Goal: Information Seeking & Learning: Compare options

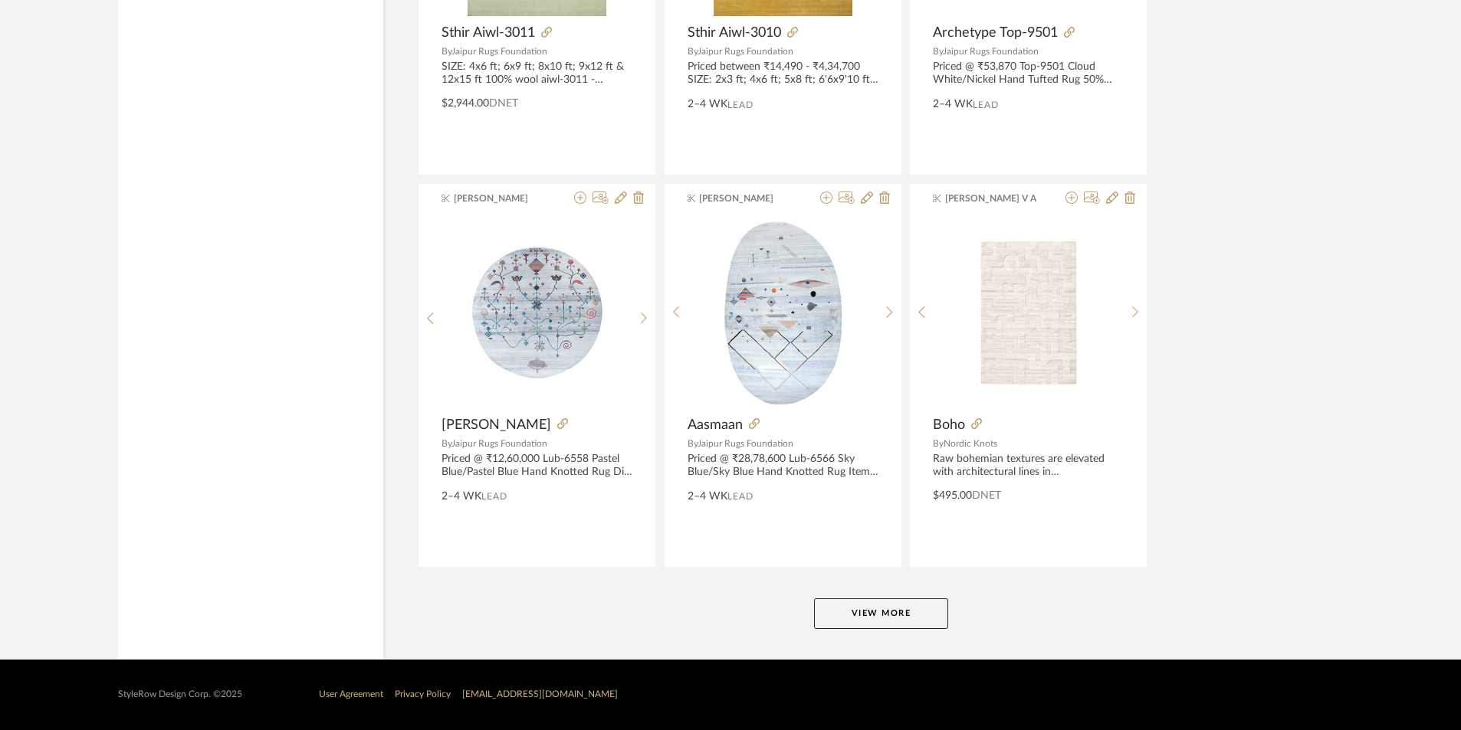
scroll to position [23308, 0]
click at [886, 621] on button "View More" at bounding box center [881, 614] width 134 height 31
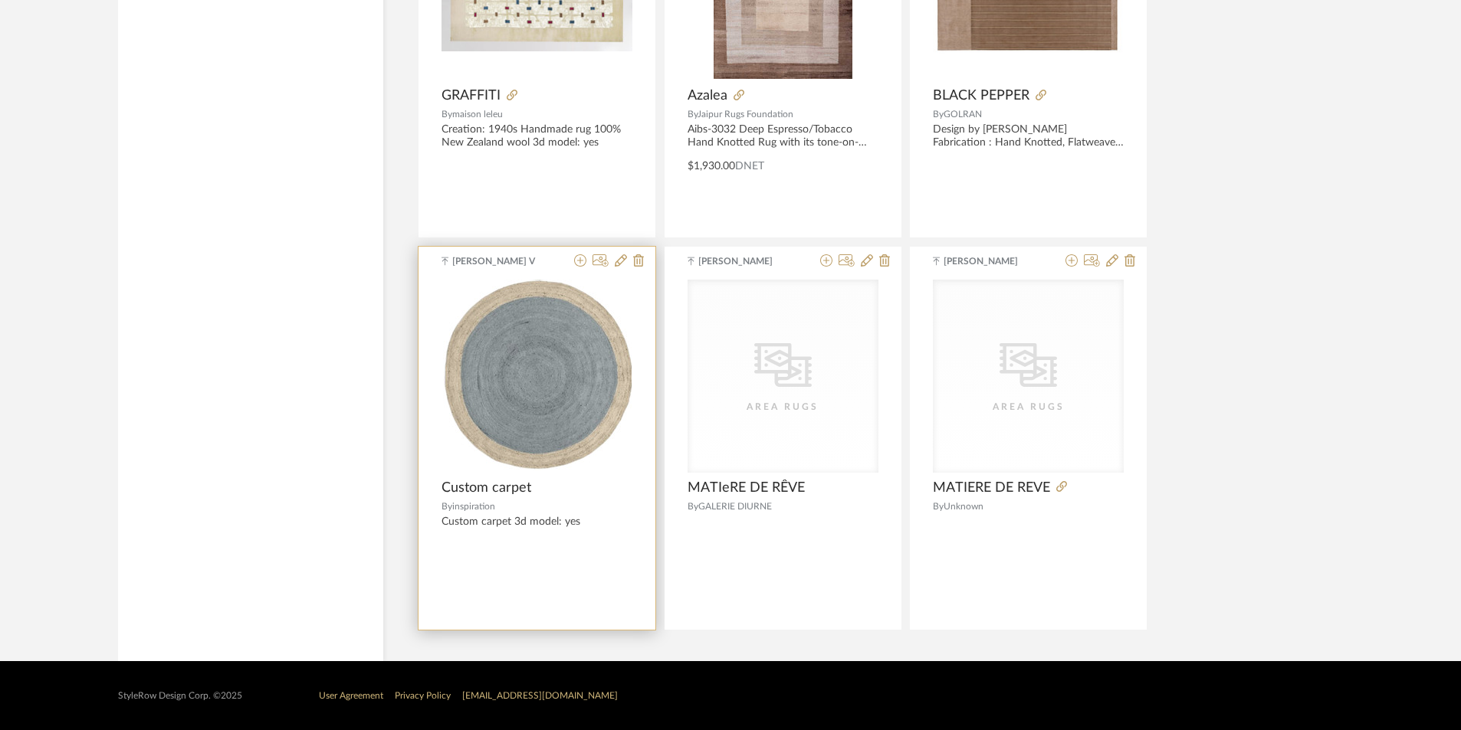
scroll to position [27167, 0]
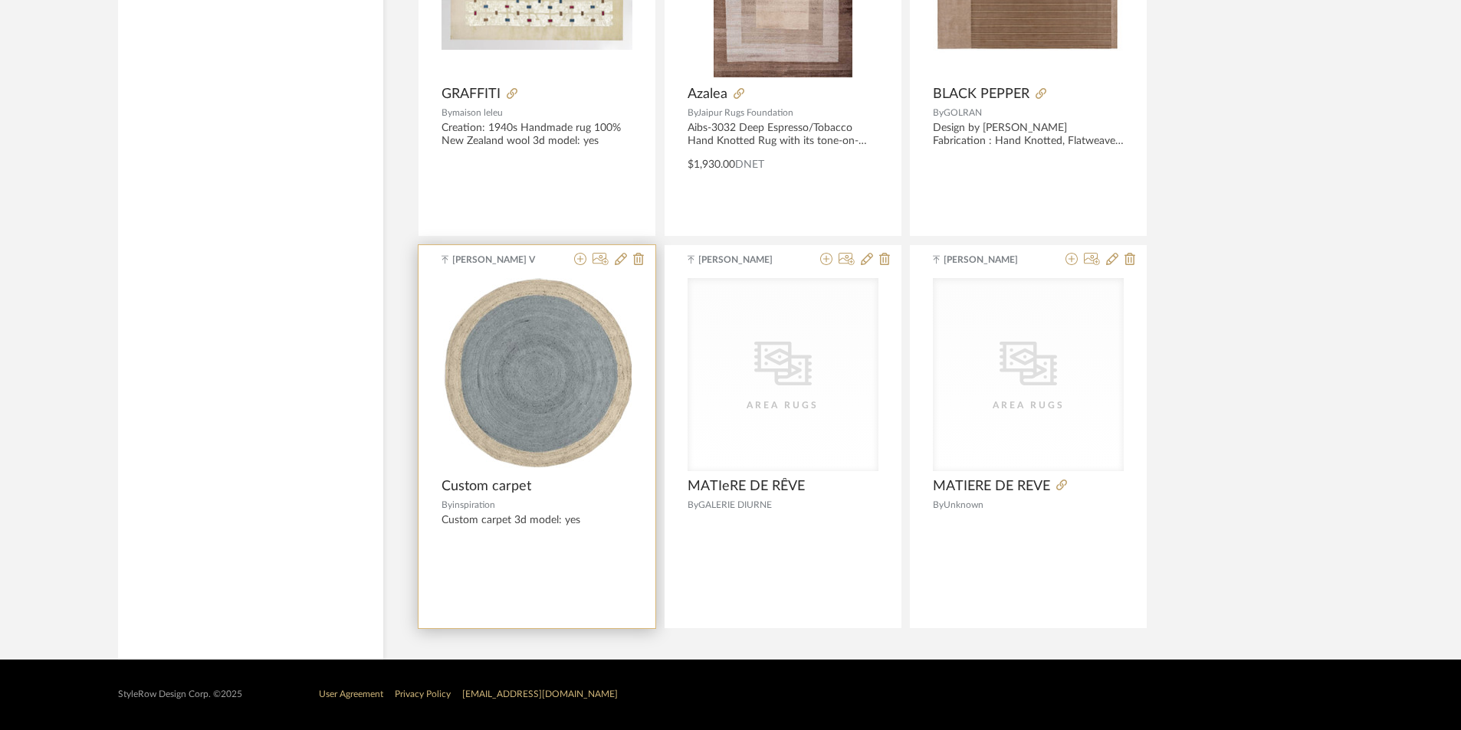
click at [586, 397] on img "0" at bounding box center [537, 374] width 189 height 192
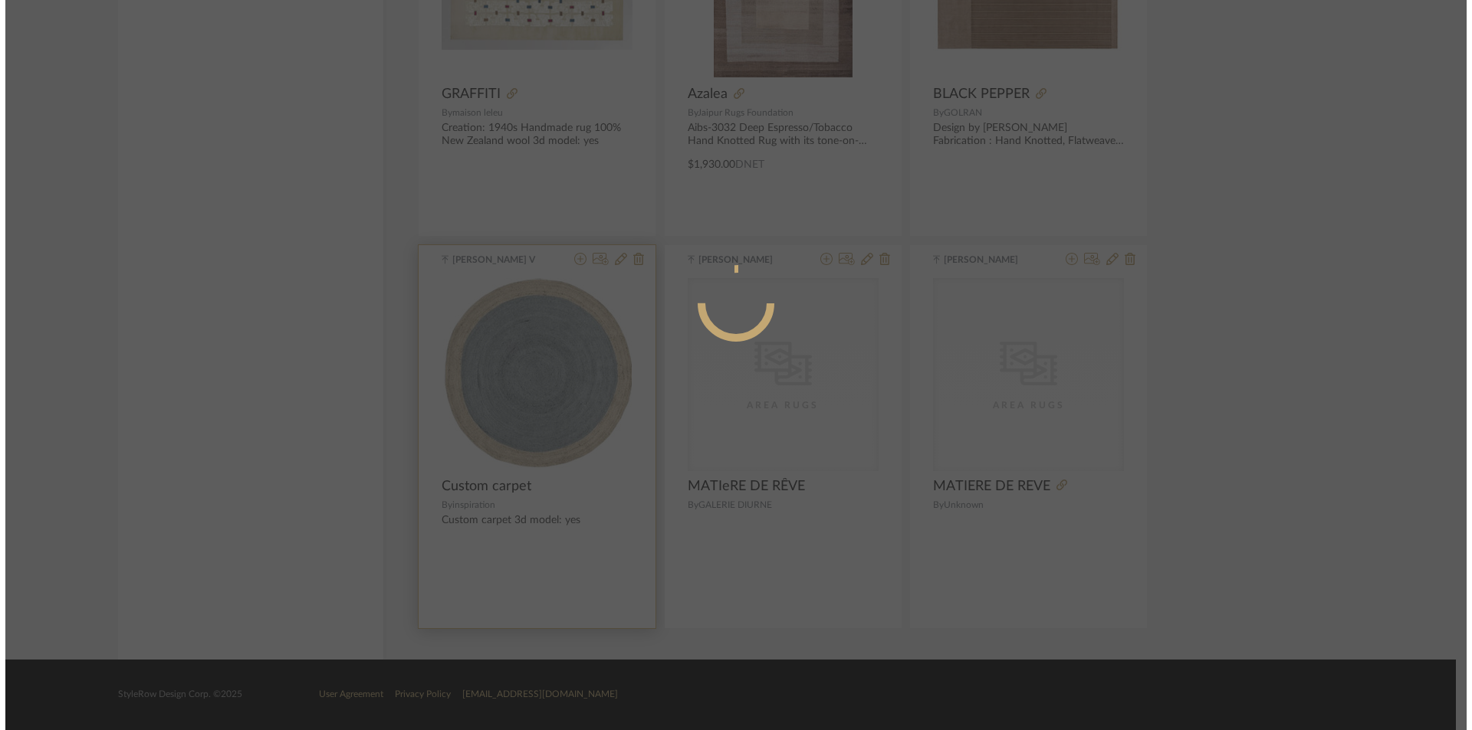
scroll to position [0, 0]
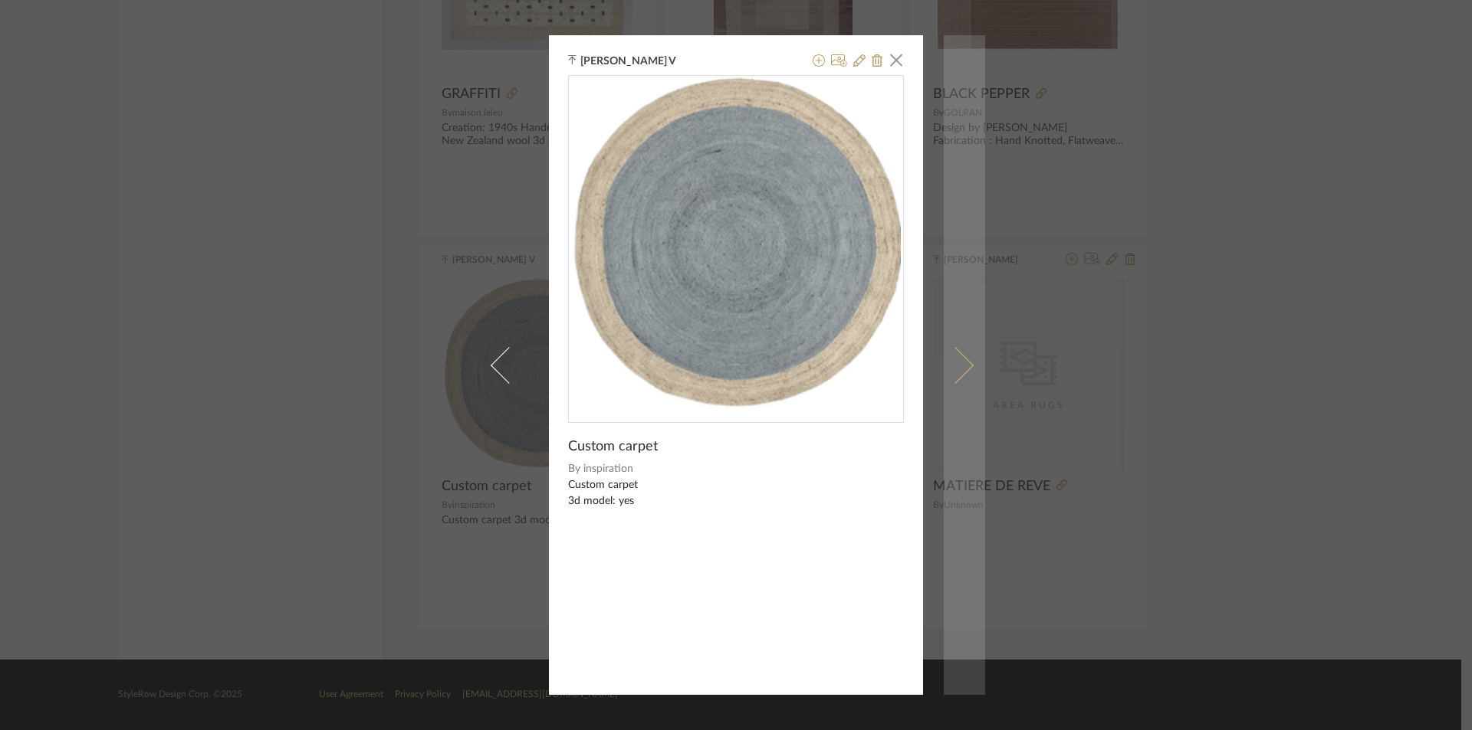
click at [947, 375] on span at bounding box center [955, 364] width 37 height 37
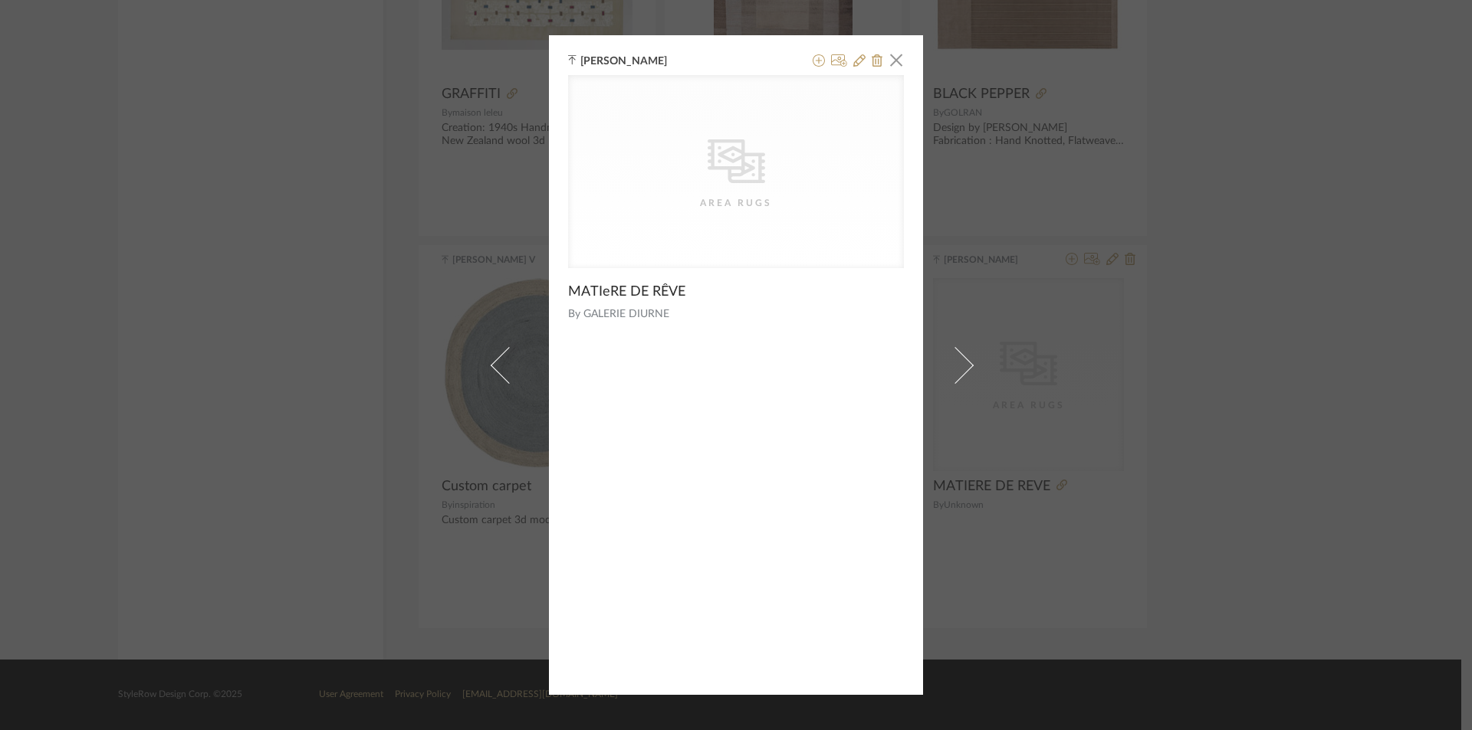
click at [1259, 382] on div "[PERSON_NAME] × CategoryIconRugs Created with Sketch. Area Rugs MATIeRE DE RÊVE…" at bounding box center [736, 365] width 1472 height 730
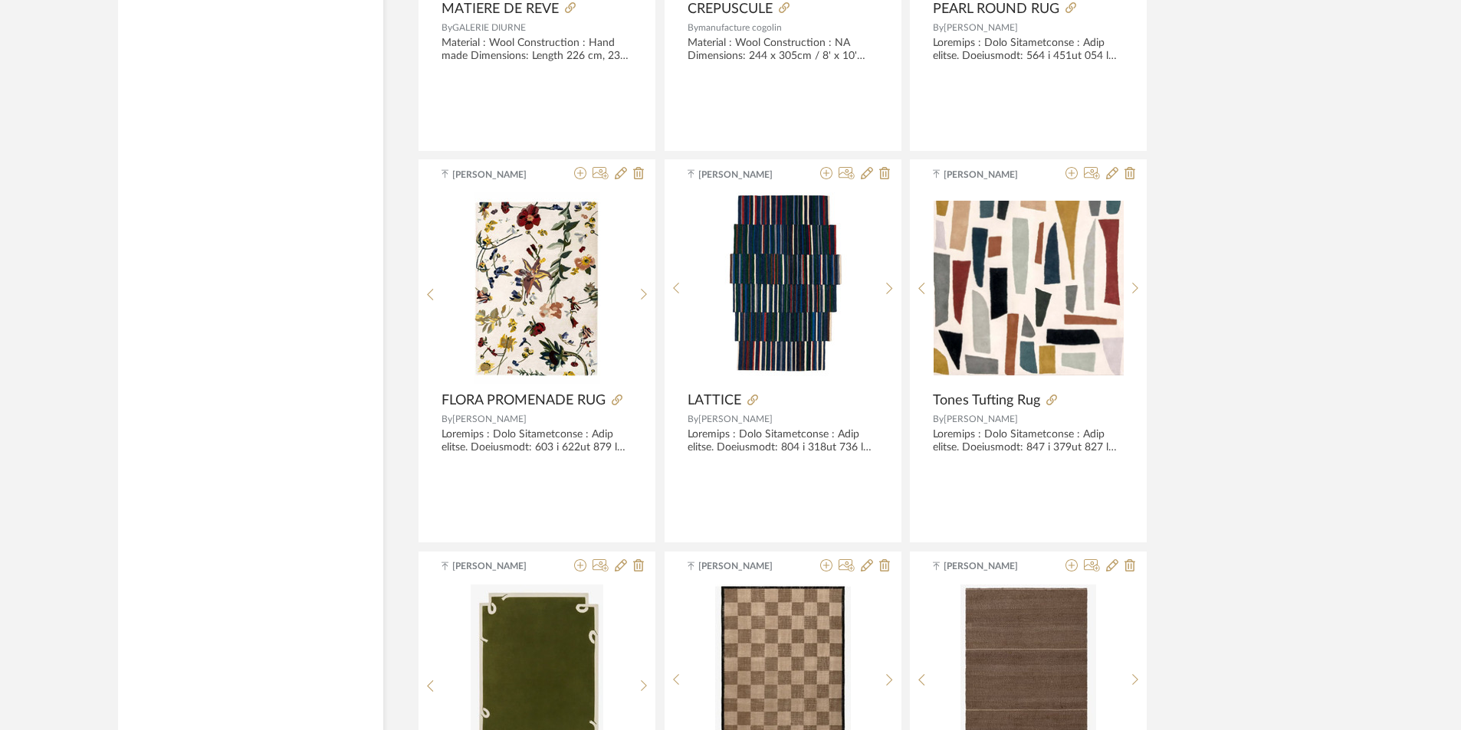
scroll to position [3103, 0]
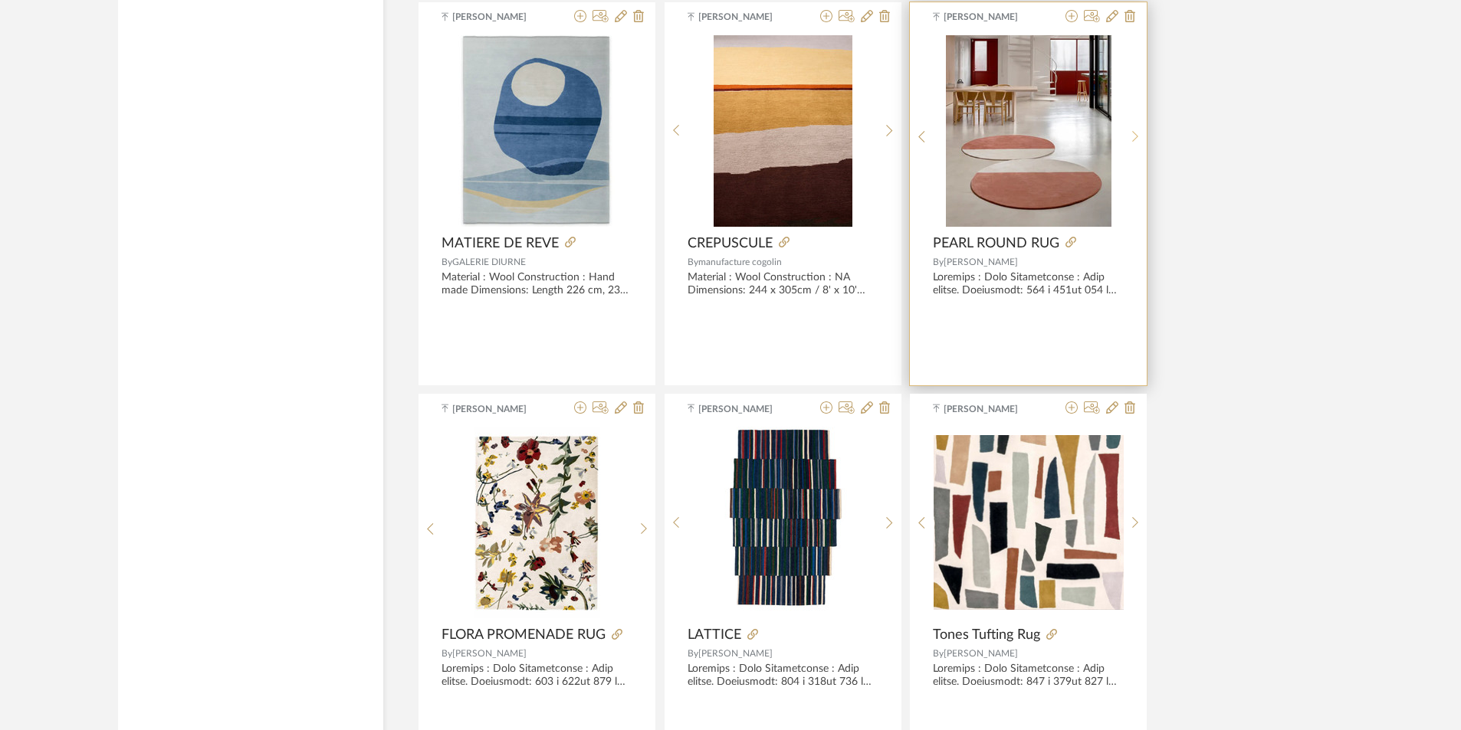
click at [1137, 131] on icon at bounding box center [1135, 136] width 7 height 13
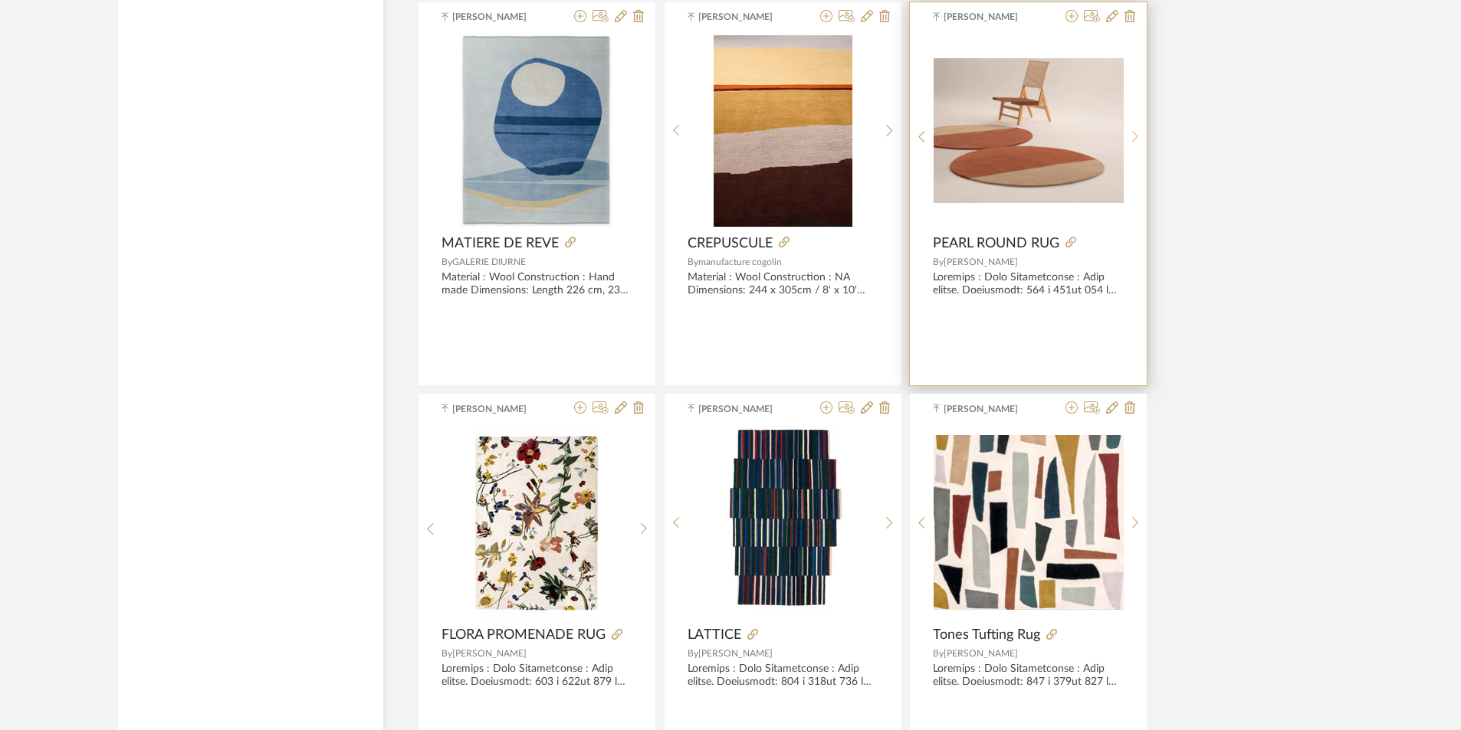
click at [1137, 131] on icon at bounding box center [1135, 136] width 7 height 13
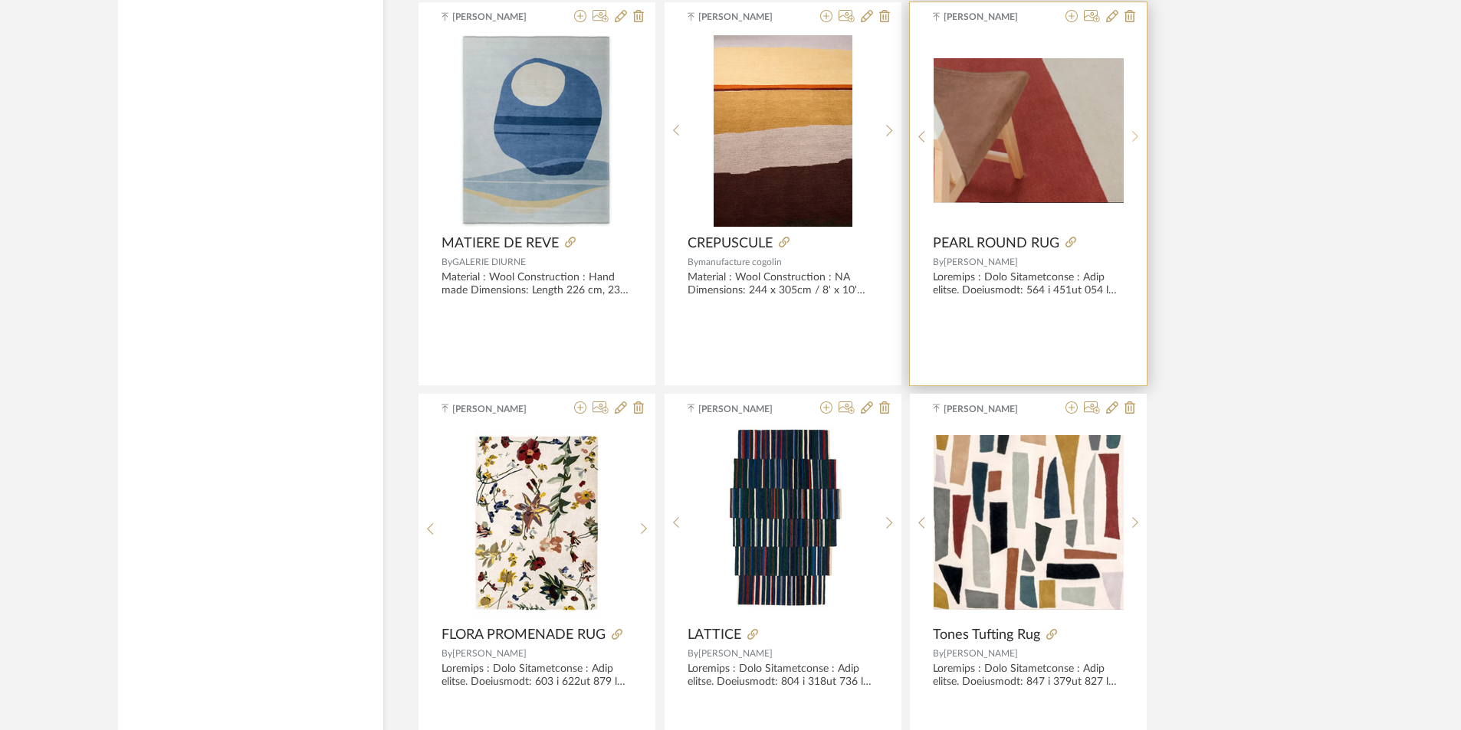
click at [1137, 131] on icon at bounding box center [1135, 136] width 7 height 13
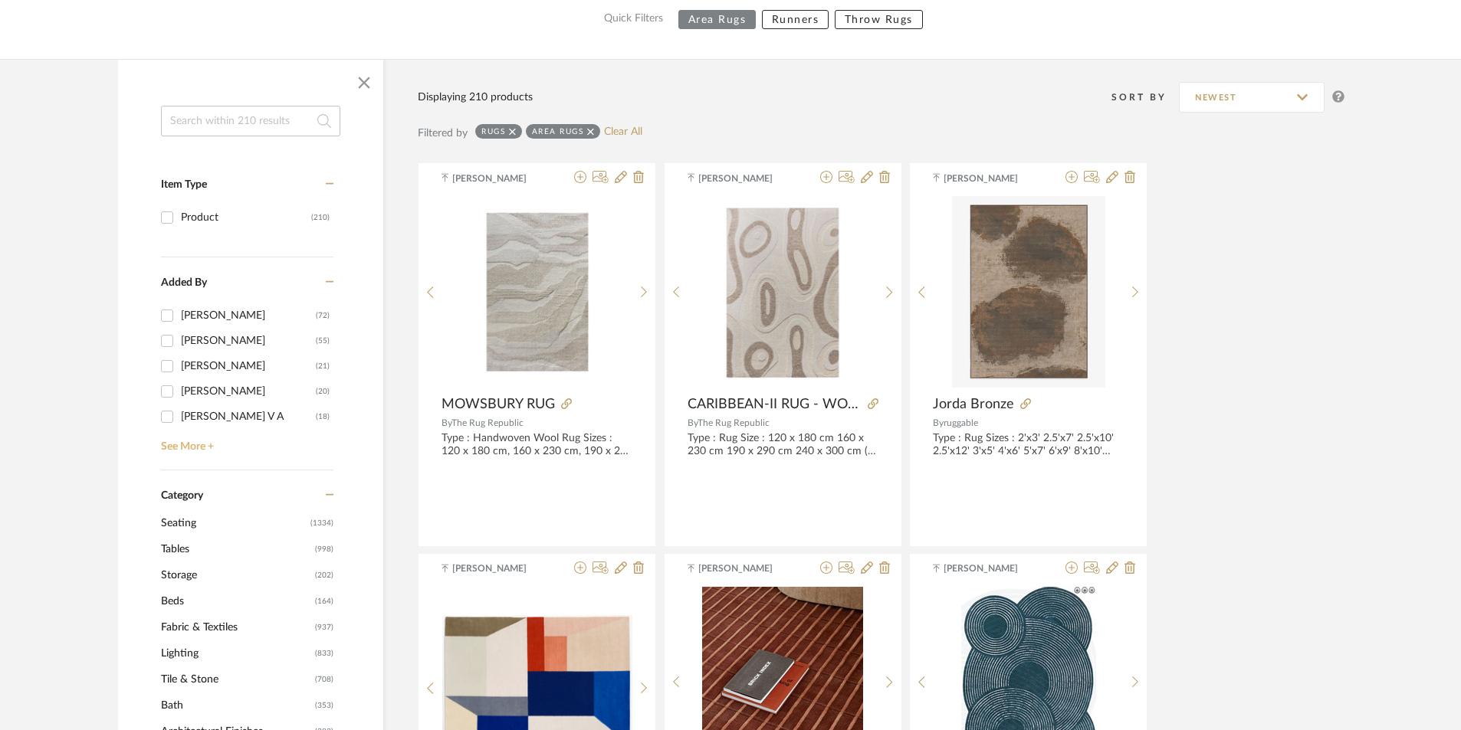
scroll to position [230, 0]
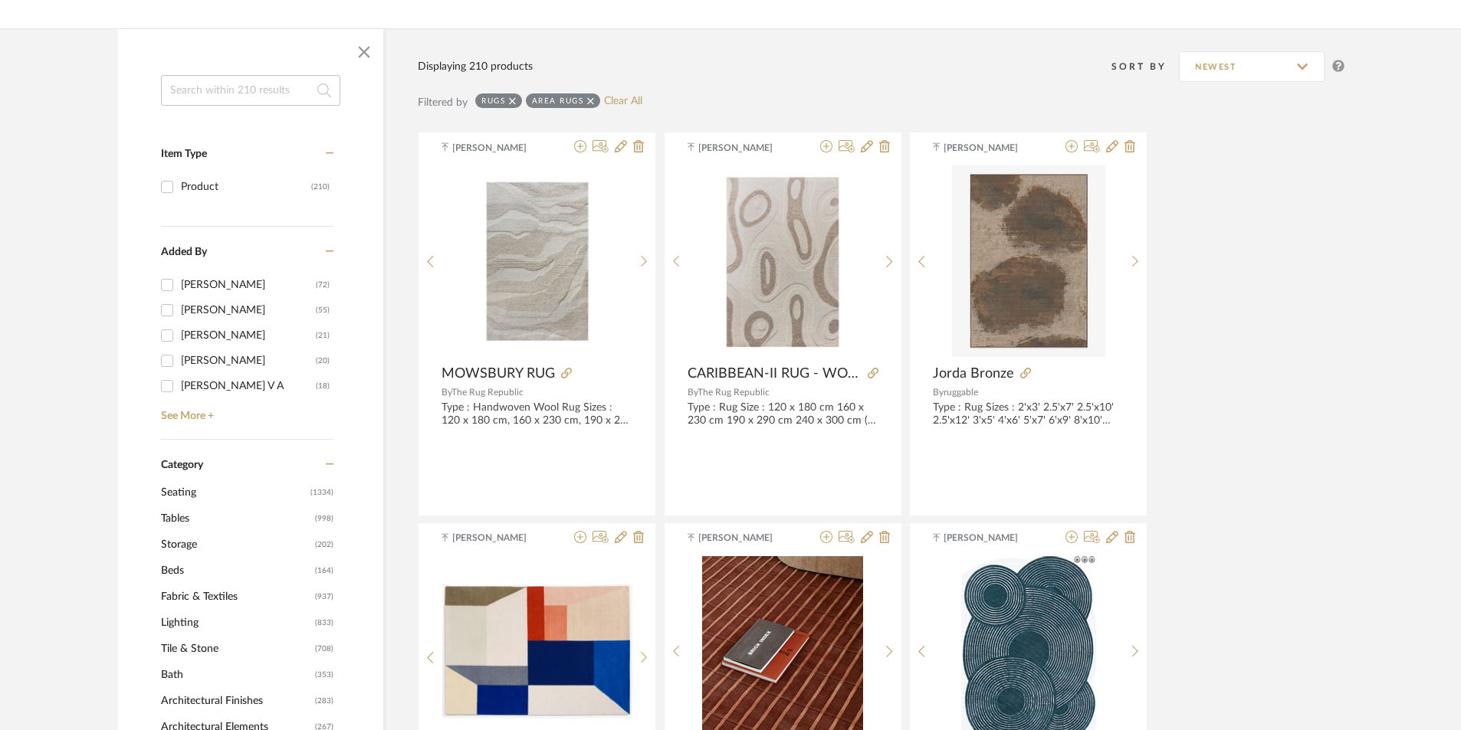
click at [229, 510] on span "Tables" at bounding box center [236, 519] width 150 height 26
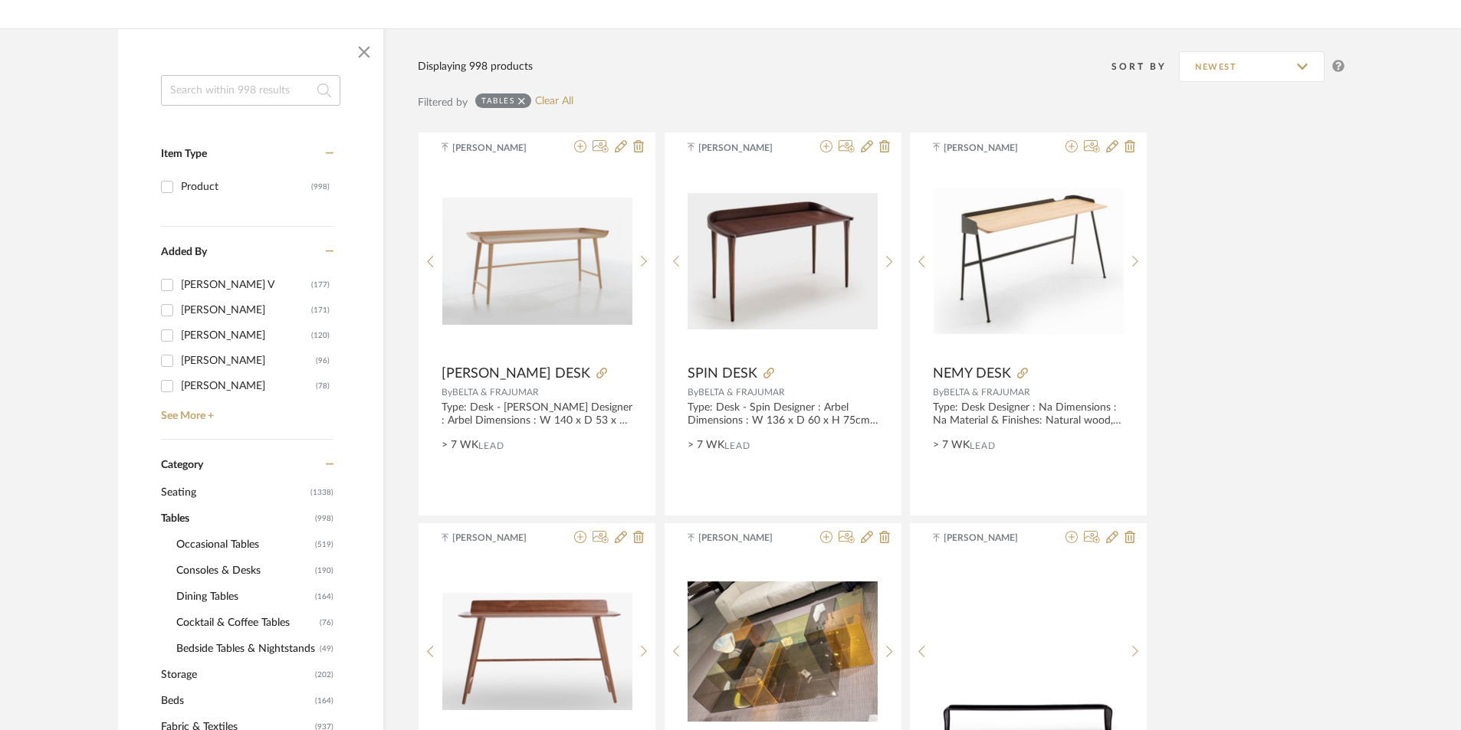
scroll to position [307, 0]
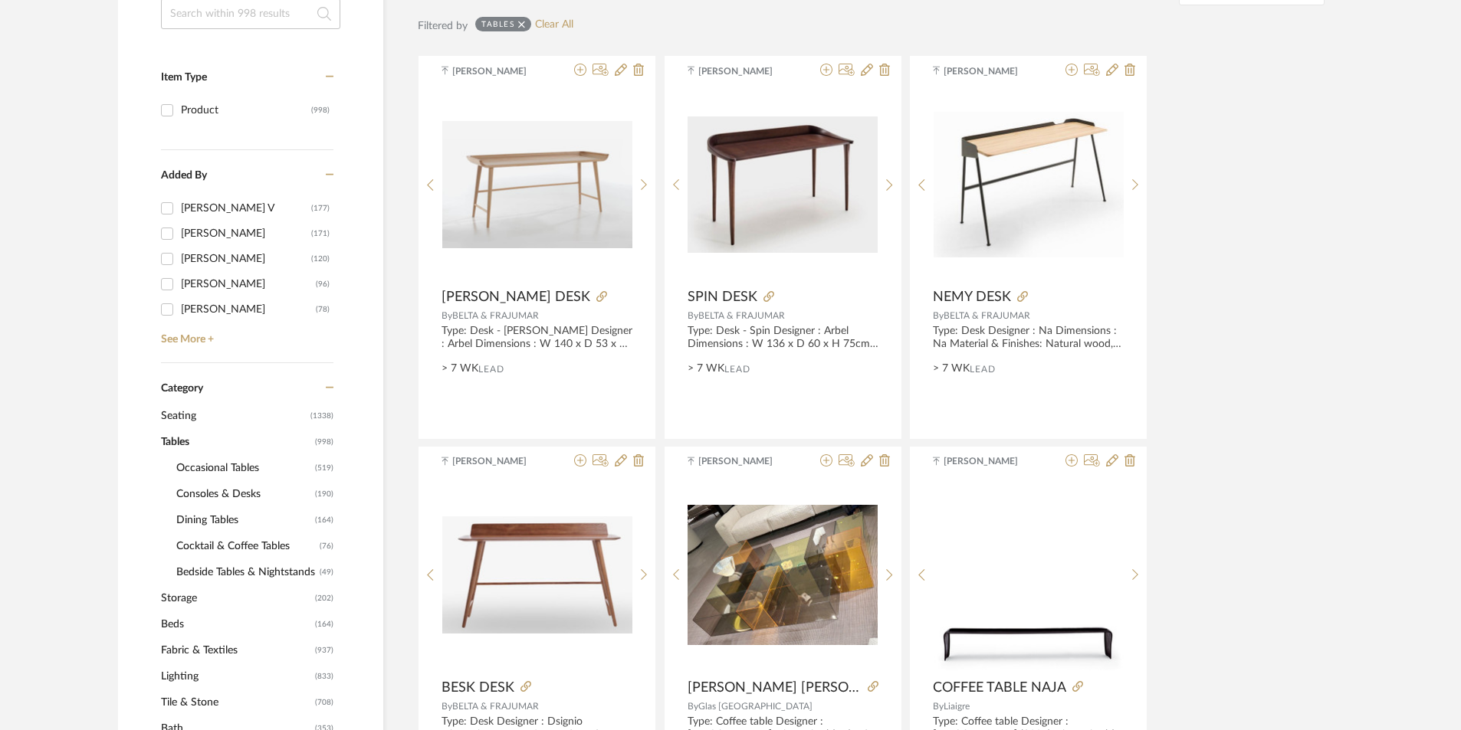
click at [251, 568] on span "Bedside Tables & Nightstands" at bounding box center [245, 573] width 139 height 26
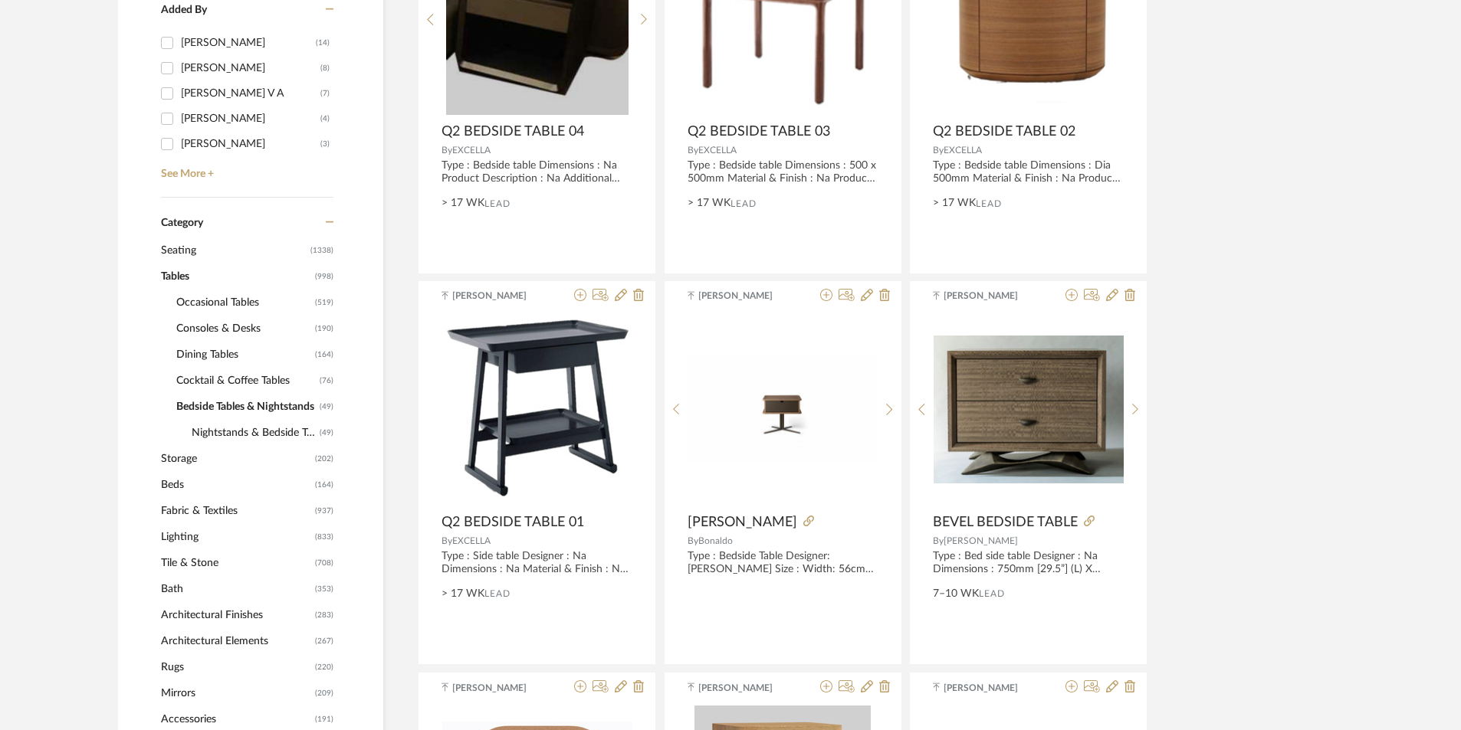
scroll to position [460, 0]
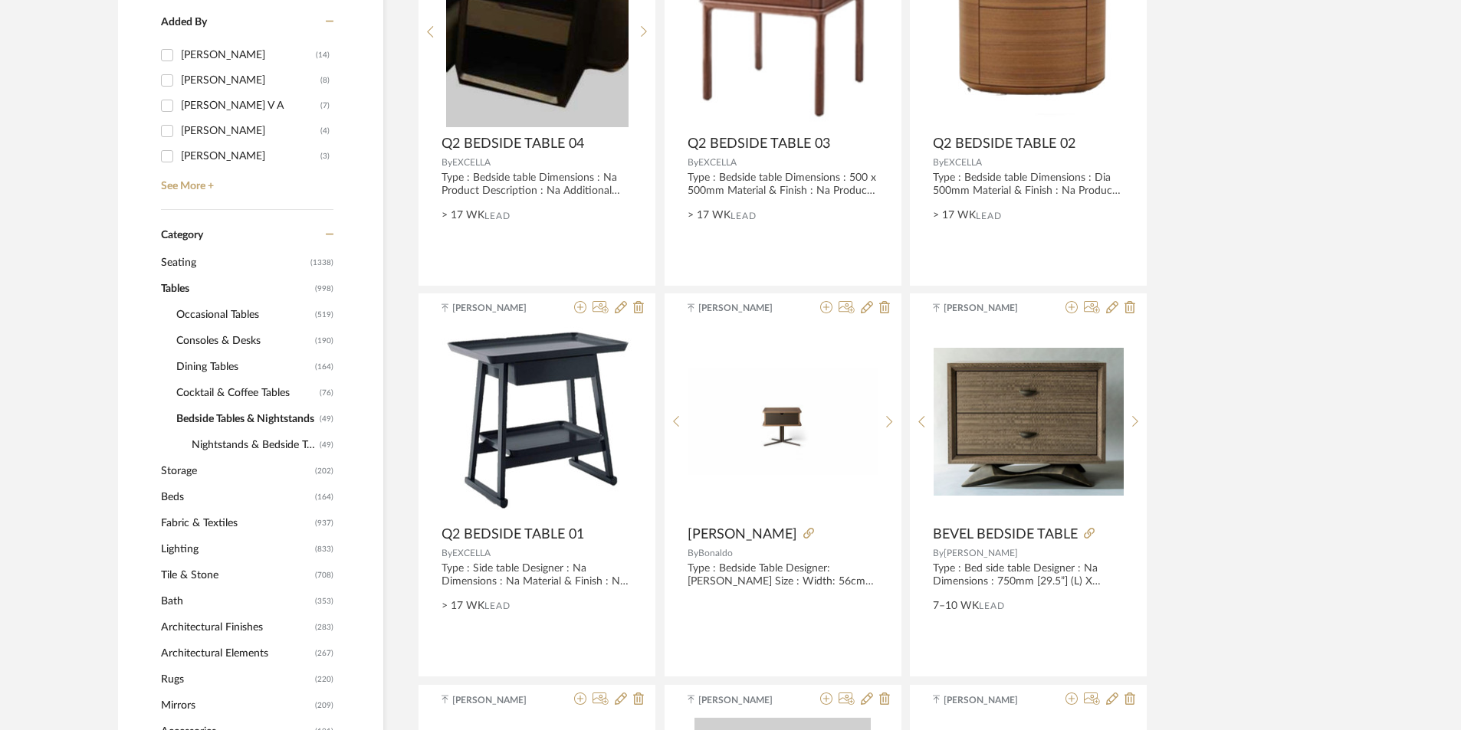
click at [218, 392] on span "Cocktail & Coffee Tables" at bounding box center [245, 393] width 139 height 26
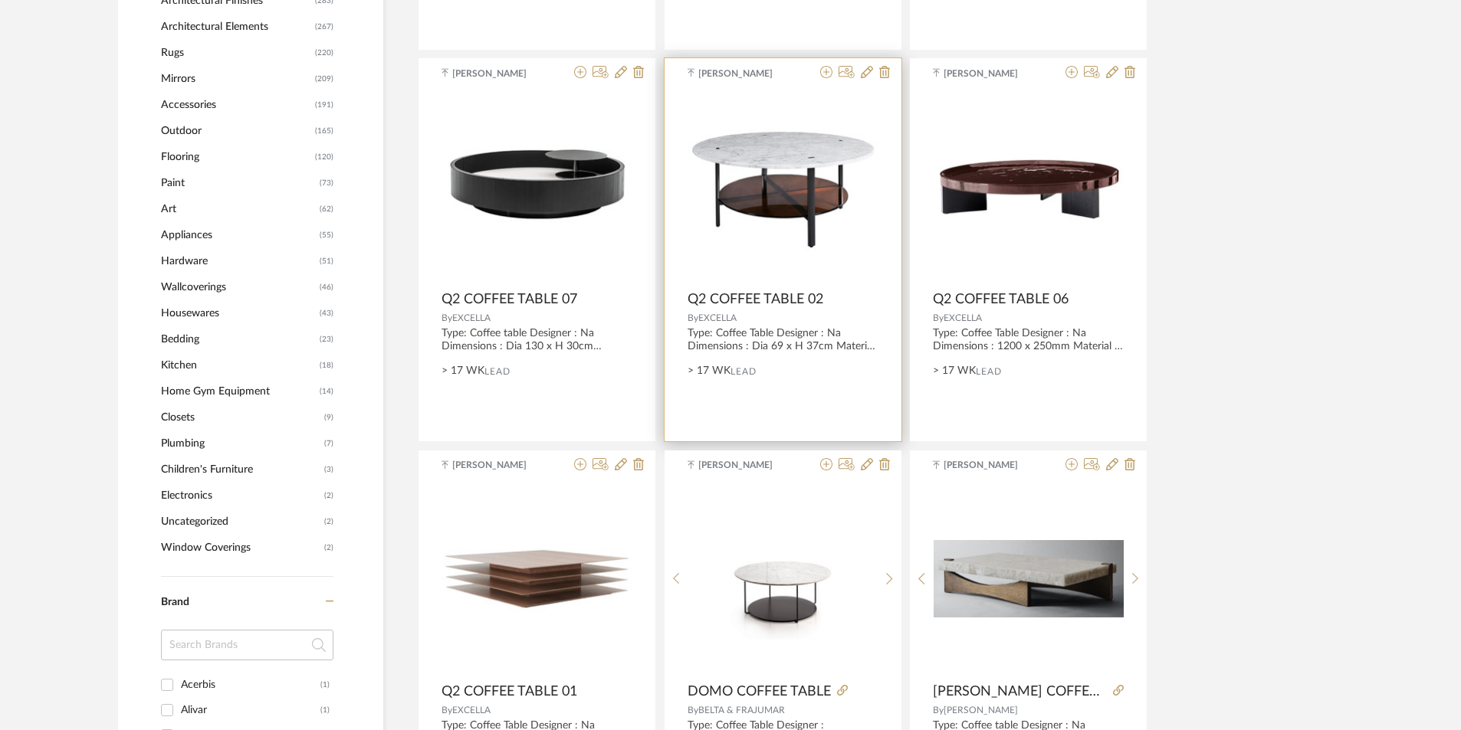
scroll to position [1227, 0]
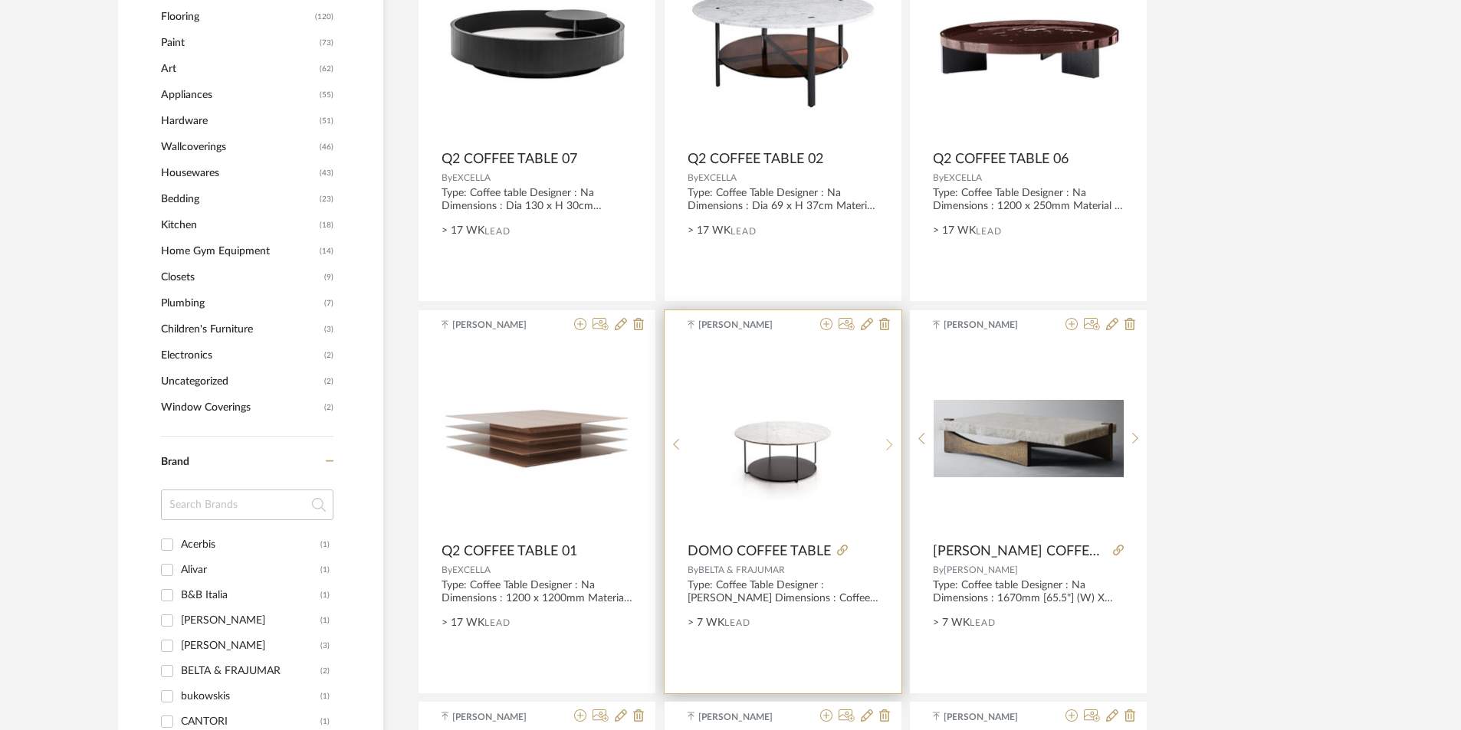
click at [886, 441] on icon at bounding box center [889, 444] width 7 height 13
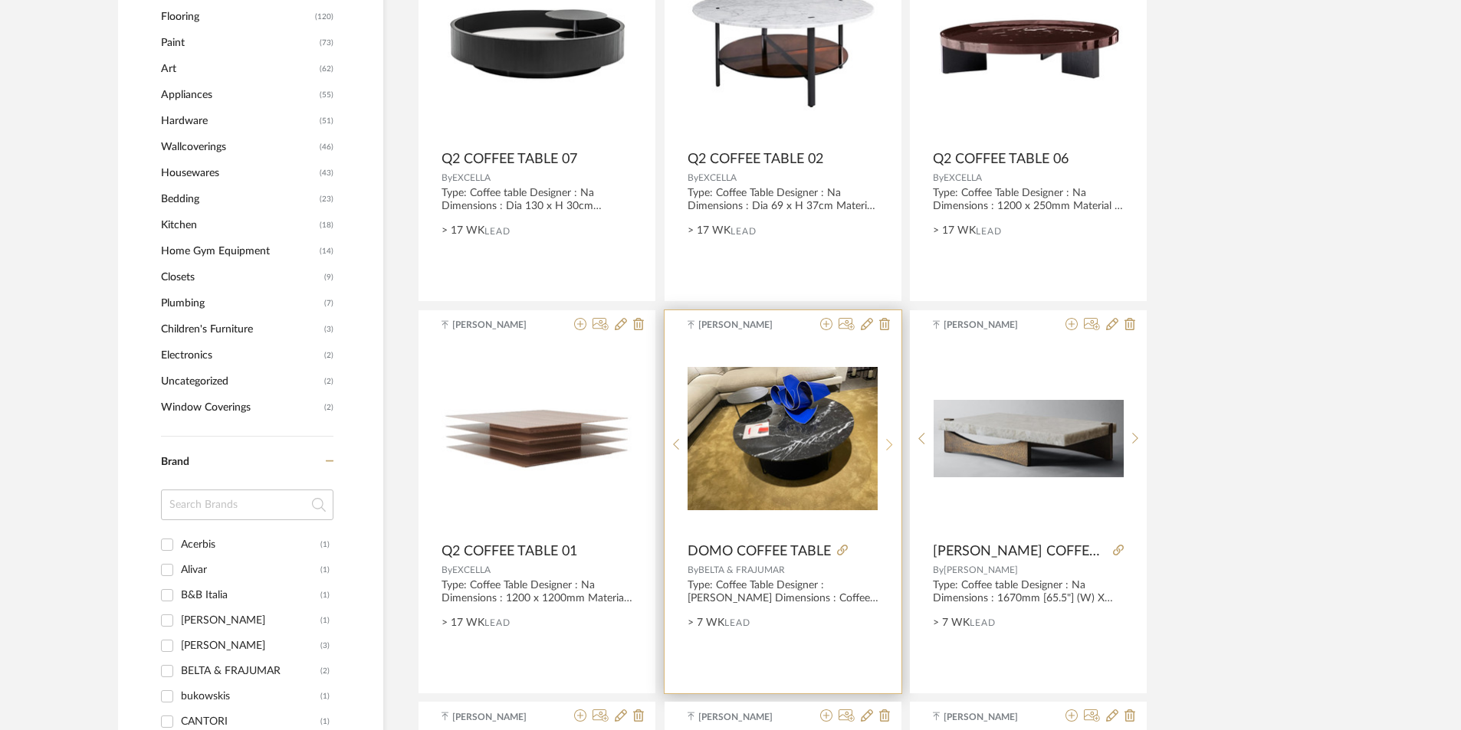
click at [886, 441] on icon at bounding box center [889, 444] width 7 height 13
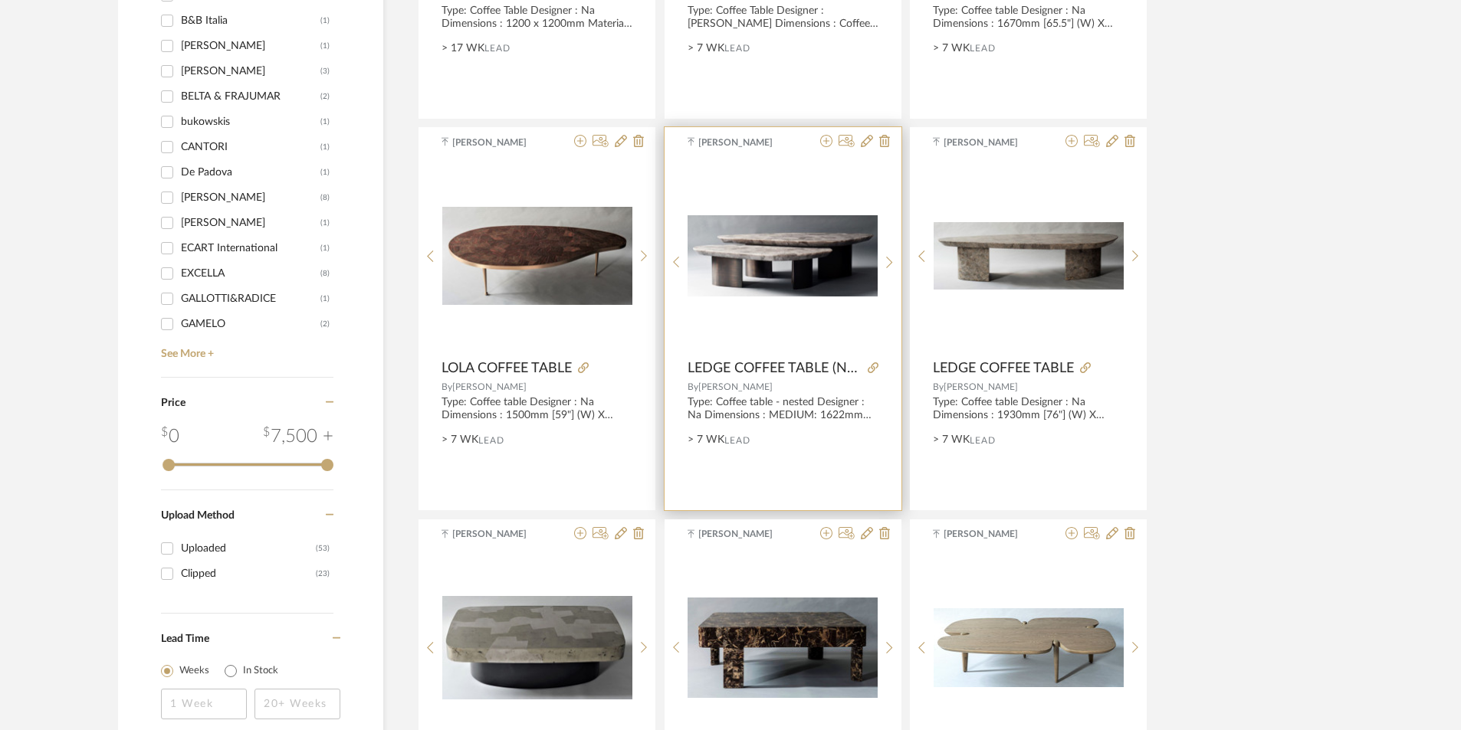
scroll to position [1840, 0]
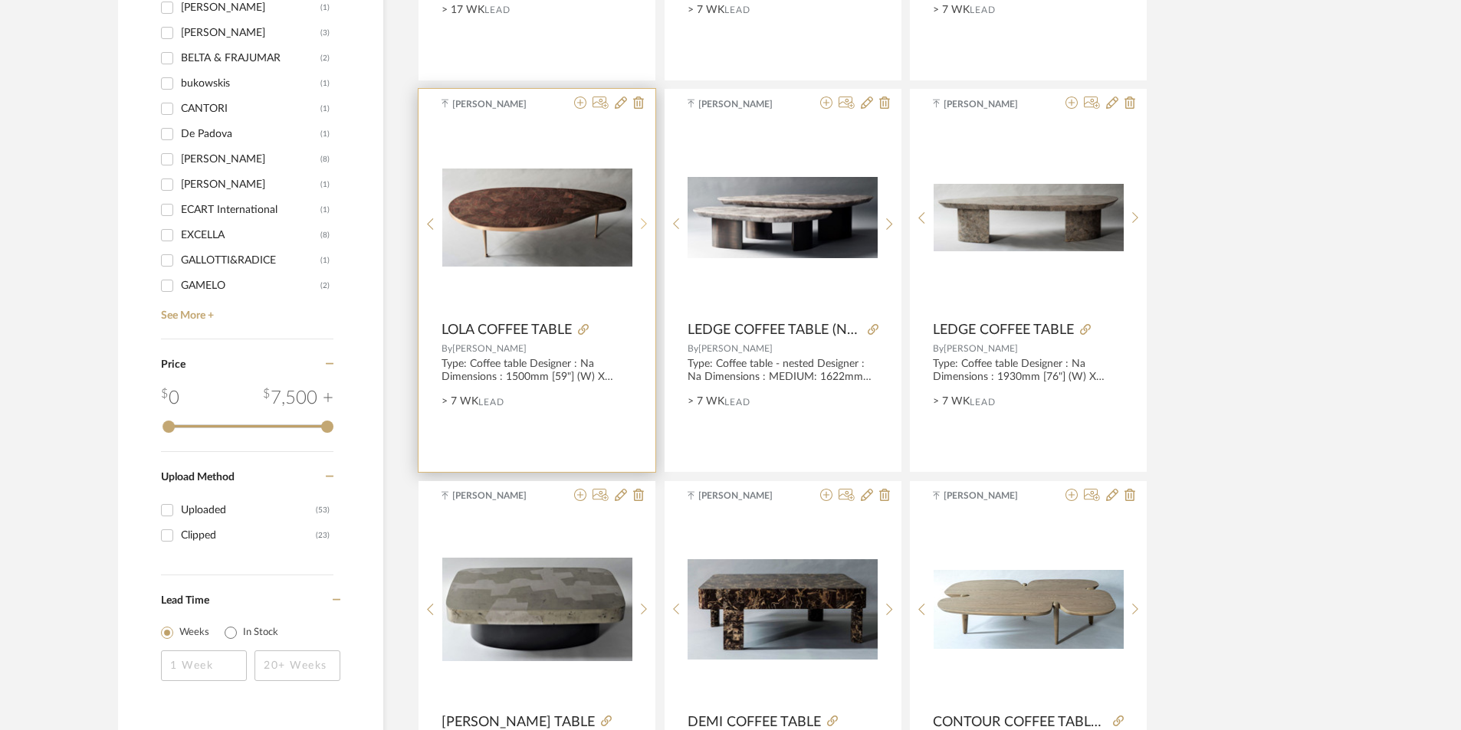
click at [644, 218] on icon at bounding box center [644, 224] width 7 height 13
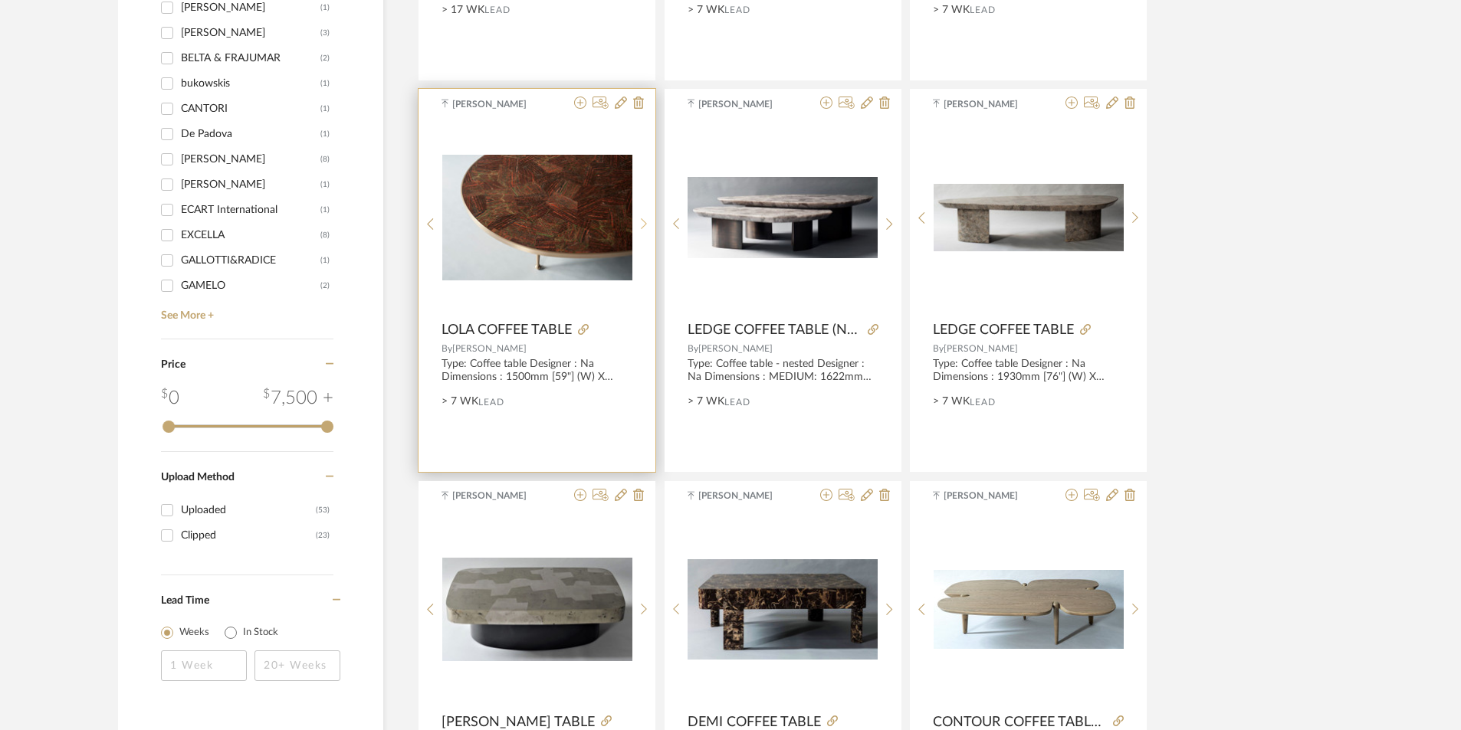
click at [644, 218] on icon at bounding box center [644, 224] width 7 height 13
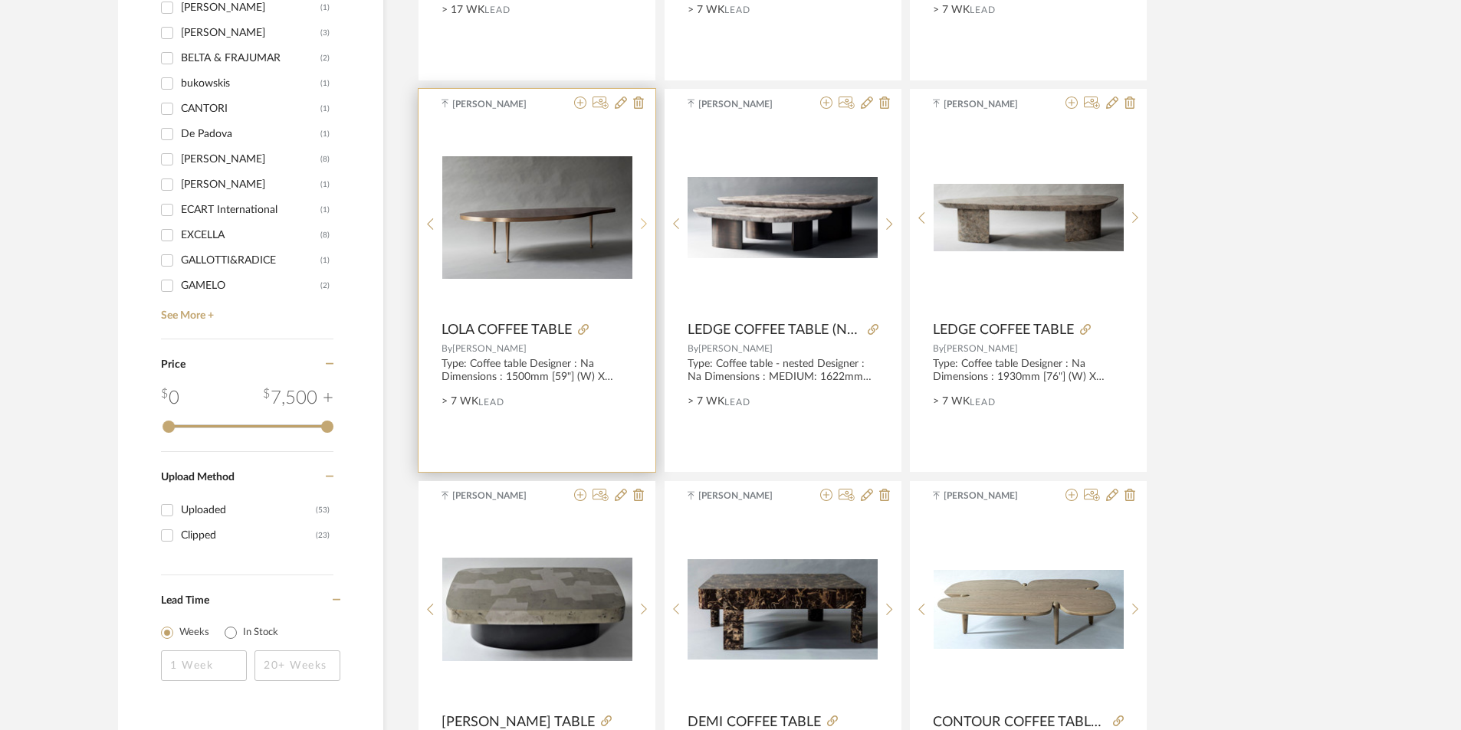
click at [644, 218] on icon at bounding box center [644, 224] width 7 height 13
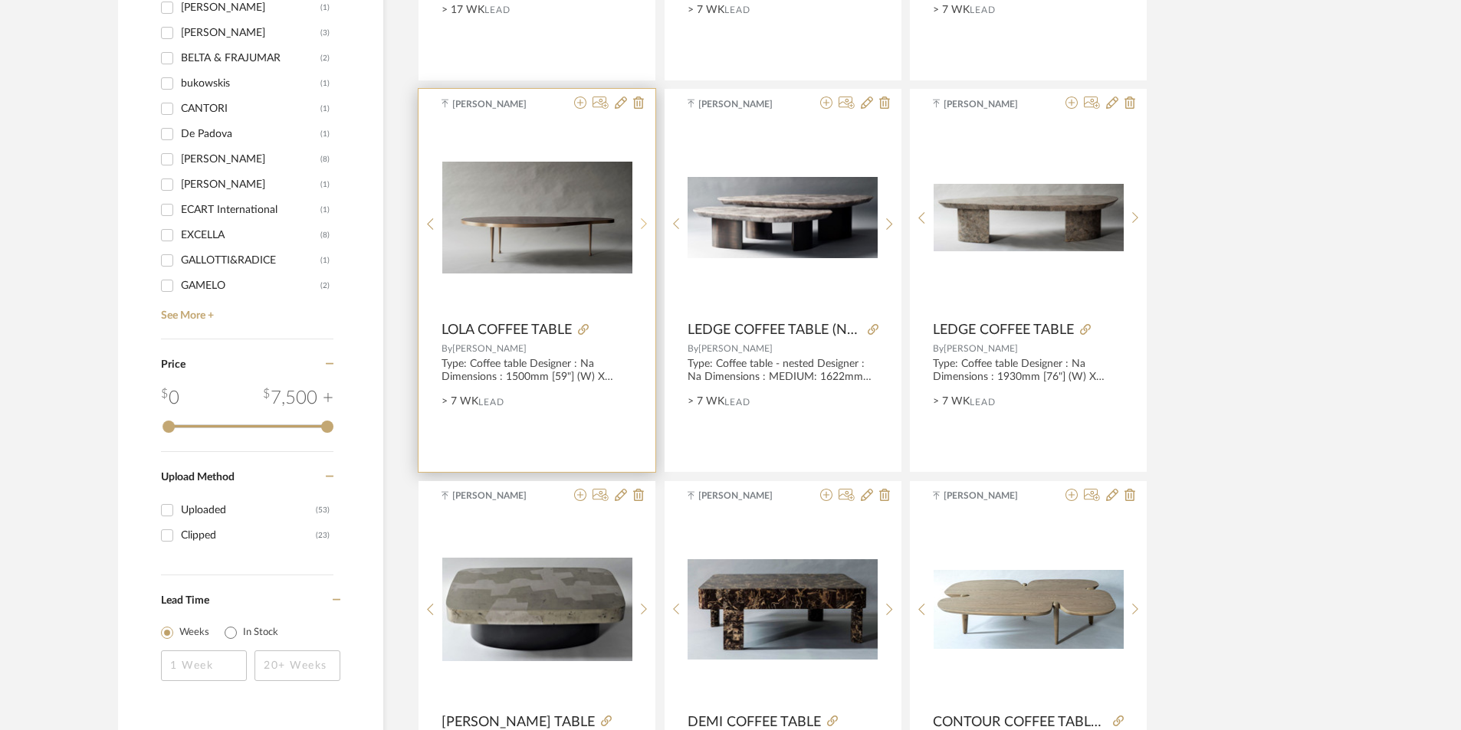
click at [644, 218] on icon at bounding box center [644, 224] width 7 height 13
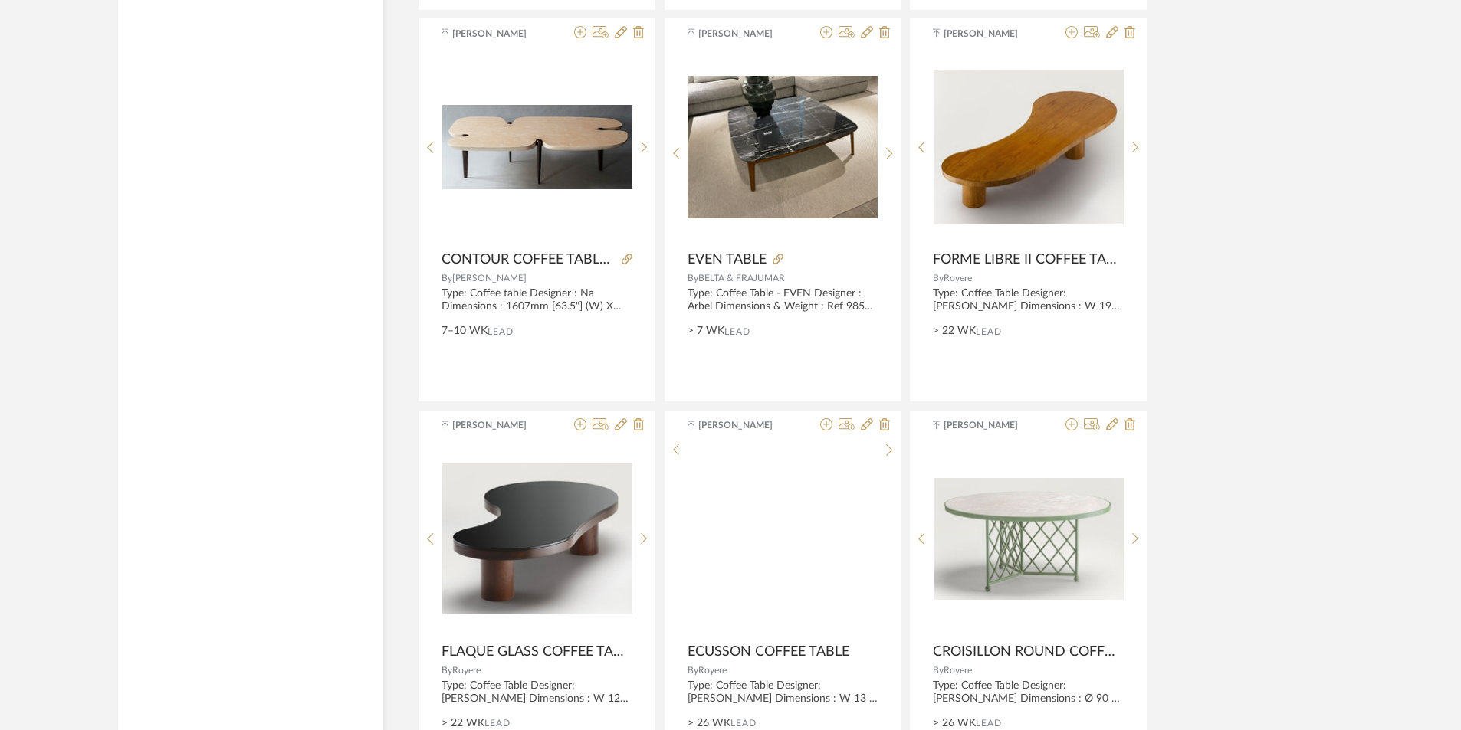
scroll to position [2837, 0]
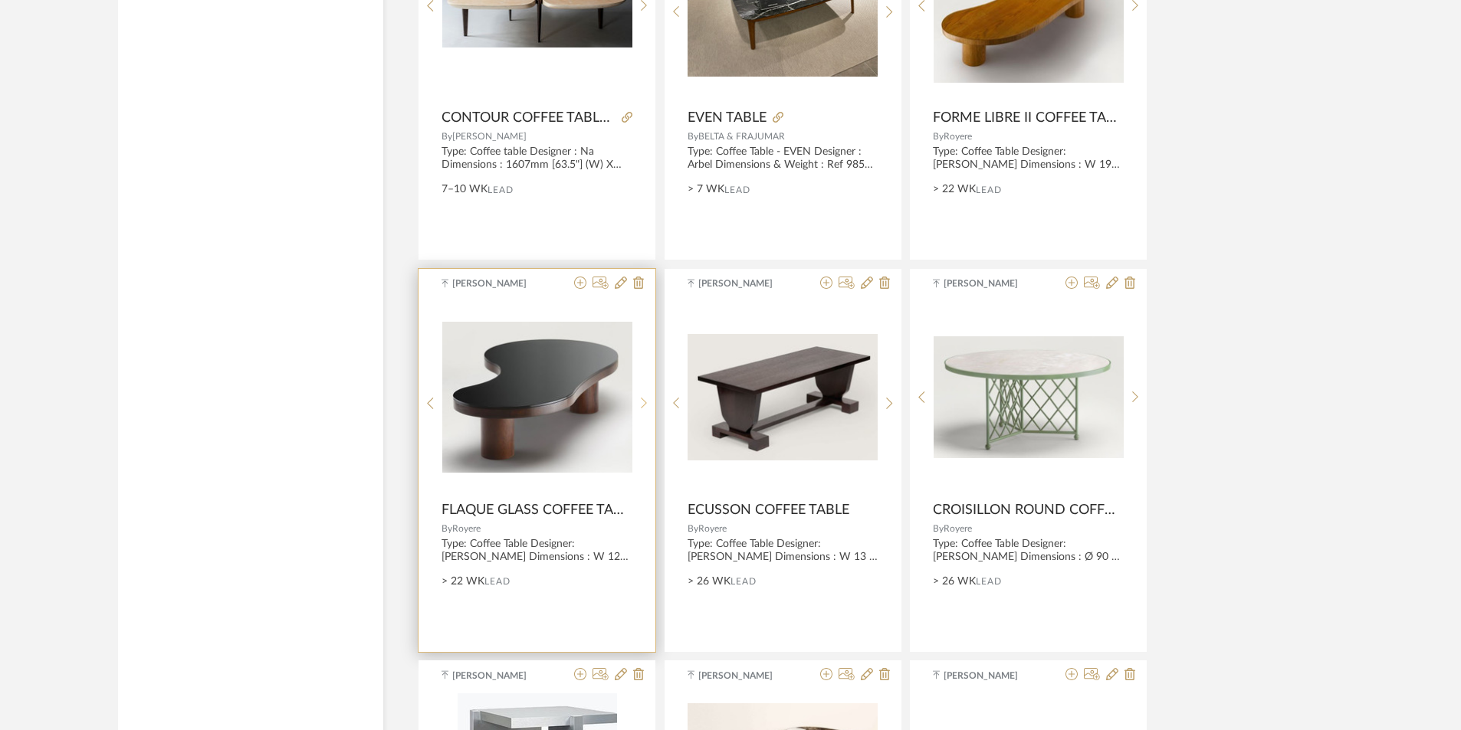
click at [646, 395] on div at bounding box center [644, 404] width 24 height 204
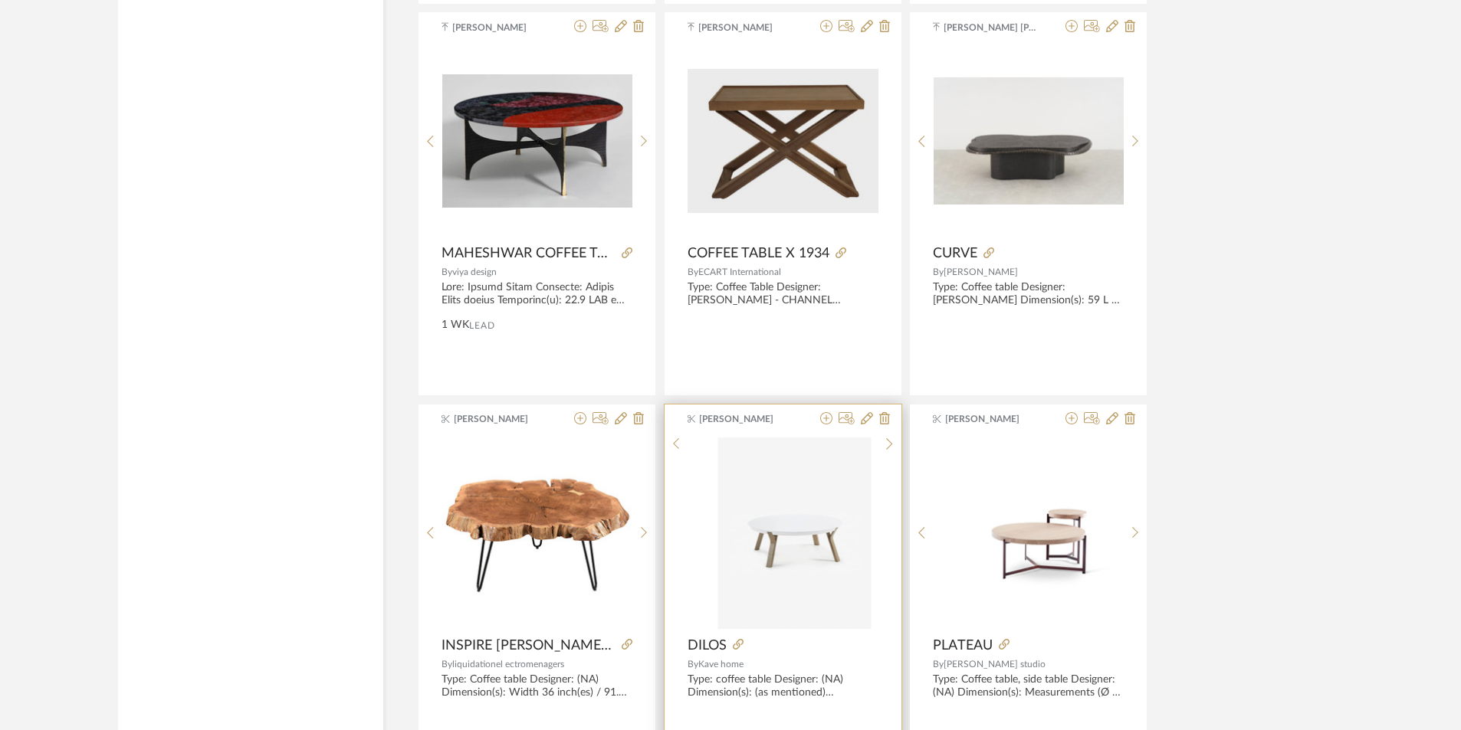
scroll to position [4446, 0]
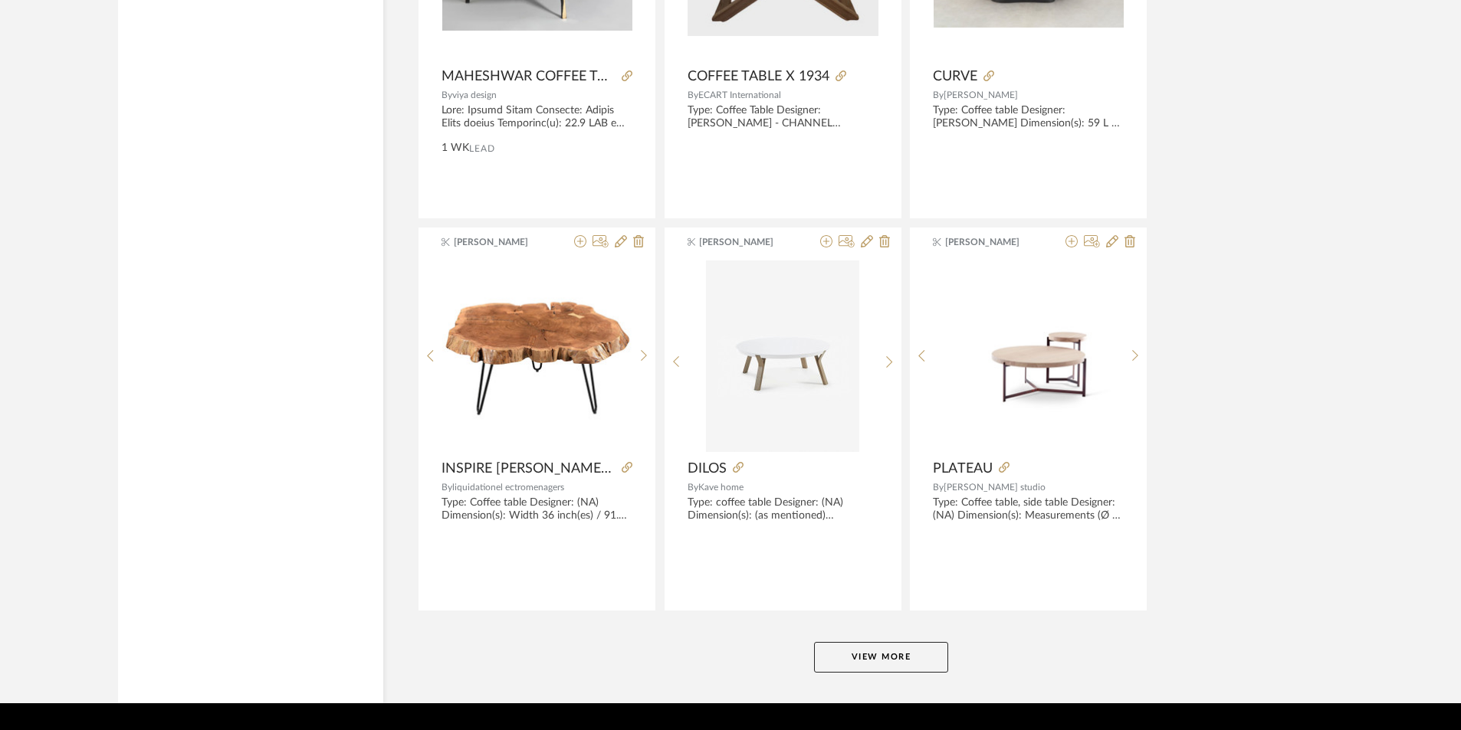
click at [912, 655] on button "View More" at bounding box center [881, 657] width 134 height 31
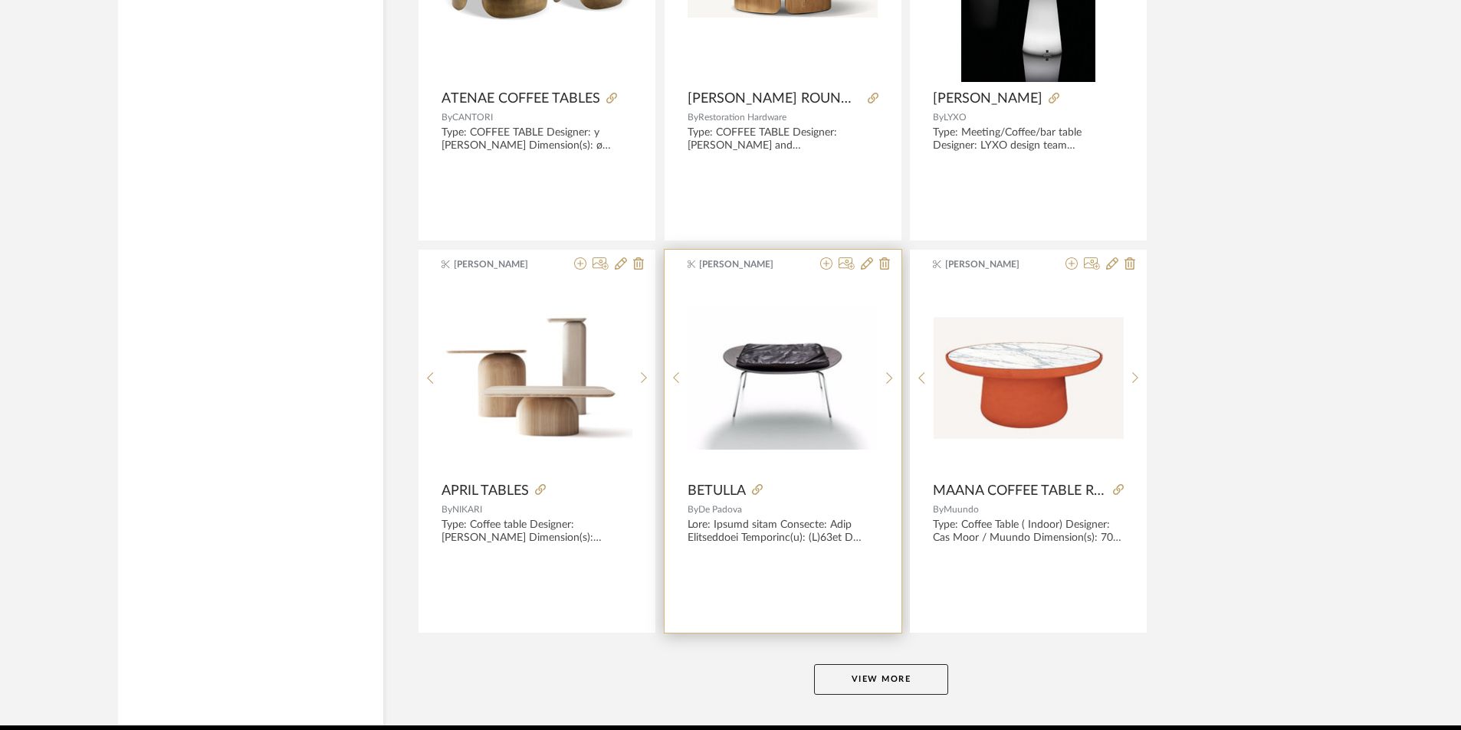
scroll to position [9194, 0]
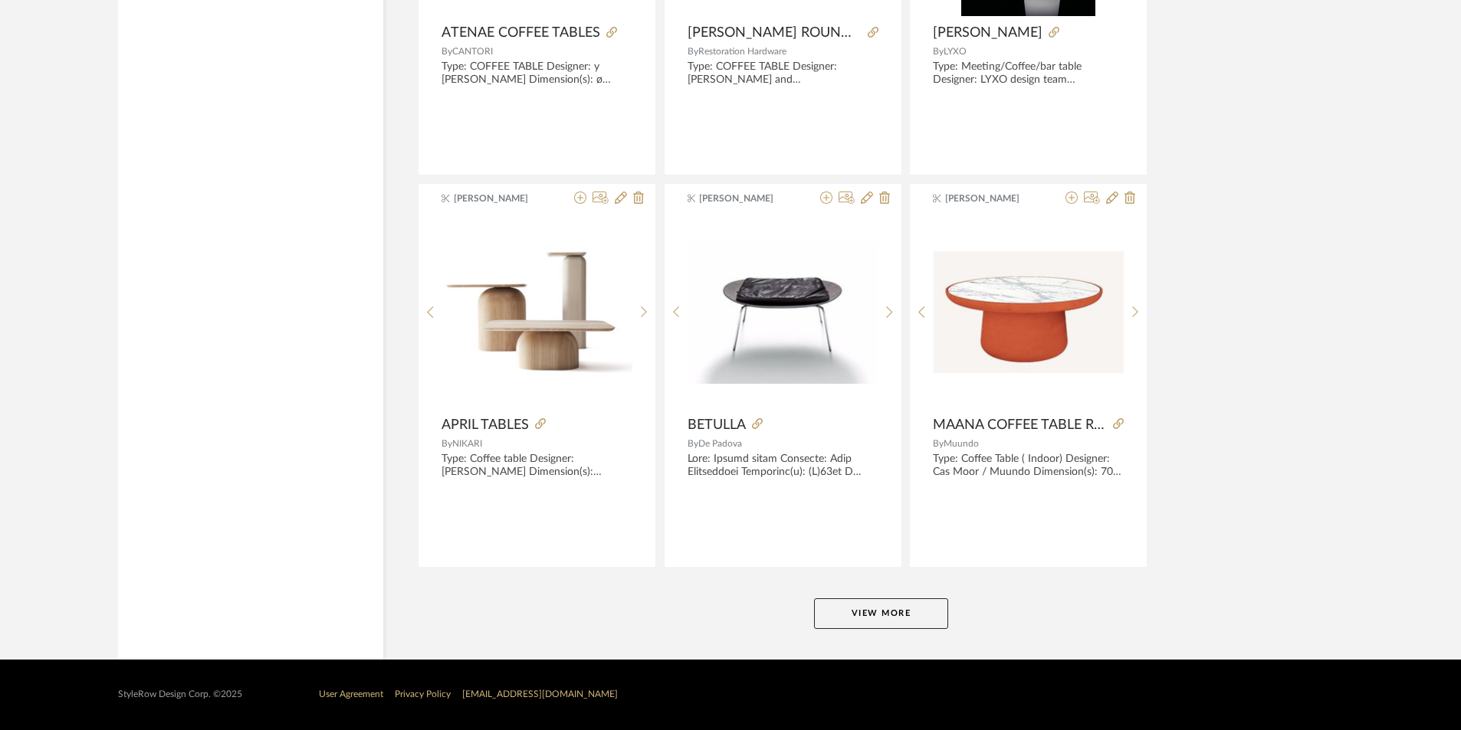
click at [927, 615] on button "View More" at bounding box center [881, 614] width 134 height 31
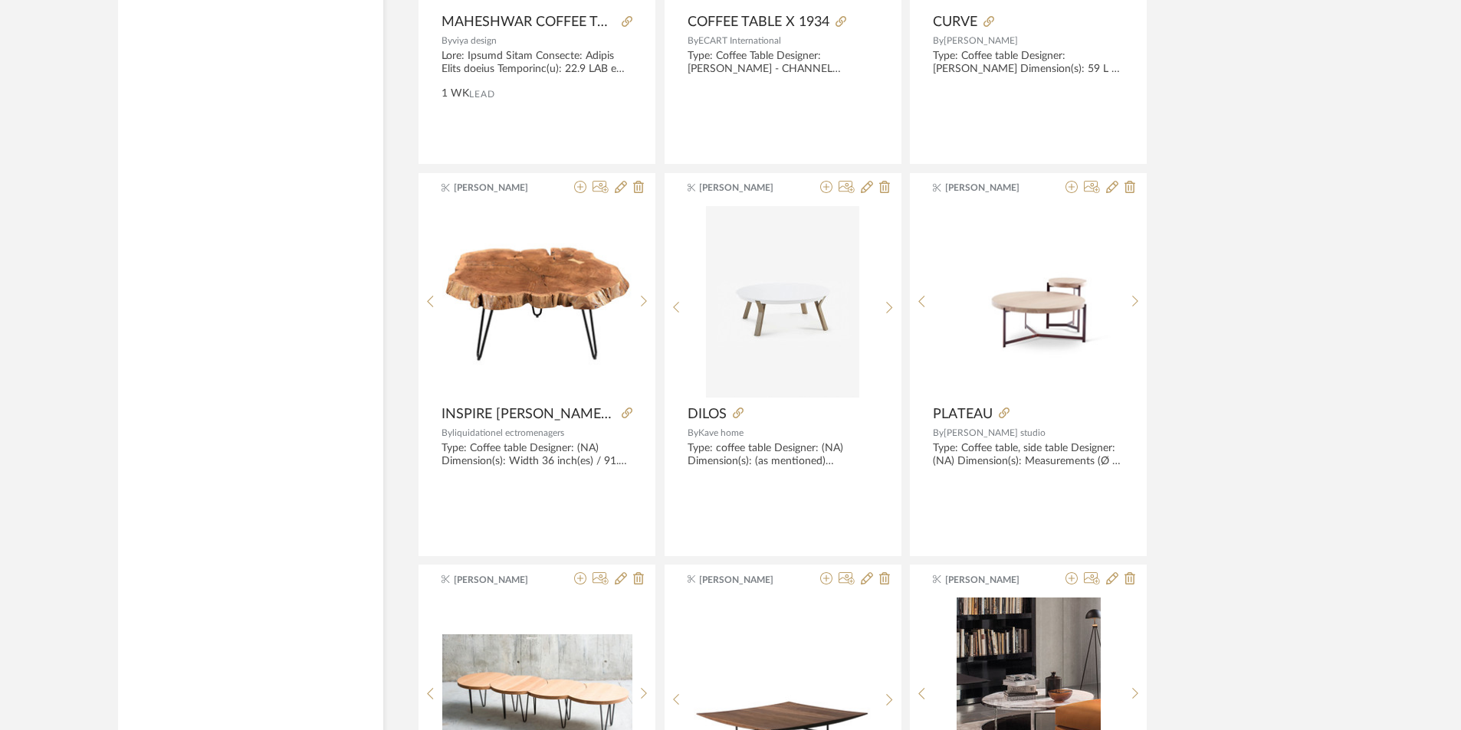
scroll to position [4475, 0]
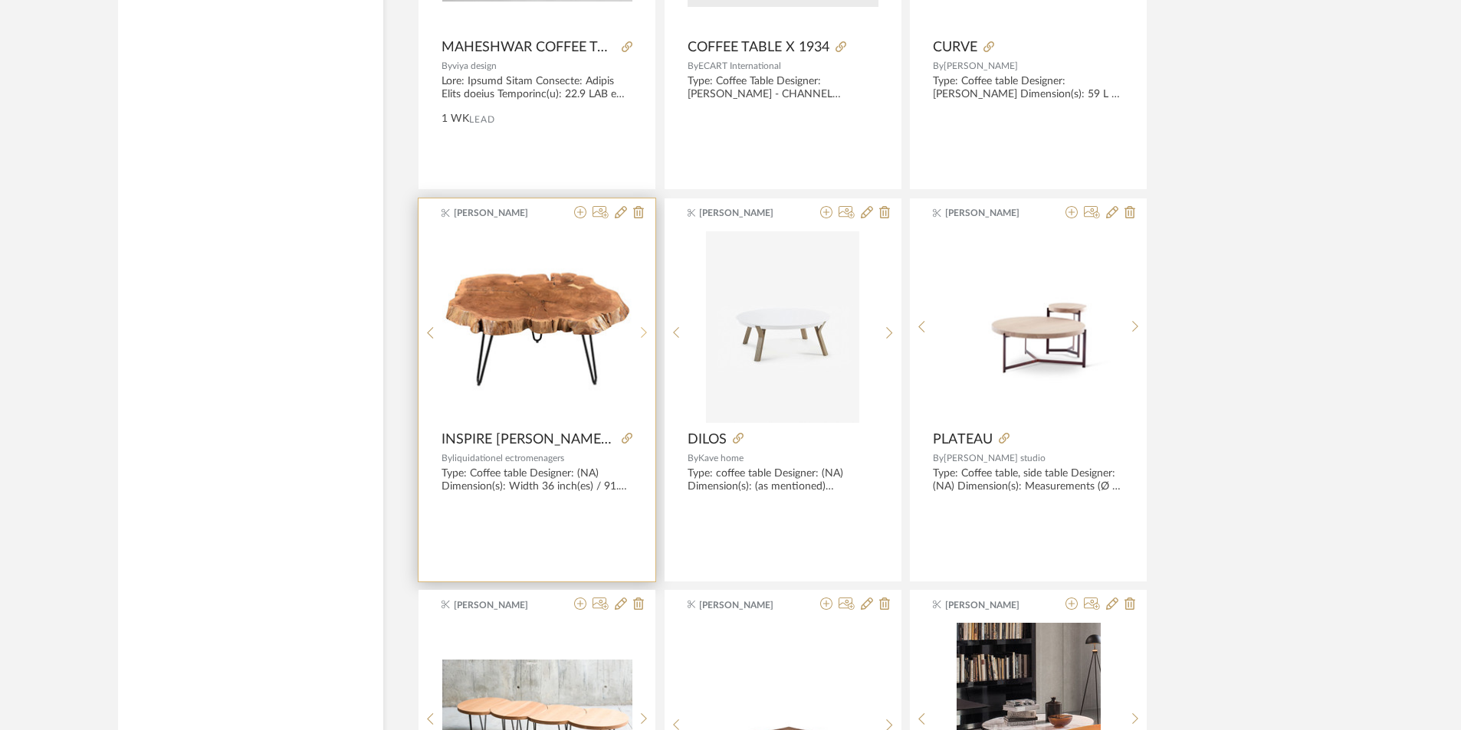
click at [642, 320] on div at bounding box center [644, 333] width 24 height 204
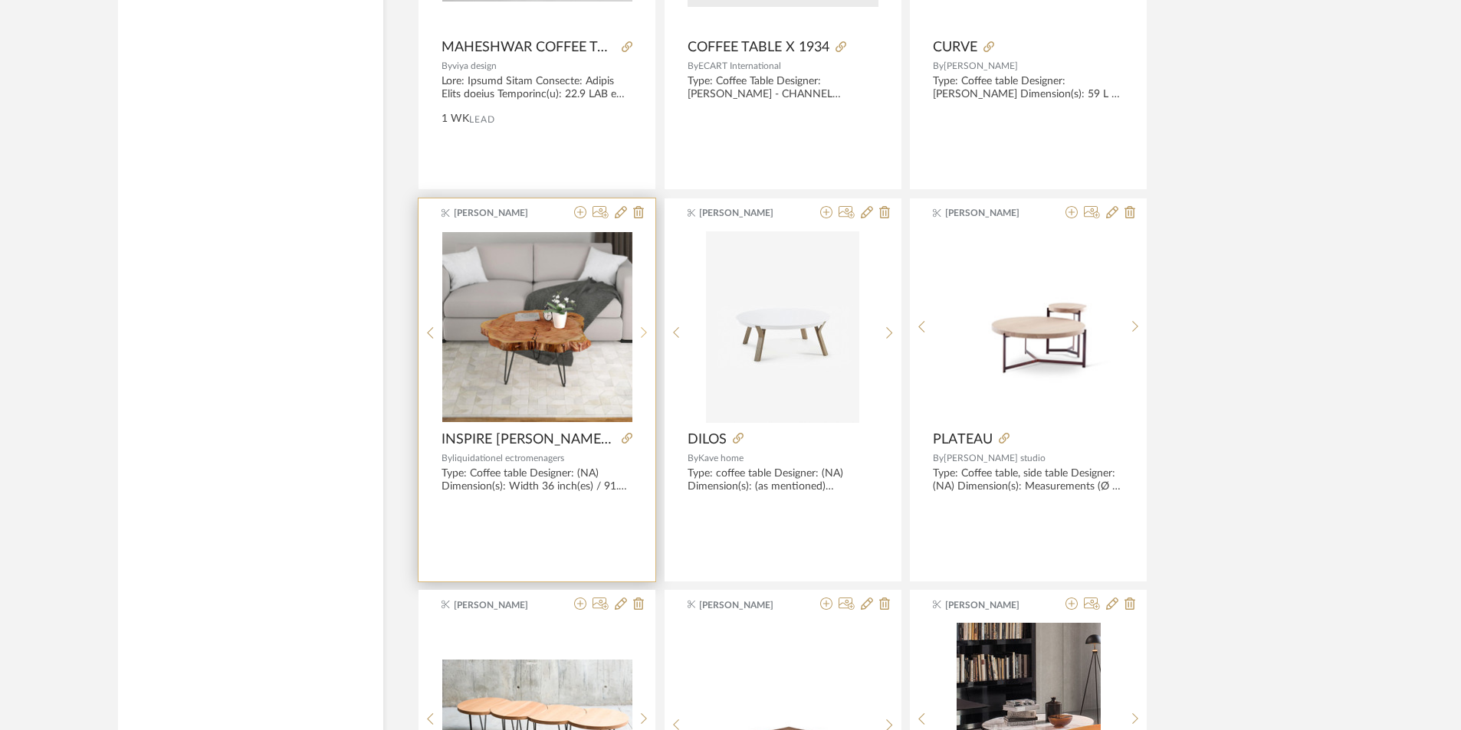
click at [642, 320] on div at bounding box center [644, 333] width 24 height 204
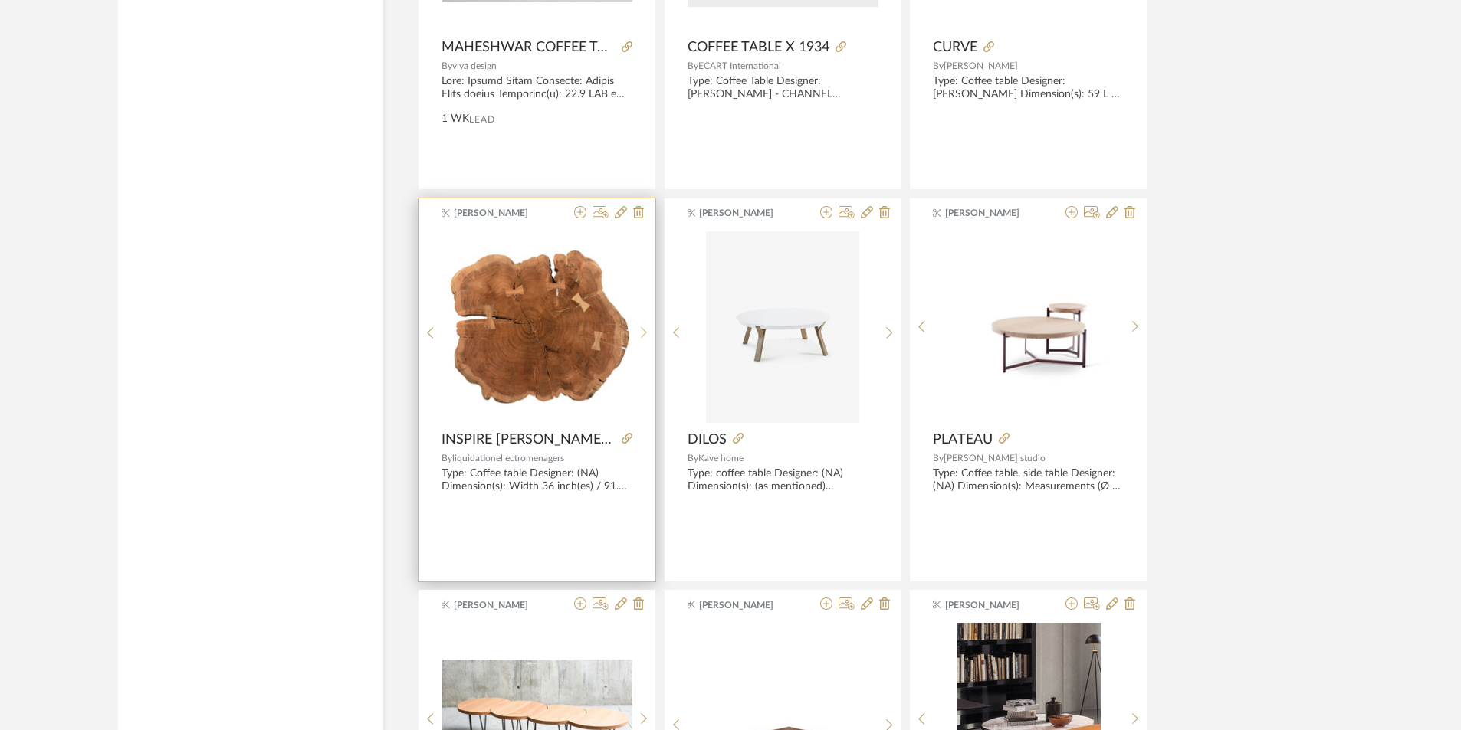
click at [642, 320] on div at bounding box center [644, 333] width 24 height 204
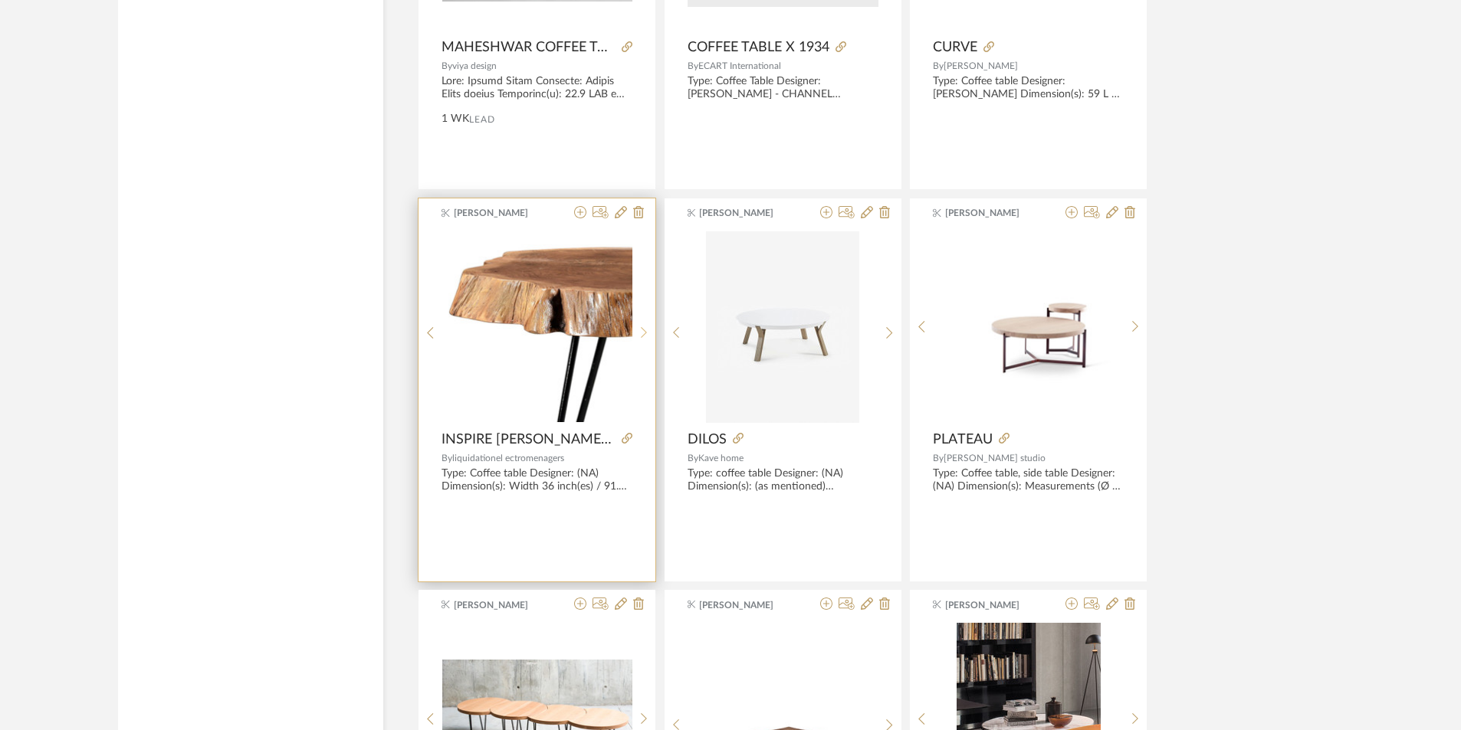
click at [642, 320] on div at bounding box center [644, 333] width 24 height 204
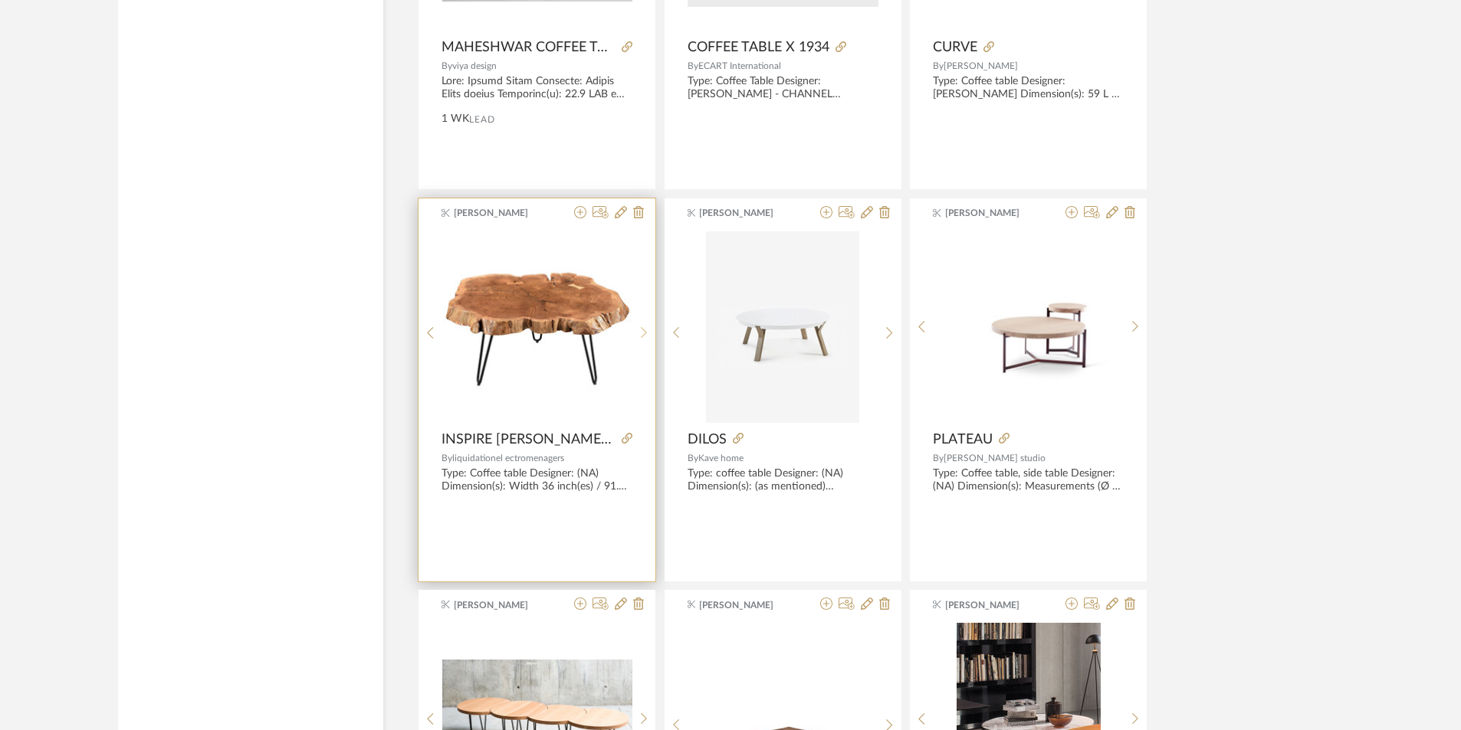
click at [642, 320] on div at bounding box center [644, 333] width 24 height 204
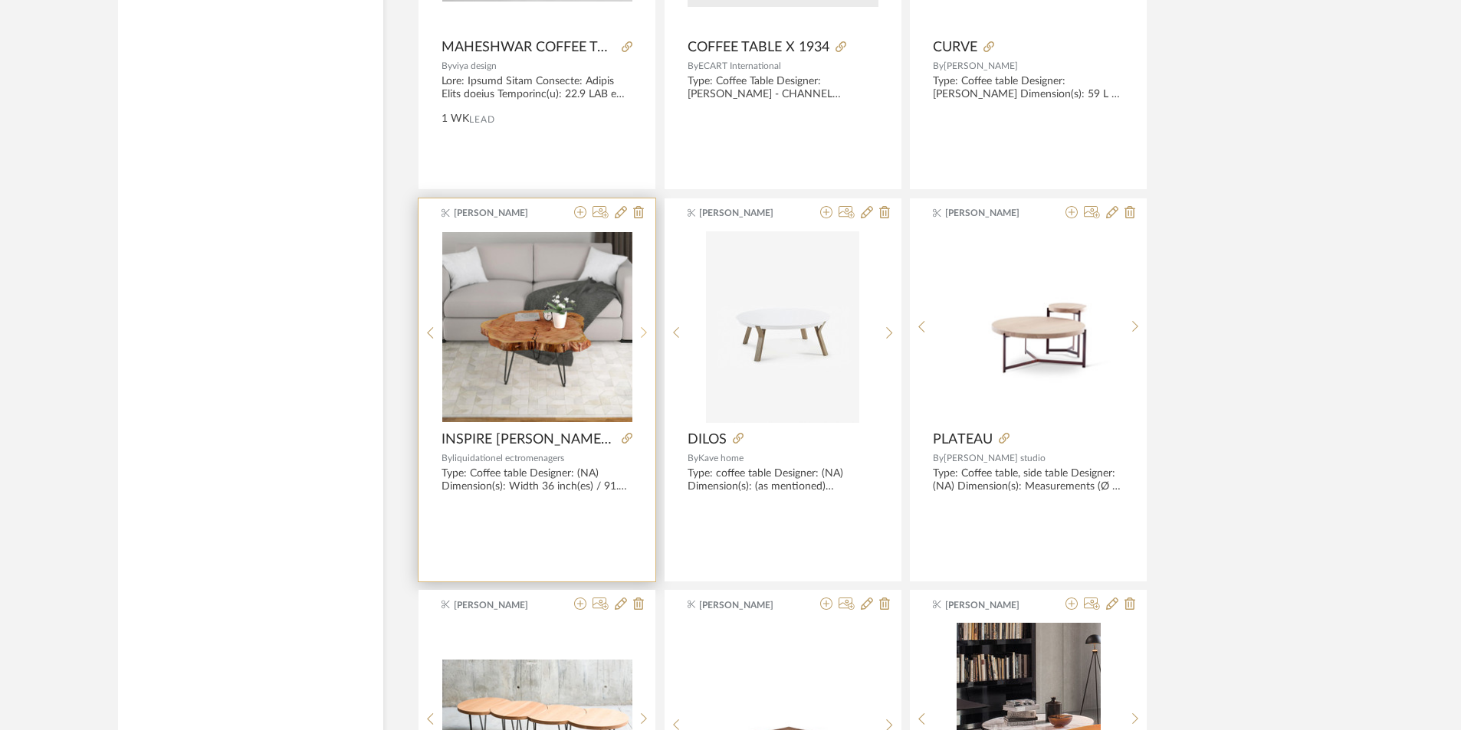
click at [642, 320] on div at bounding box center [644, 333] width 24 height 204
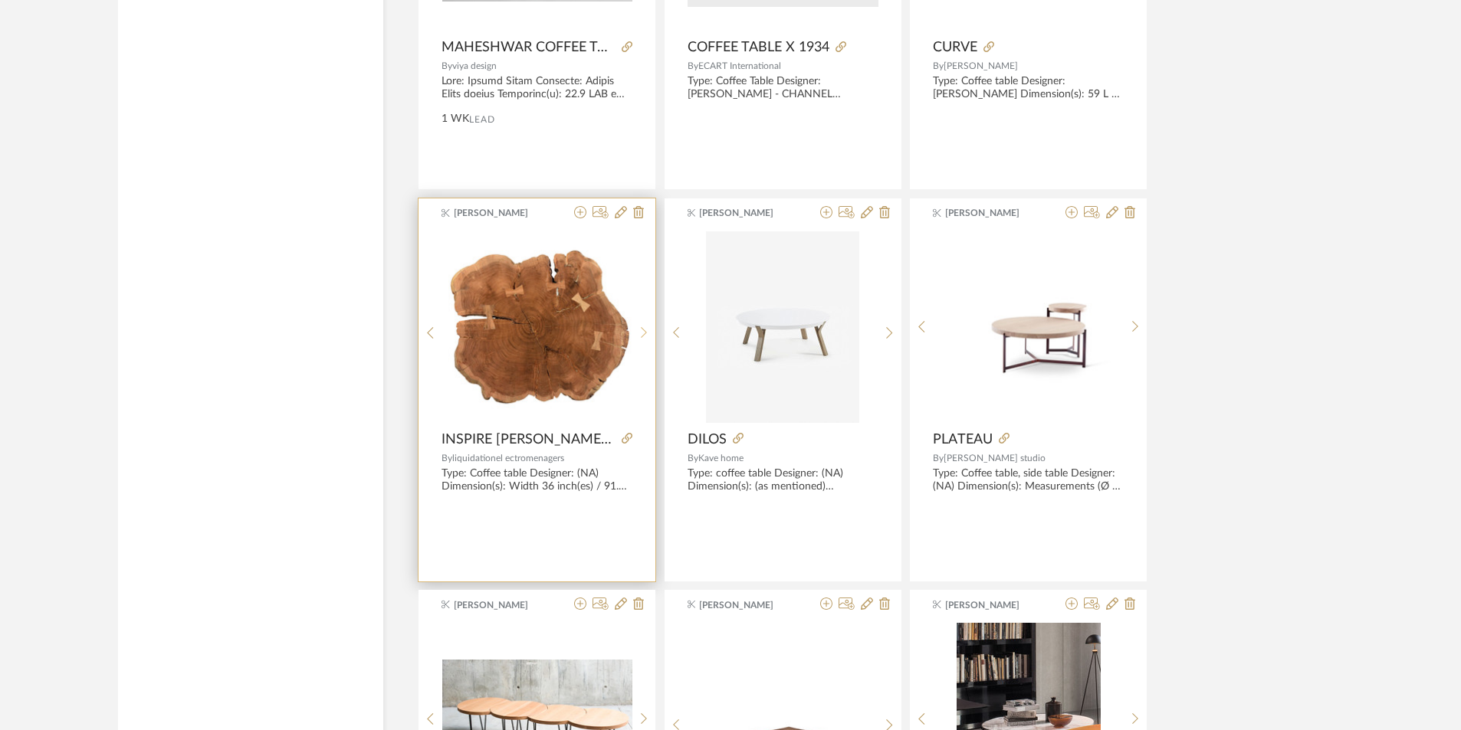
click at [642, 320] on div at bounding box center [644, 333] width 24 height 204
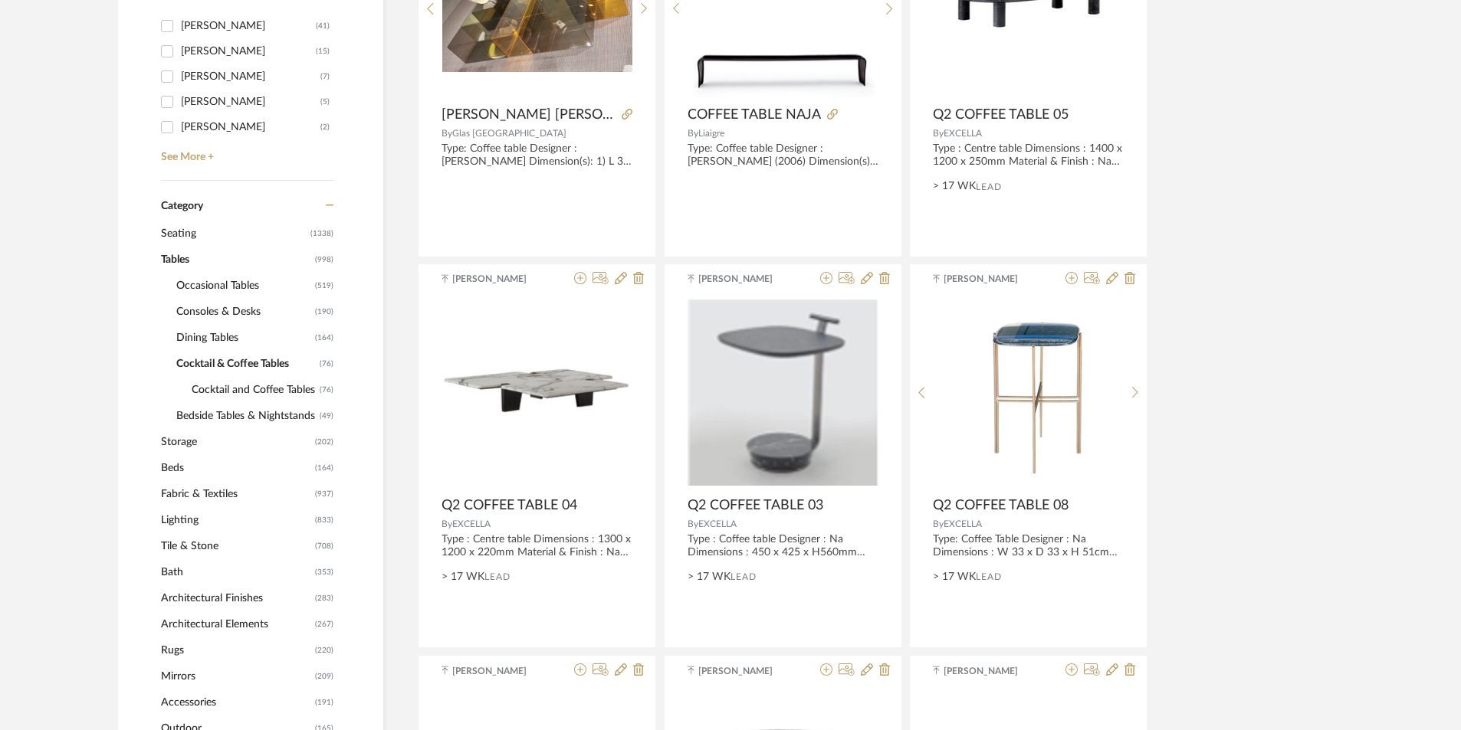
scroll to position [490, 0]
click at [240, 286] on span "Occasional Tables" at bounding box center [243, 285] width 135 height 26
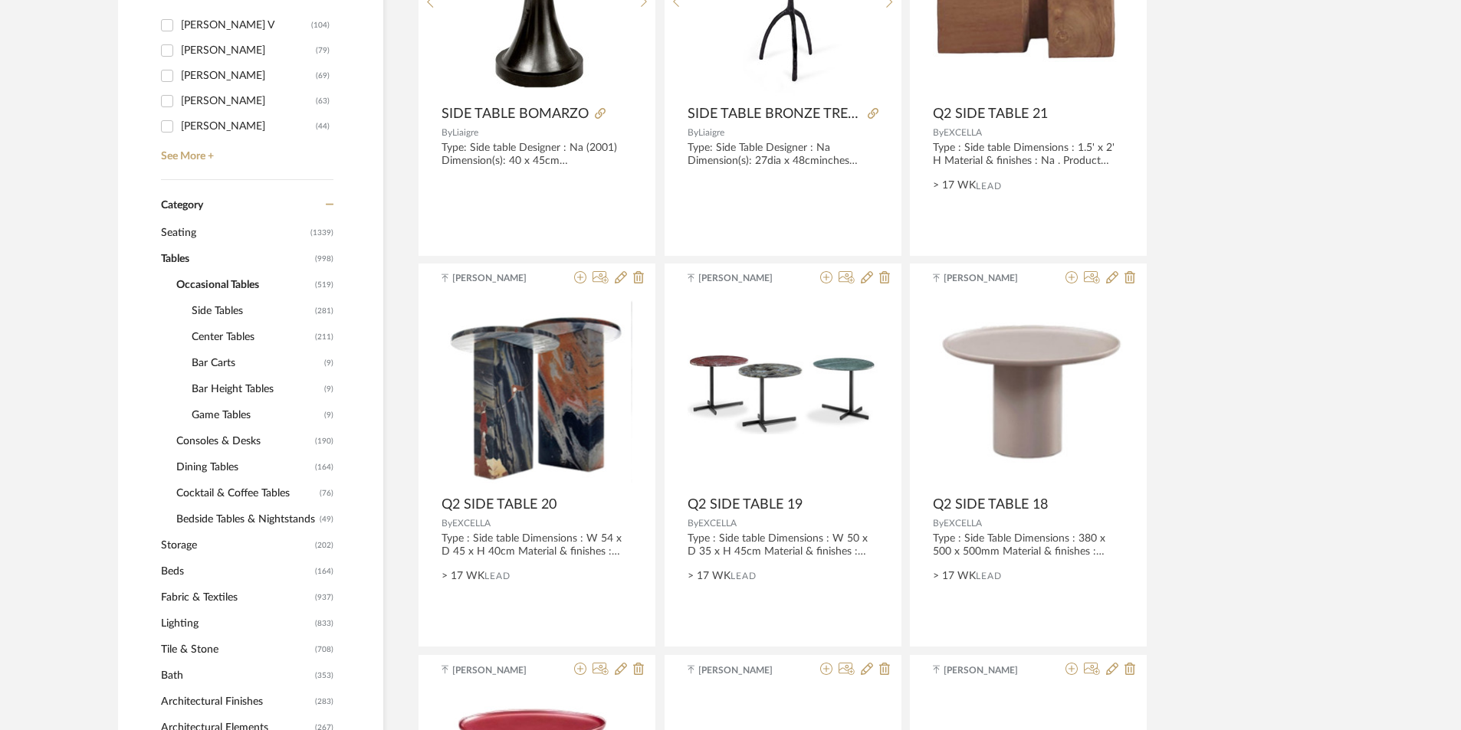
click at [230, 307] on span "Side Tables" at bounding box center [252, 311] width 120 height 26
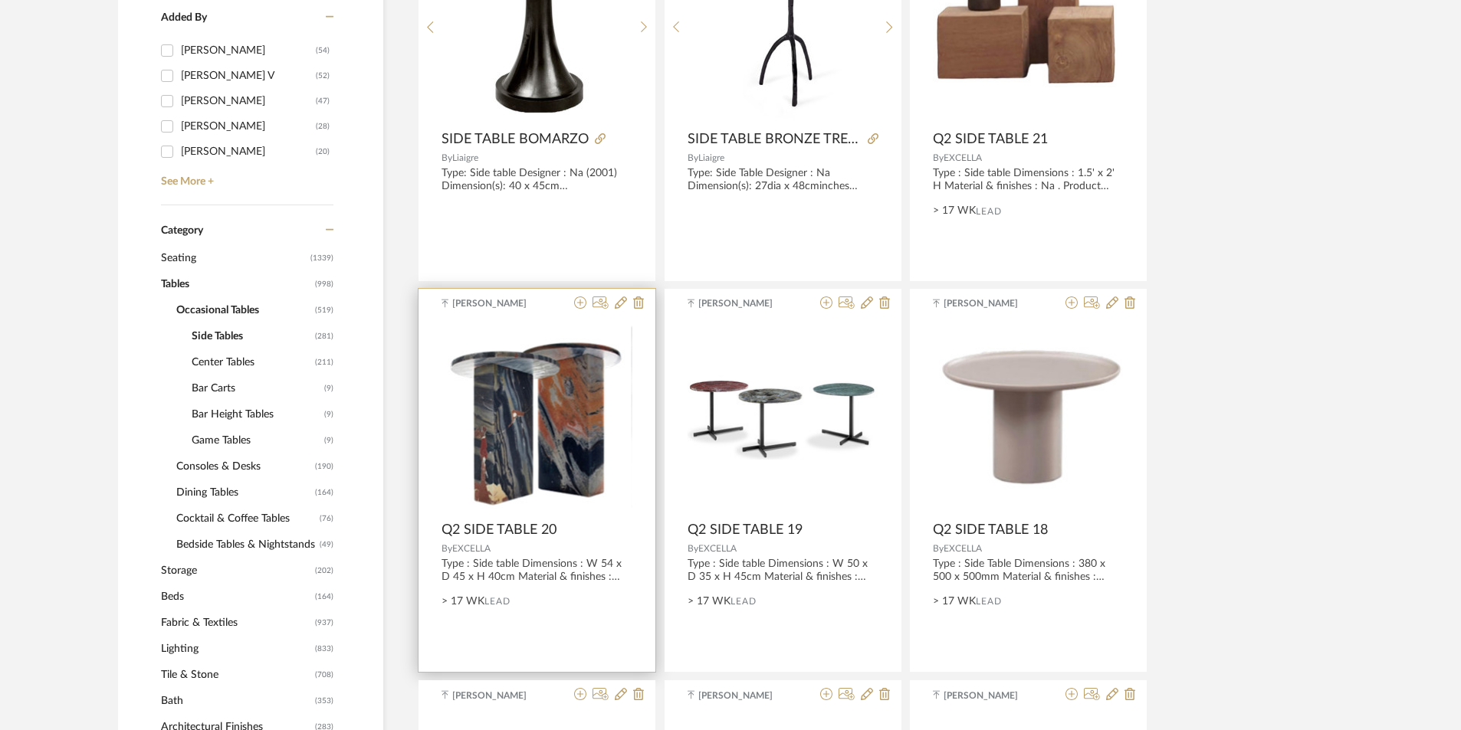
scroll to position [490, 0]
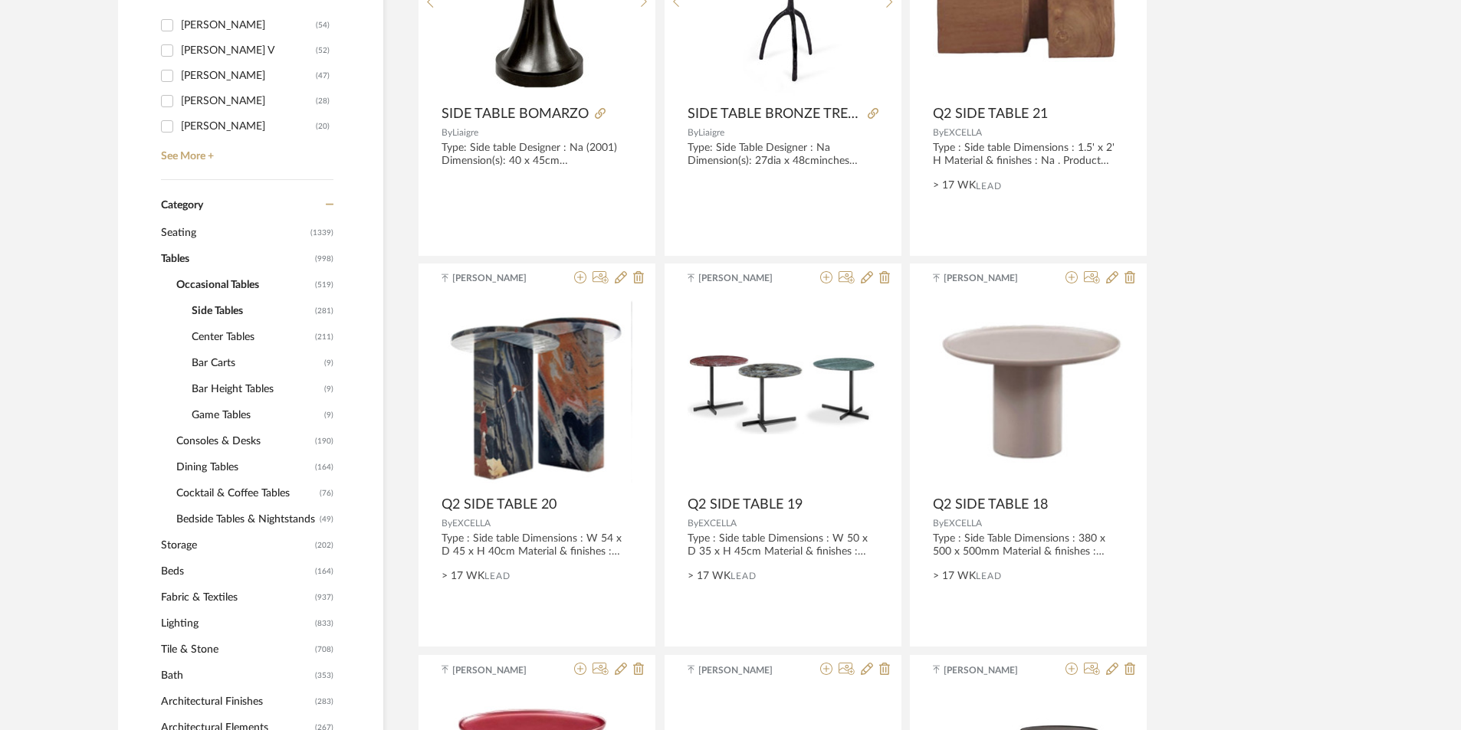
click at [224, 334] on span "Center Tables" at bounding box center [252, 337] width 120 height 26
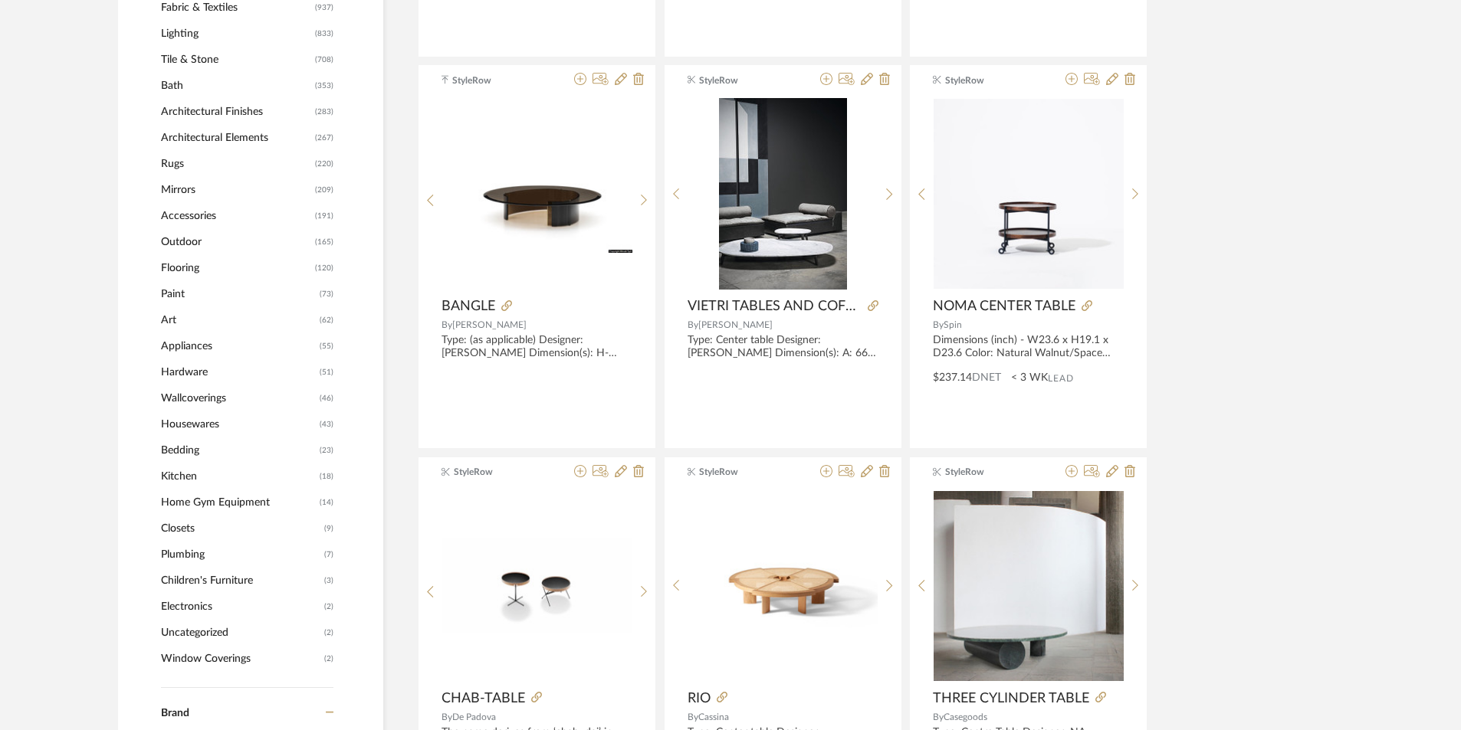
scroll to position [964, 0]
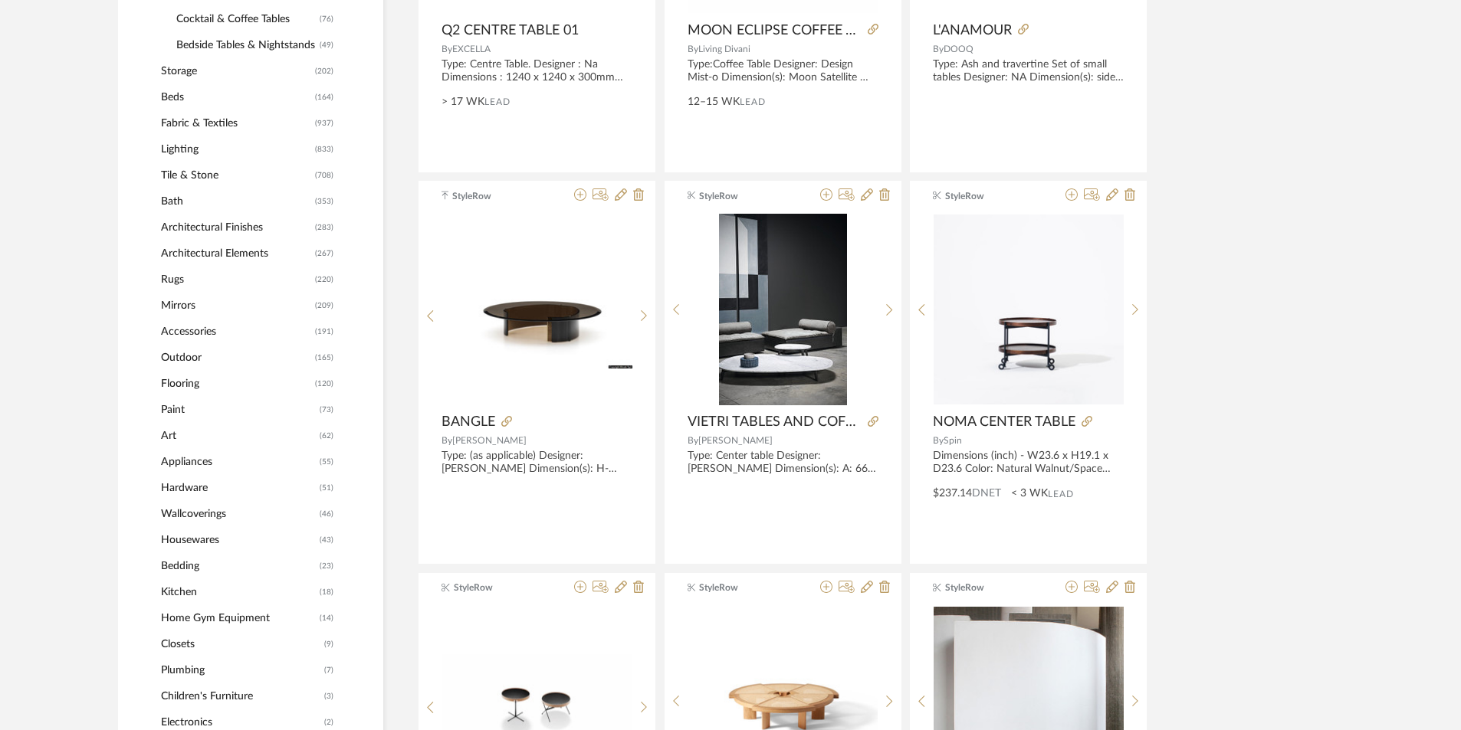
click at [198, 224] on span "Architectural Finishes" at bounding box center [236, 228] width 150 height 26
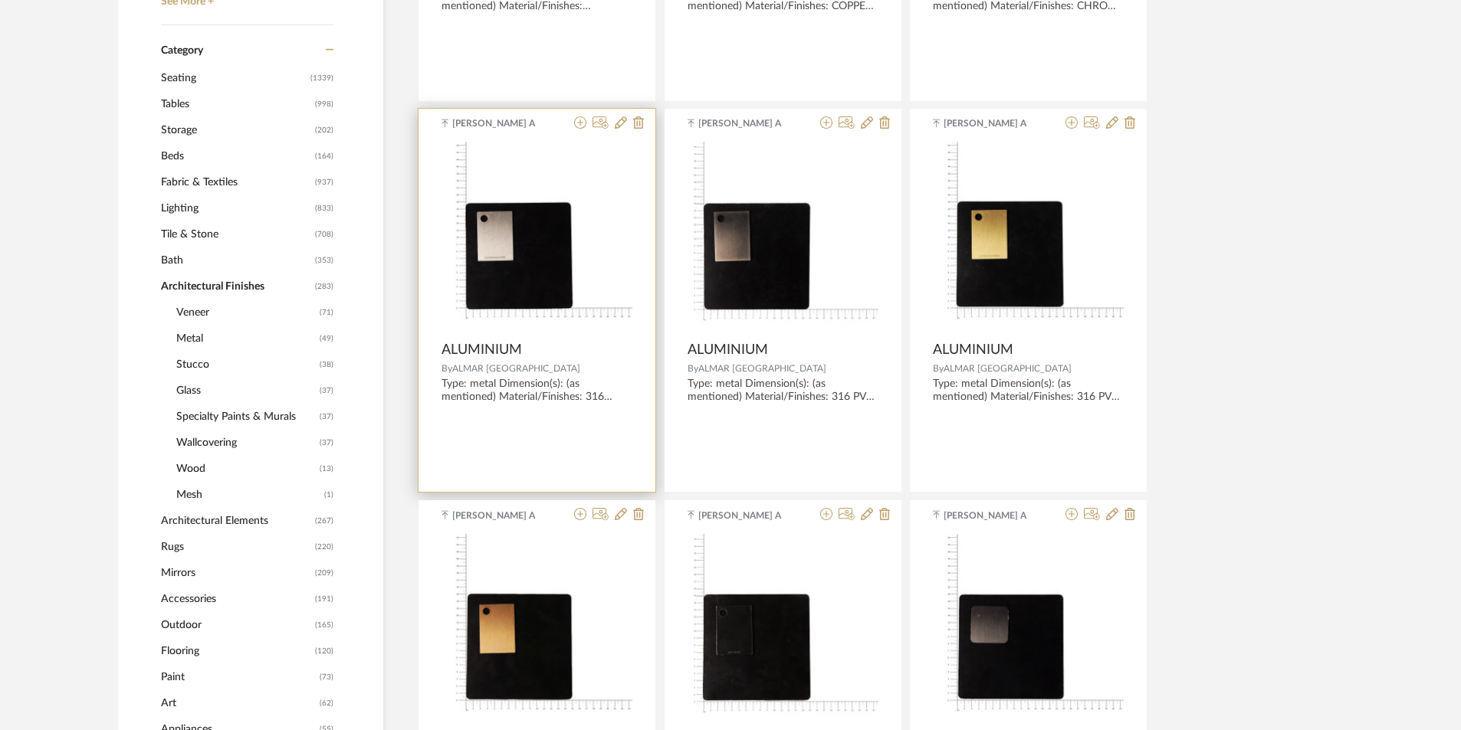
scroll to position [658, 0]
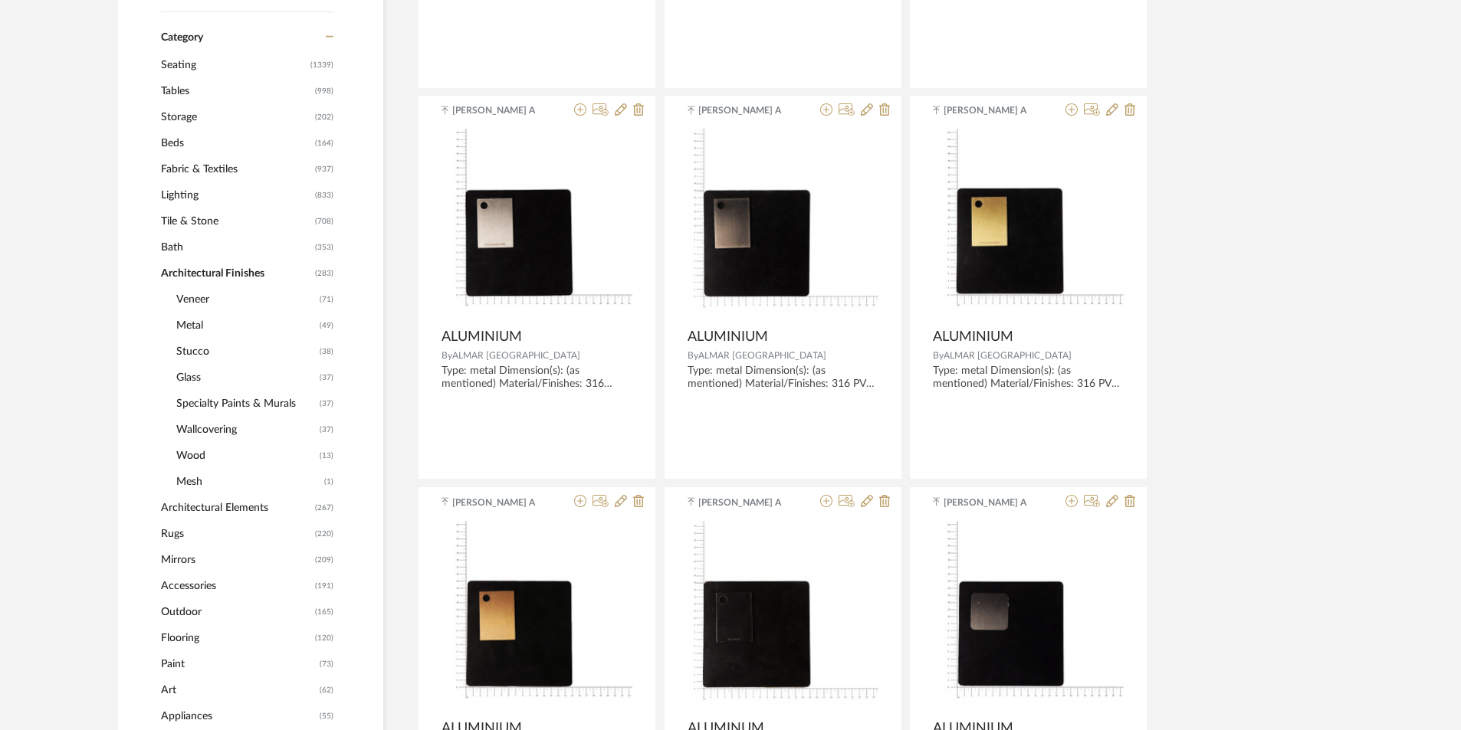
click at [178, 637] on span "Flooring" at bounding box center [236, 638] width 150 height 26
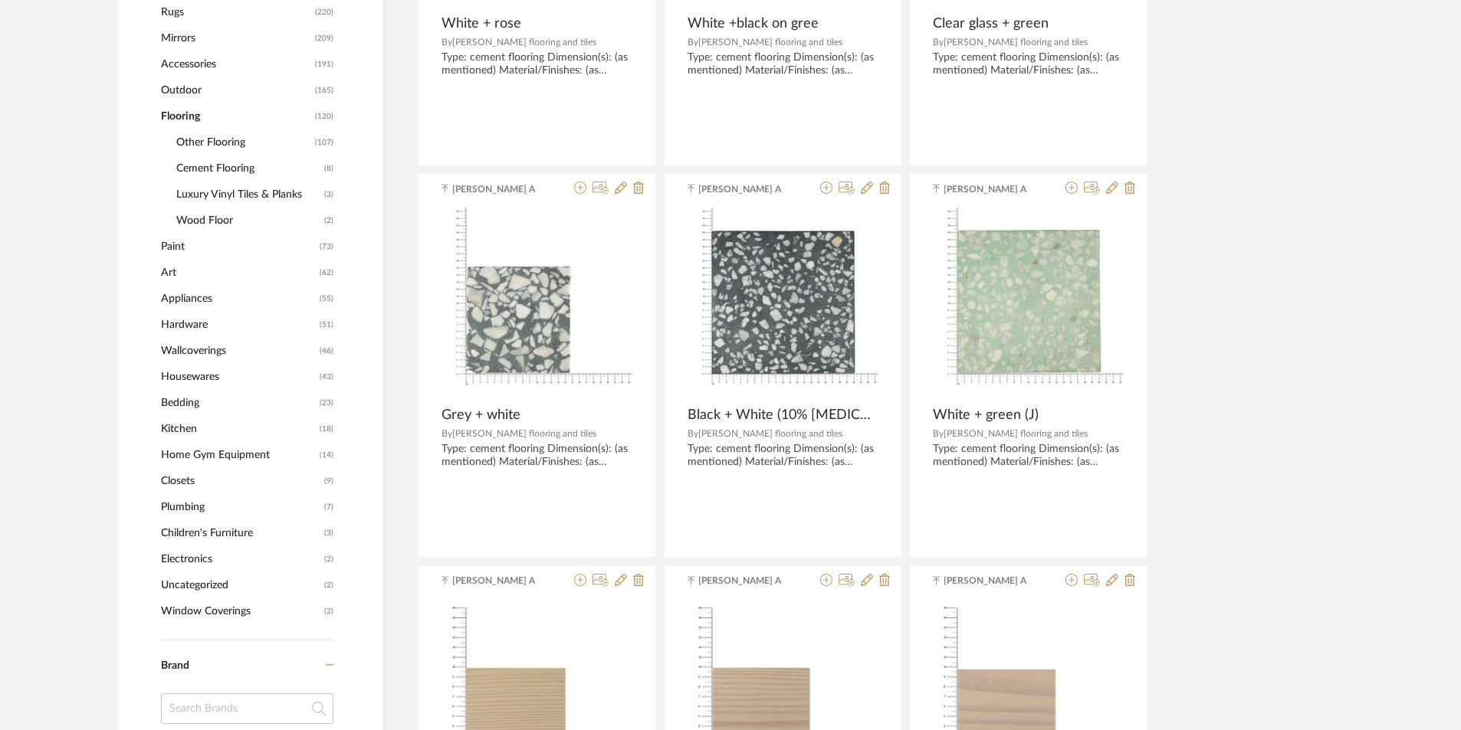
scroll to position [964, 0]
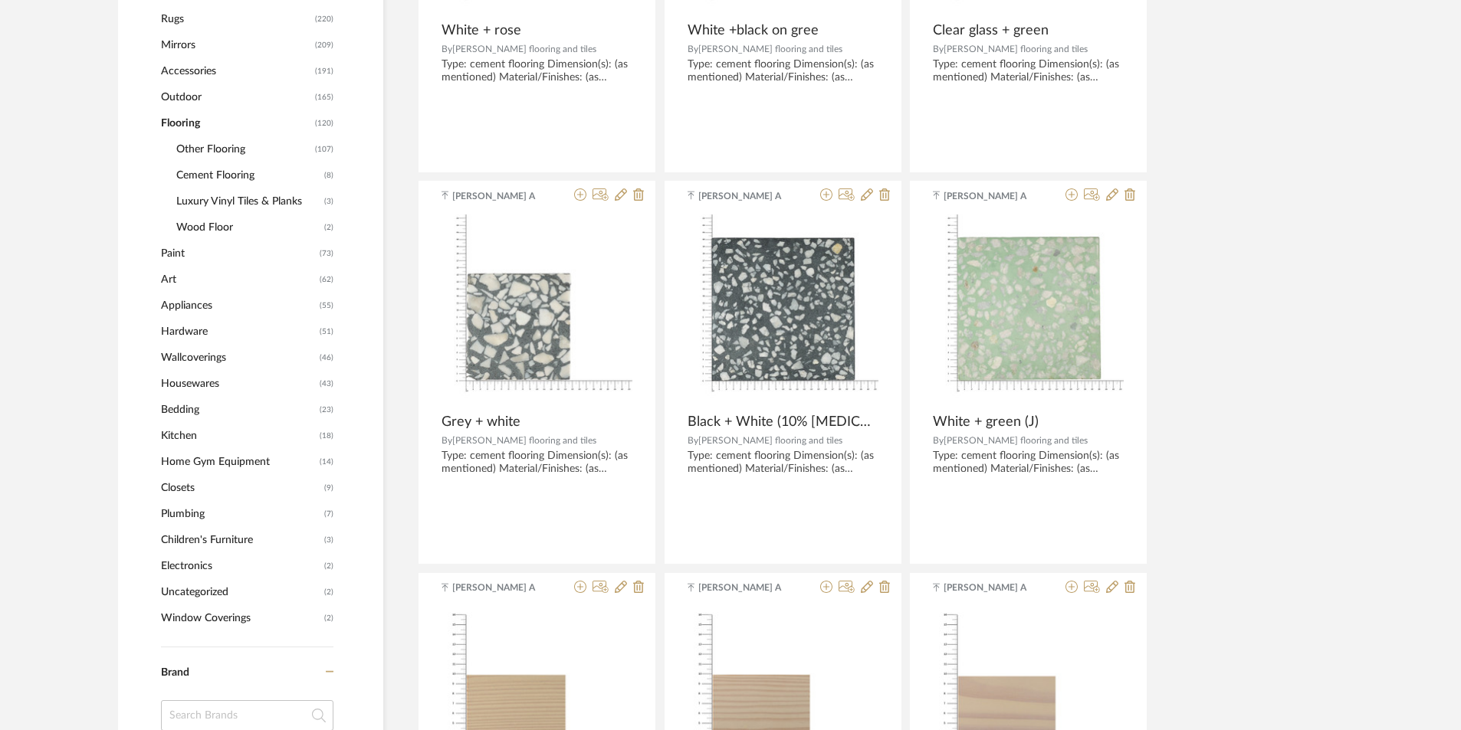
click at [182, 144] on span "Other Flooring" at bounding box center [243, 149] width 135 height 26
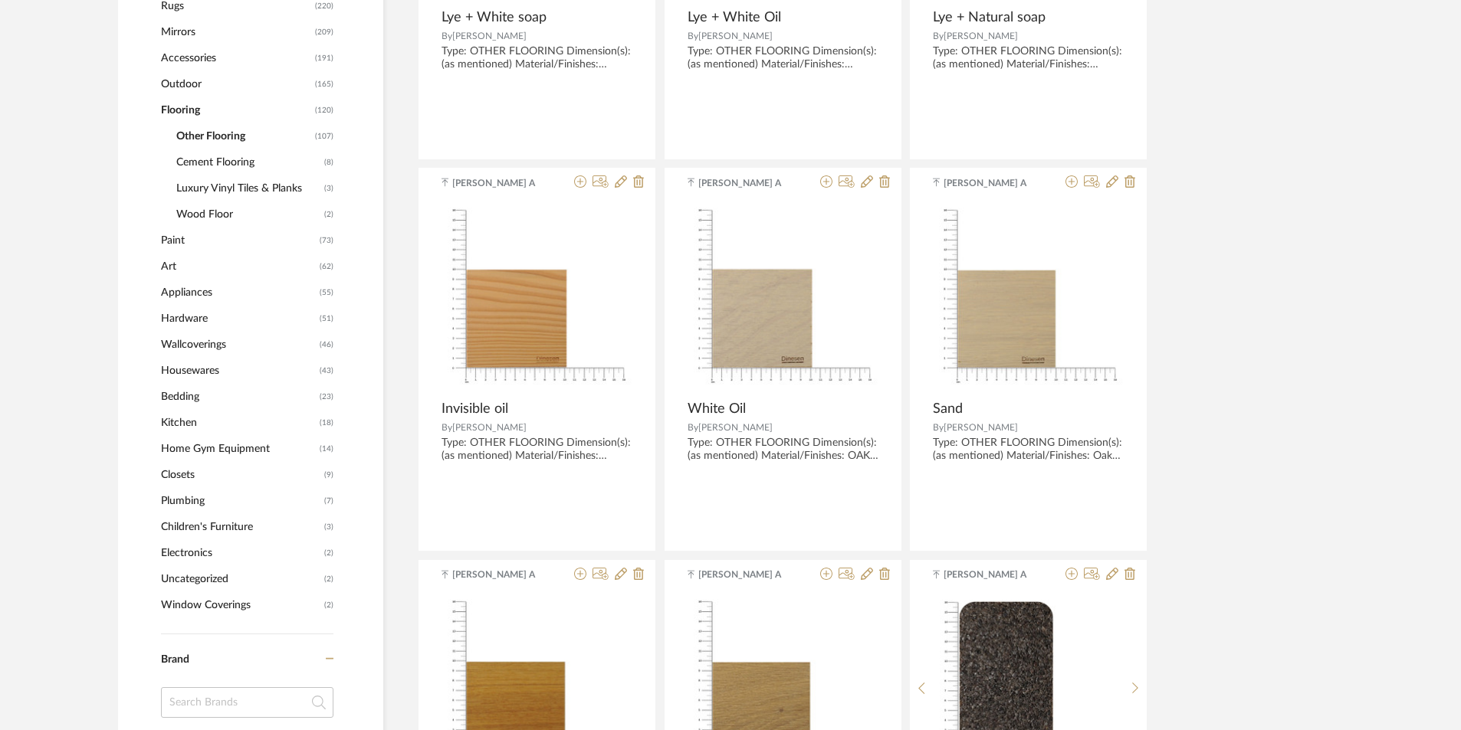
scroll to position [888, 0]
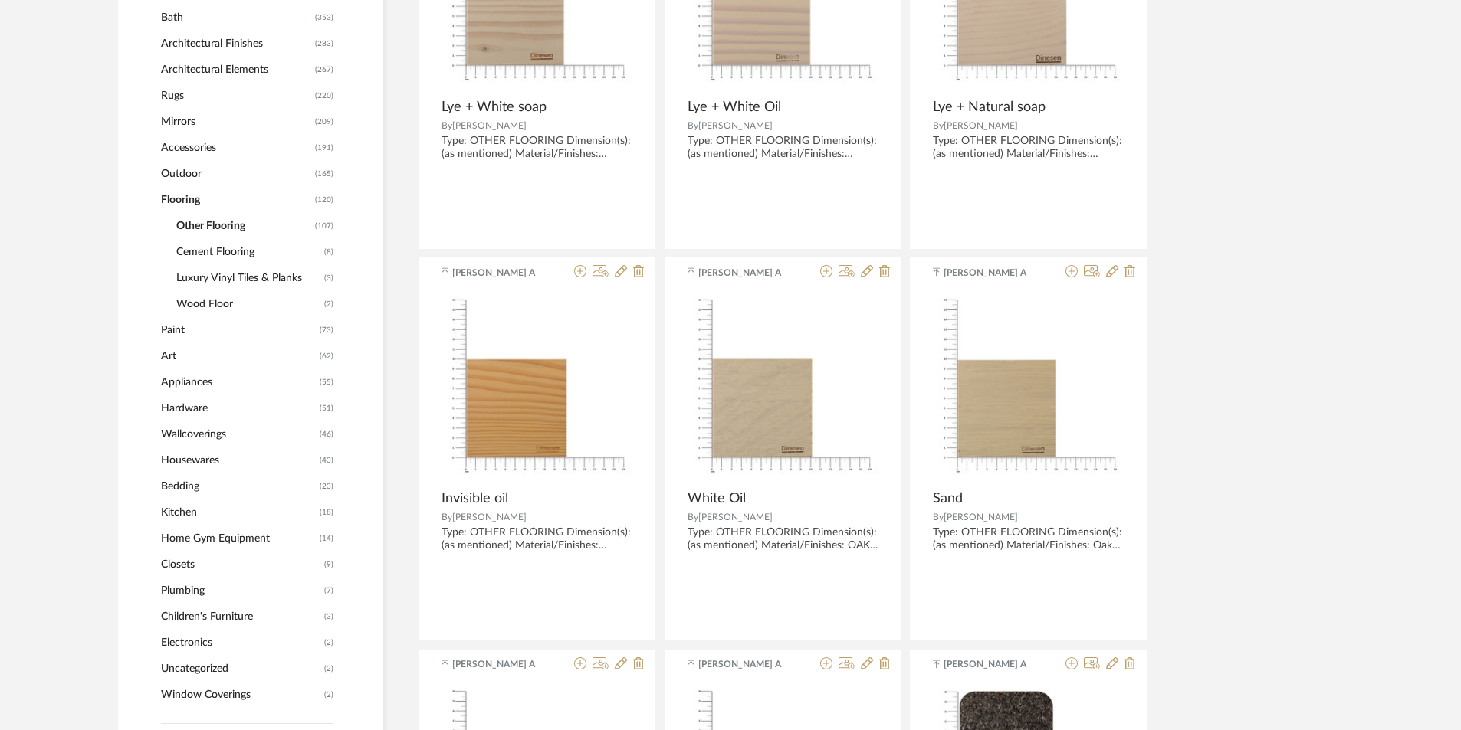
click at [219, 251] on span "Cement Flooring" at bounding box center [248, 252] width 144 height 26
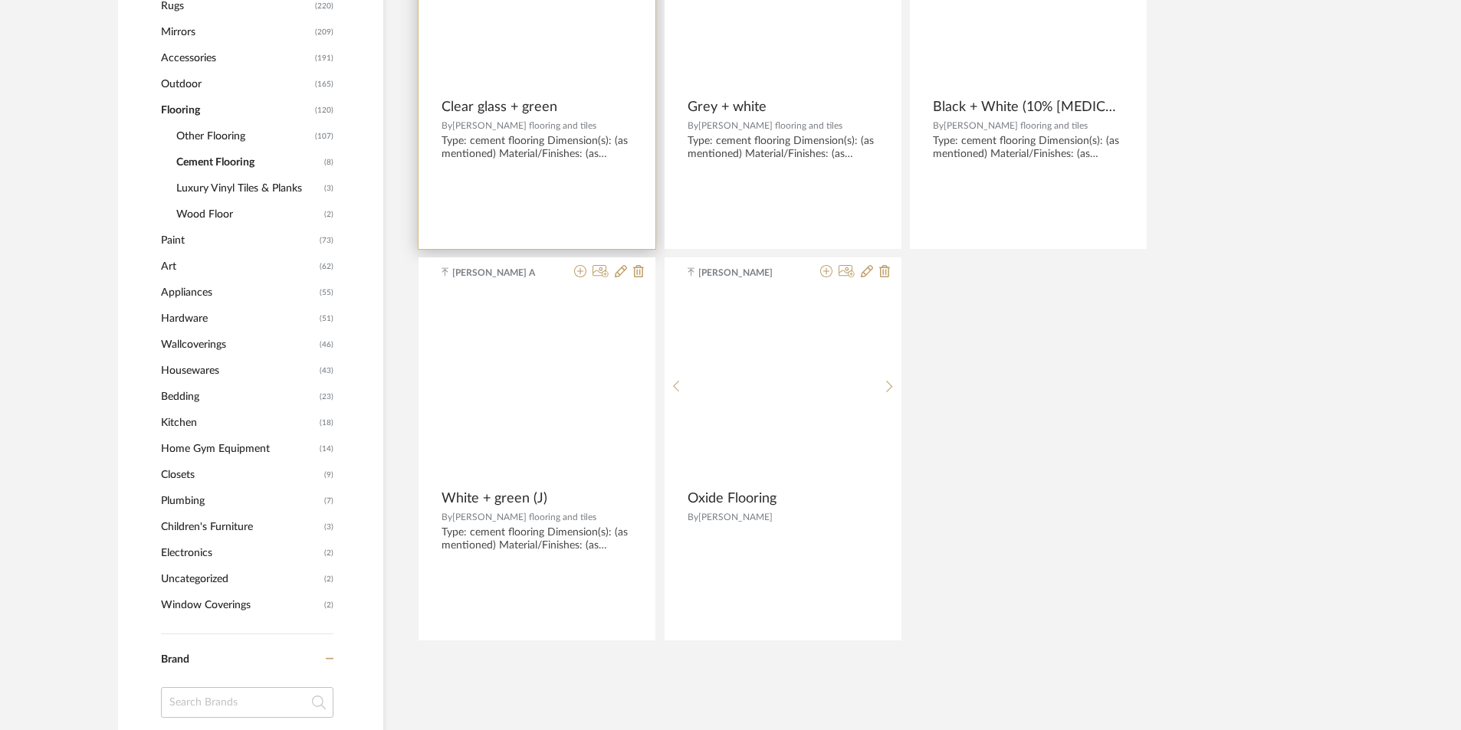
scroll to position [798, 0]
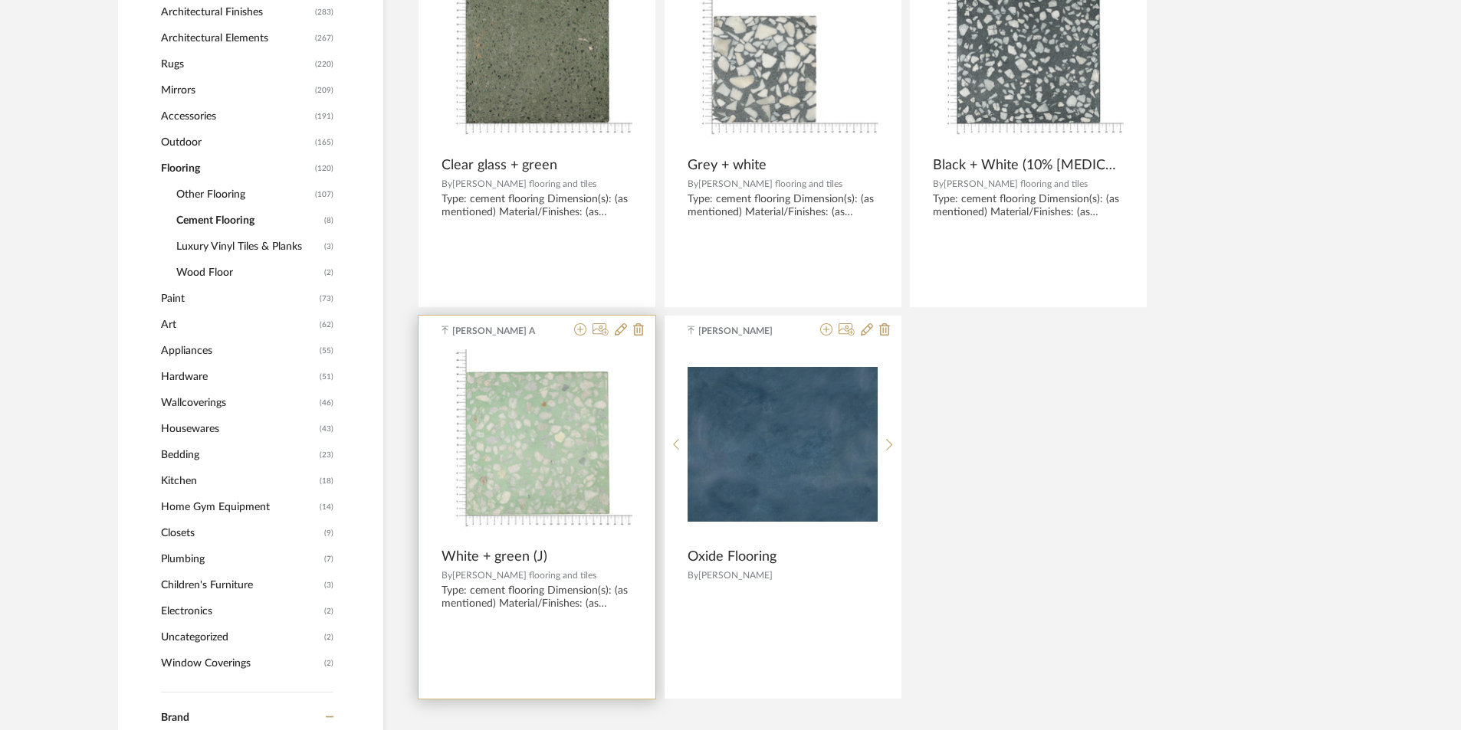
scroll to position [721, 0]
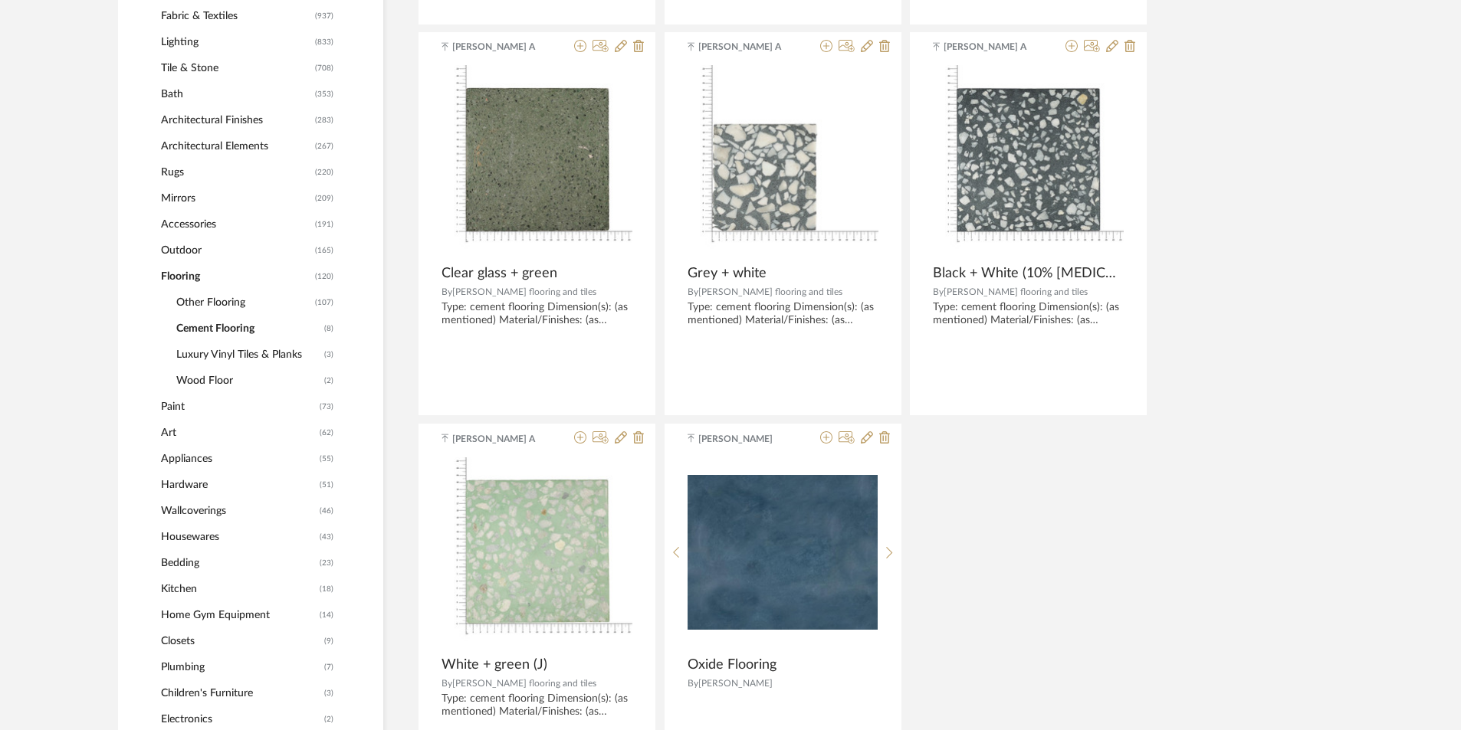
click at [204, 356] on span "Luxury Vinyl Tiles & Planks" at bounding box center [248, 355] width 144 height 26
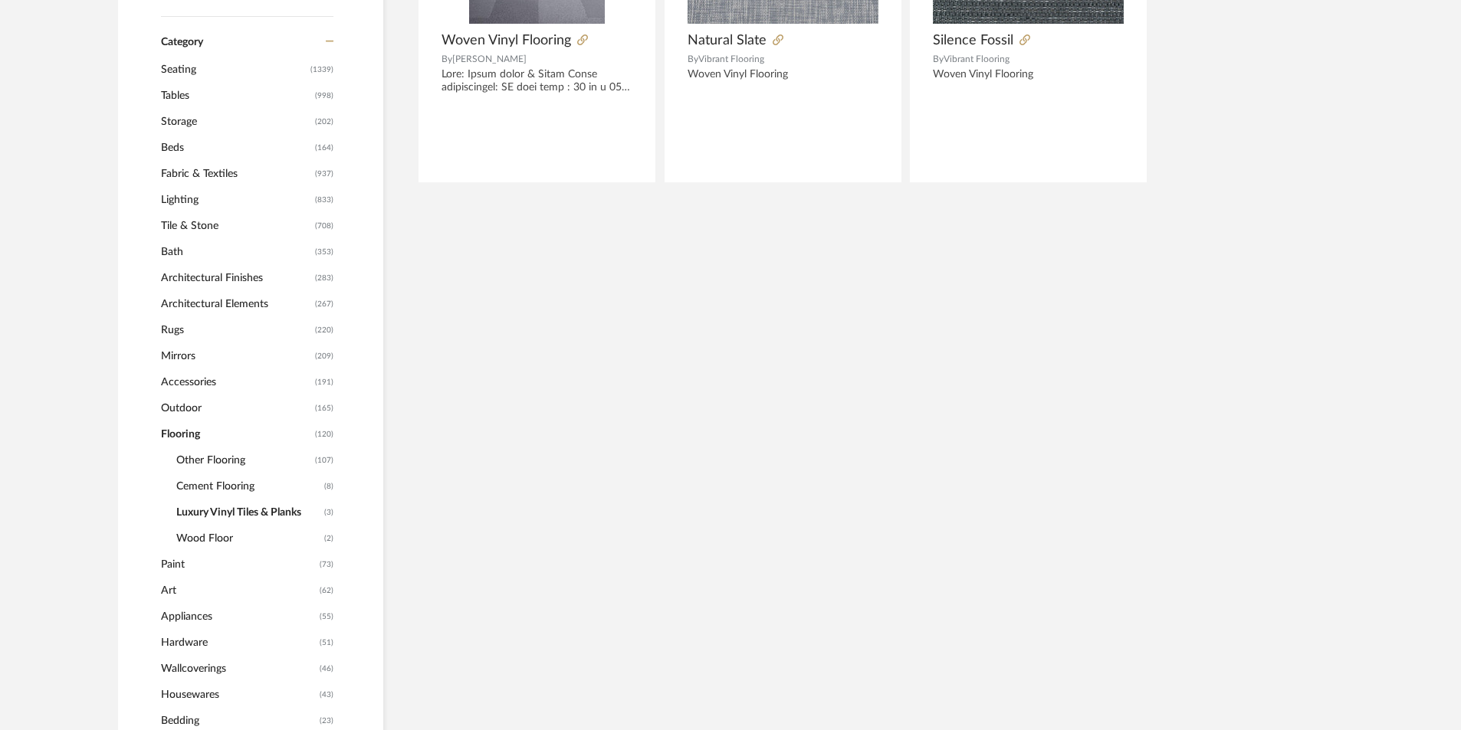
scroll to position [568, 0]
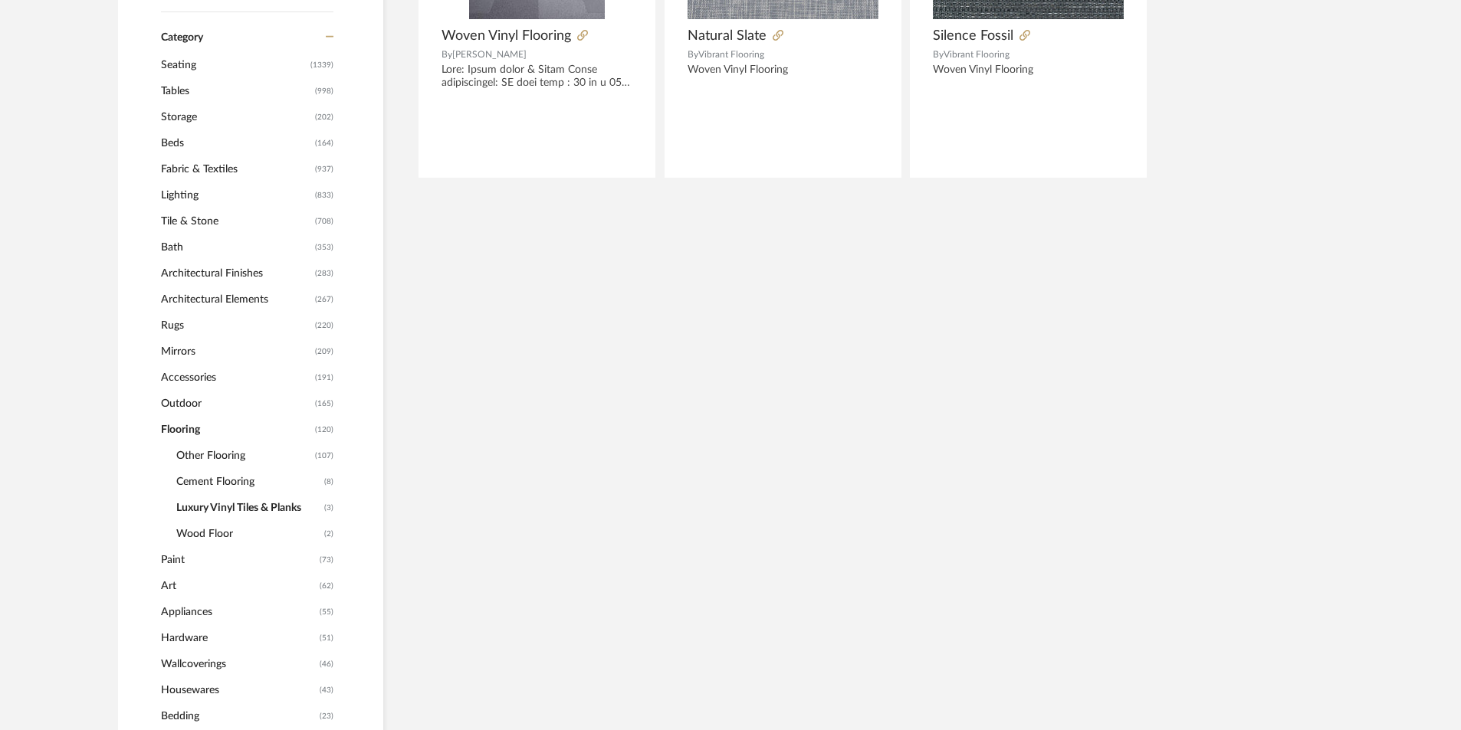
click at [214, 527] on span "Wood Floor" at bounding box center [248, 534] width 144 height 26
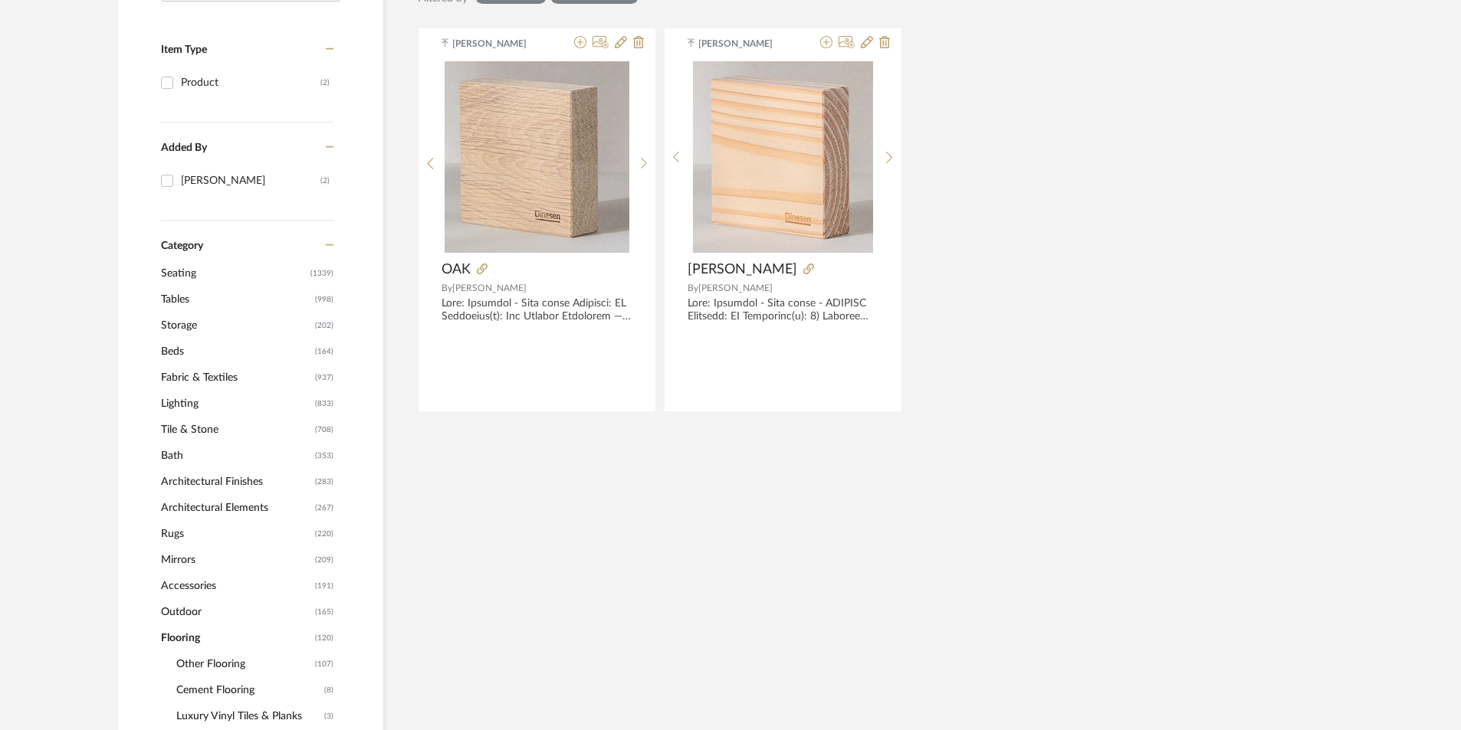
scroll to position [338, 0]
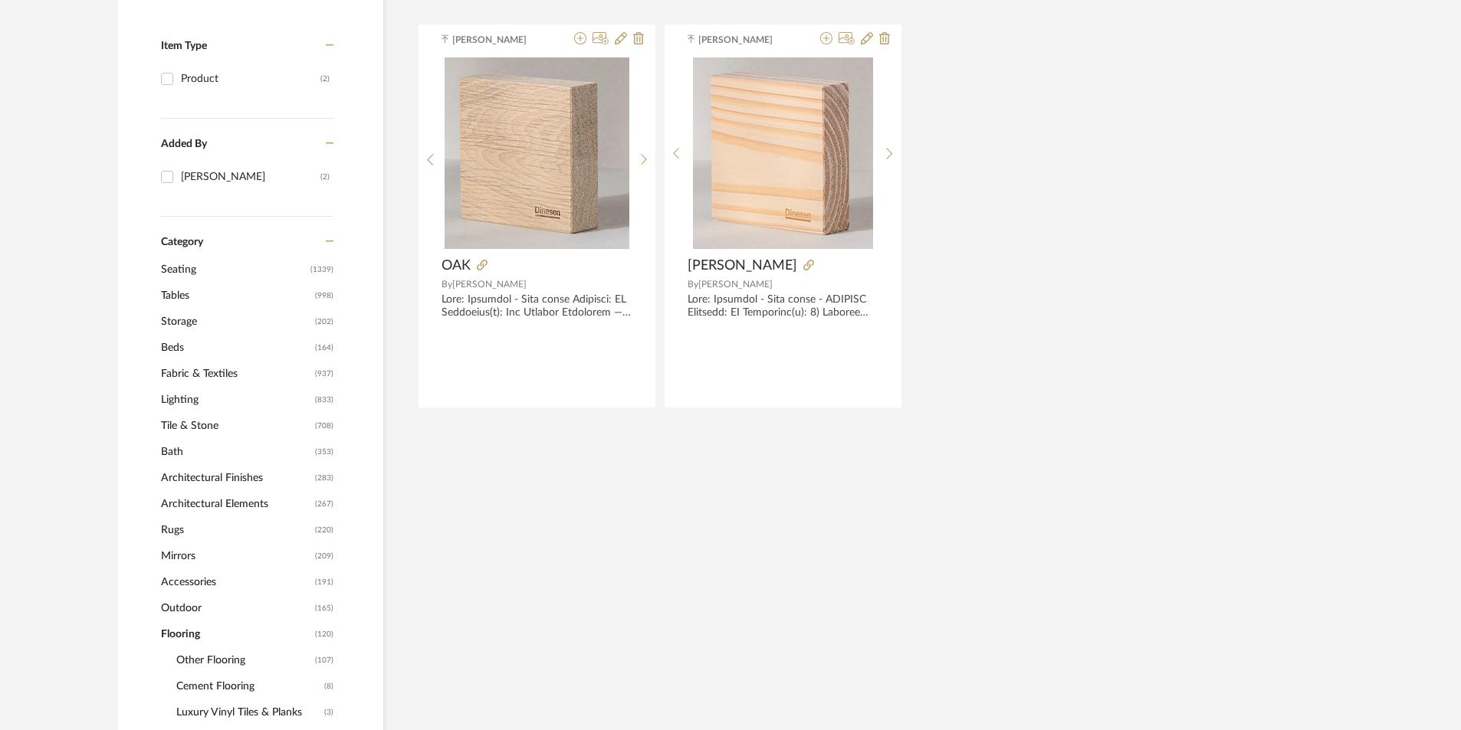
click at [190, 402] on span "Lighting" at bounding box center [236, 400] width 150 height 26
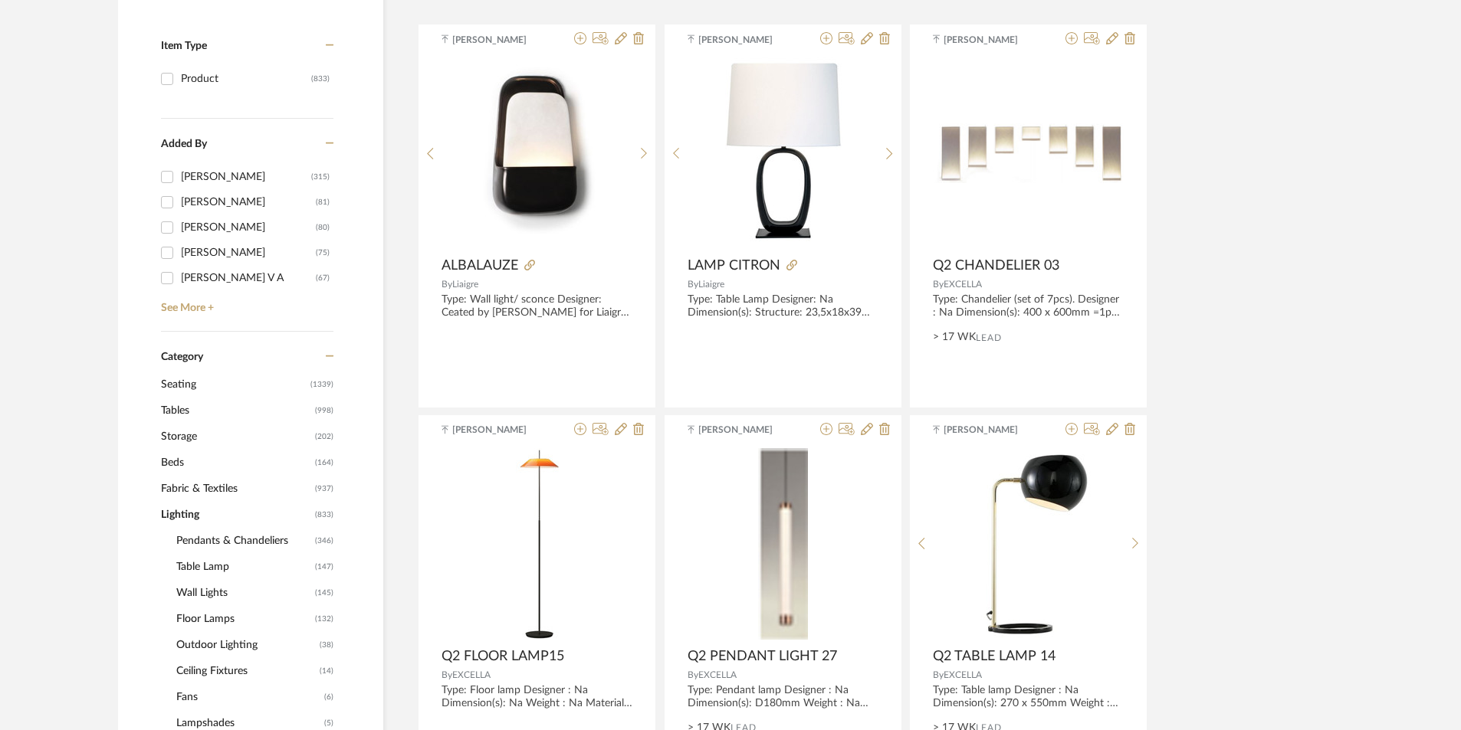
click at [224, 497] on span "Fabric & Textiles" at bounding box center [236, 489] width 150 height 26
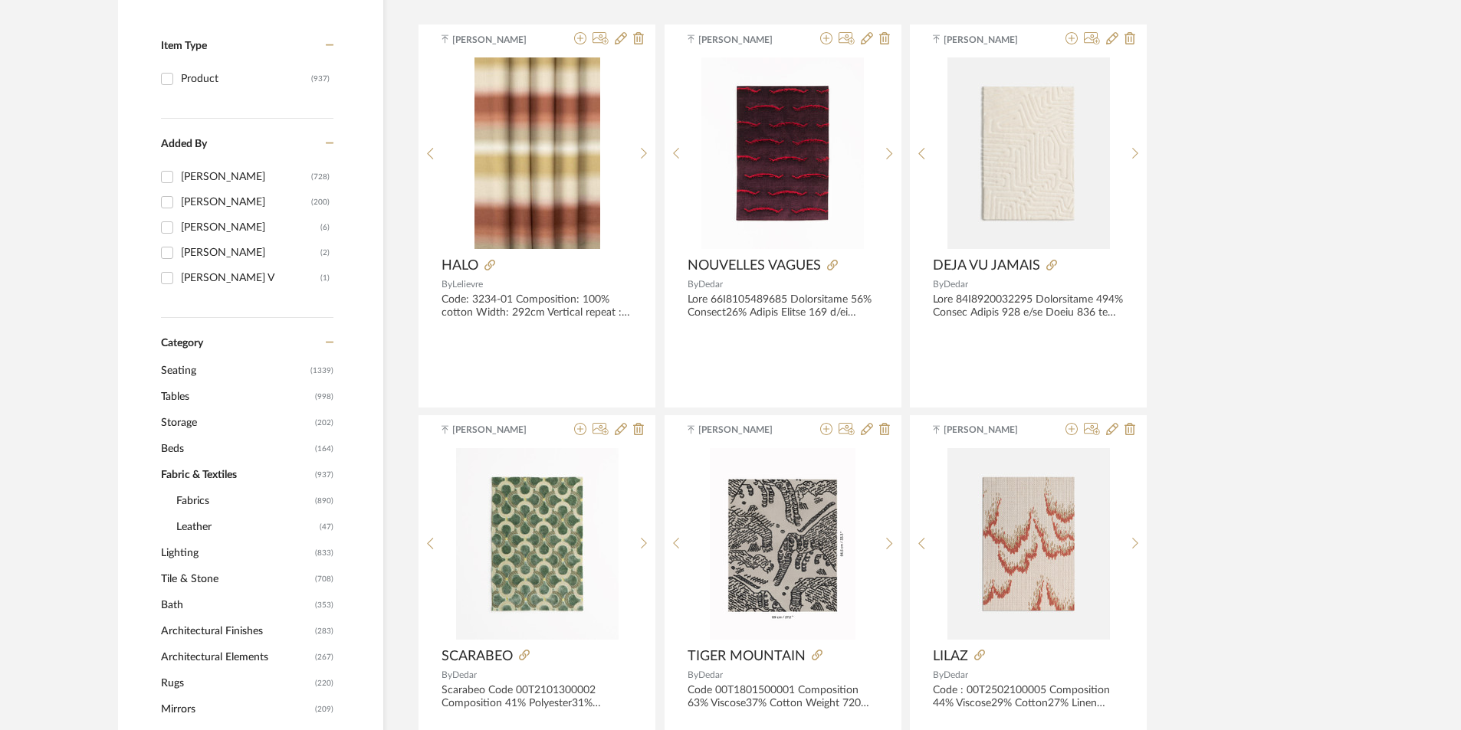
click at [181, 552] on span "Lighting" at bounding box center [236, 553] width 150 height 26
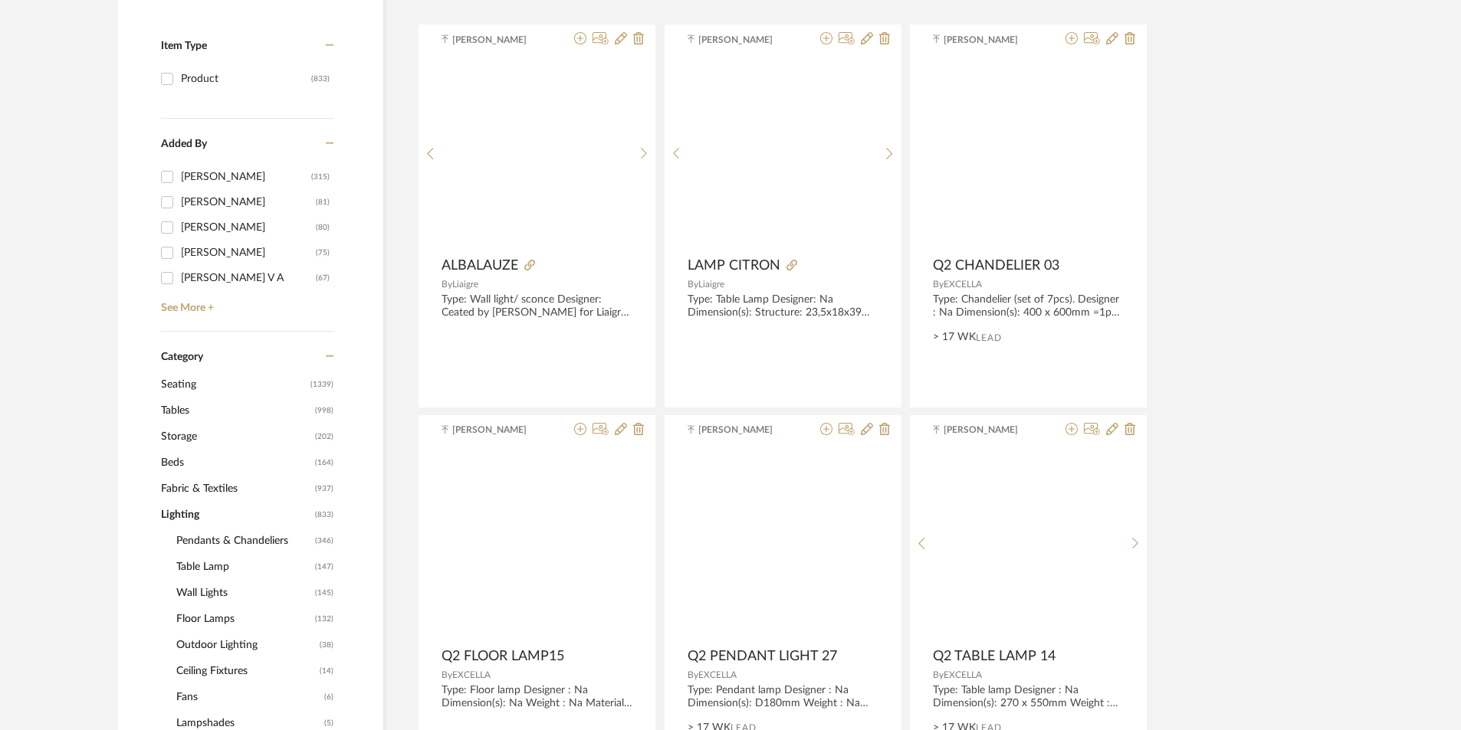
scroll to position [491, 0]
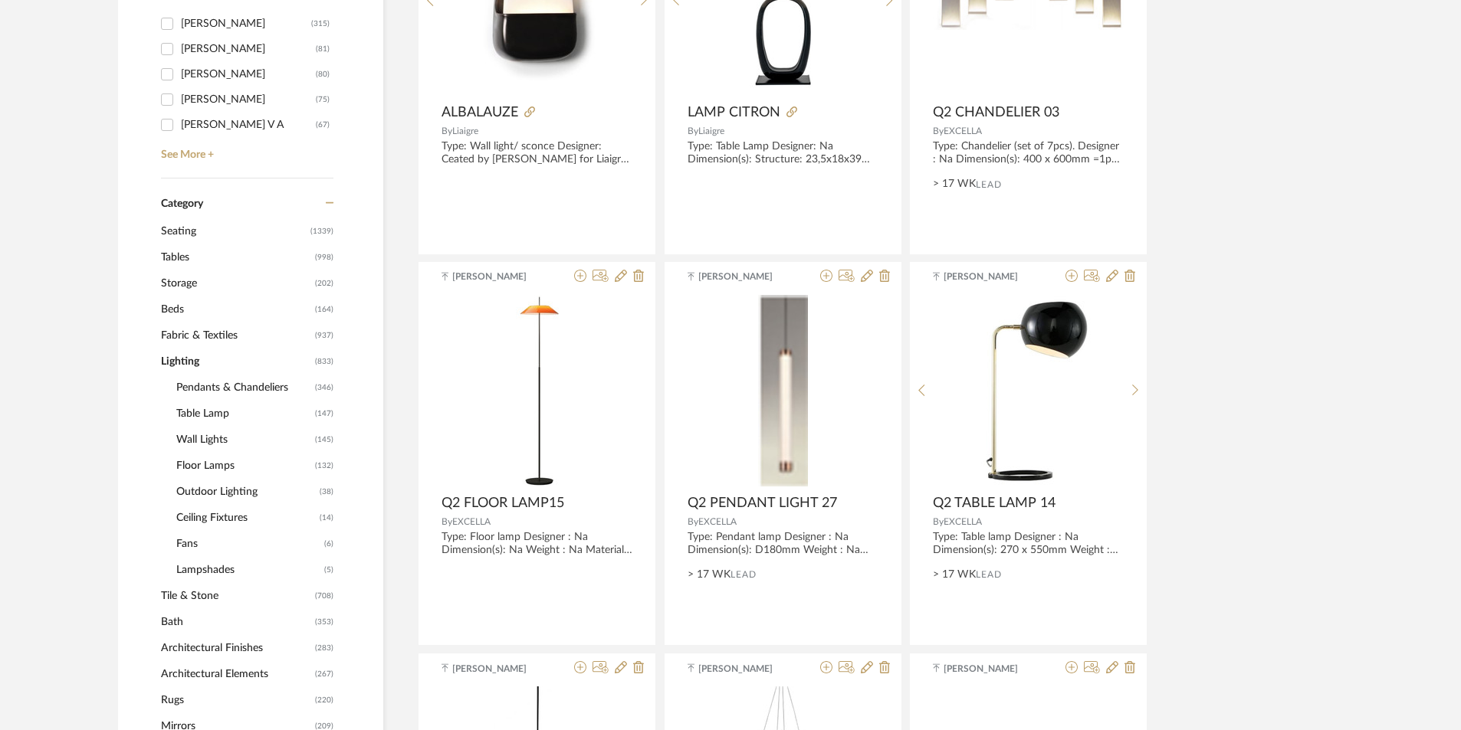
click at [208, 464] on span "Floor Lamps" at bounding box center [243, 466] width 135 height 26
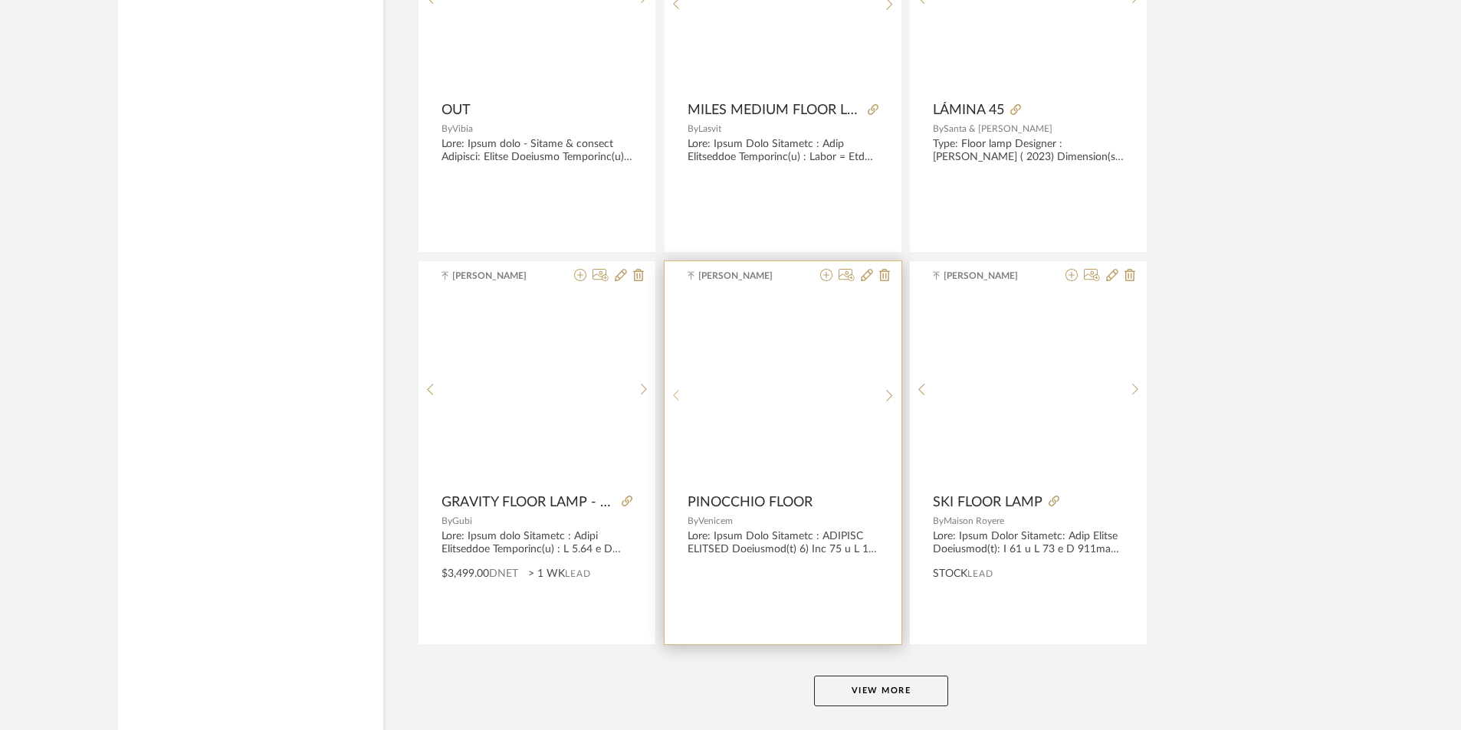
scroll to position [4247, 0]
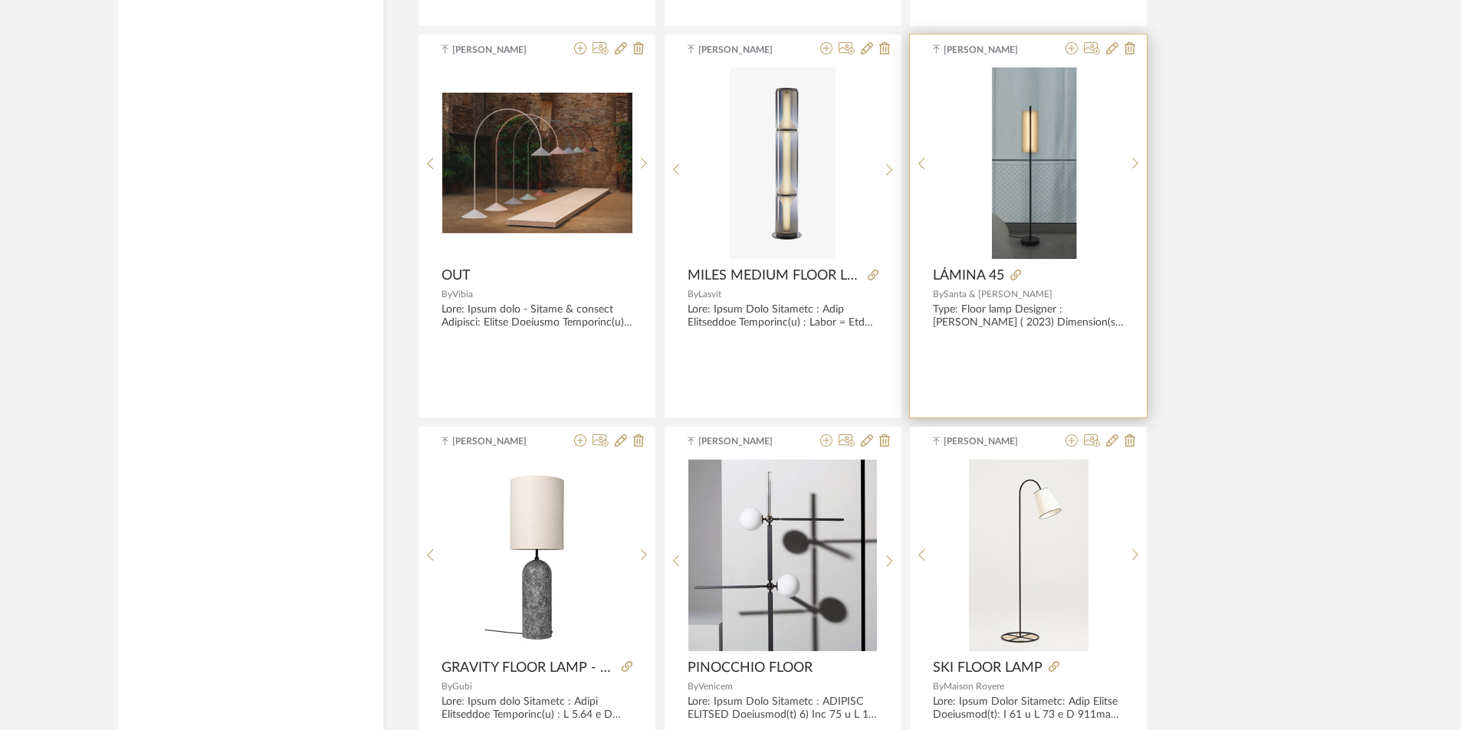
click at [1045, 172] on div "SC_Lamin...sheet_v7.pdf SC_Lamin...sheet_v7.pdf" at bounding box center [1029, 163] width 190 height 192
click at [1136, 169] on icon at bounding box center [1135, 169] width 7 height 13
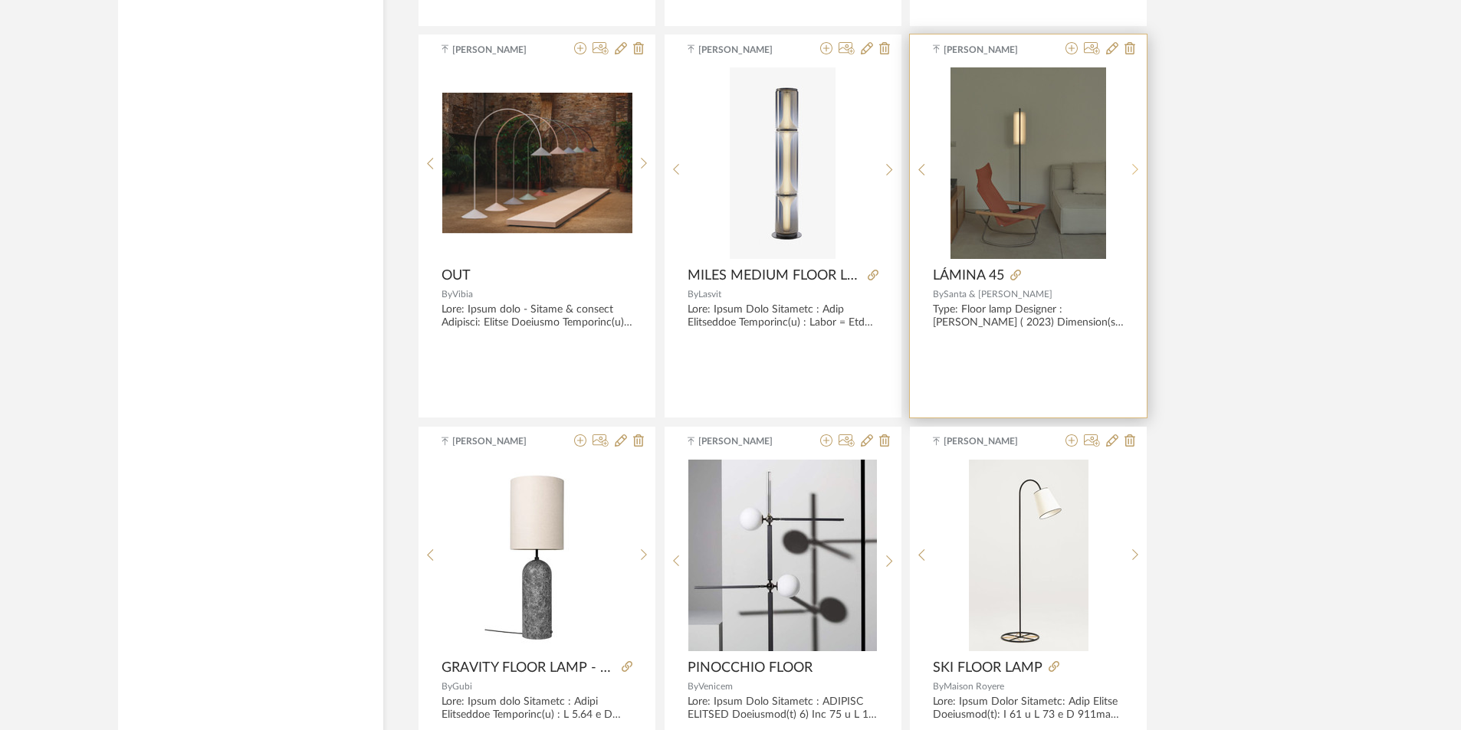
click at [1136, 169] on icon at bounding box center [1135, 169] width 7 height 13
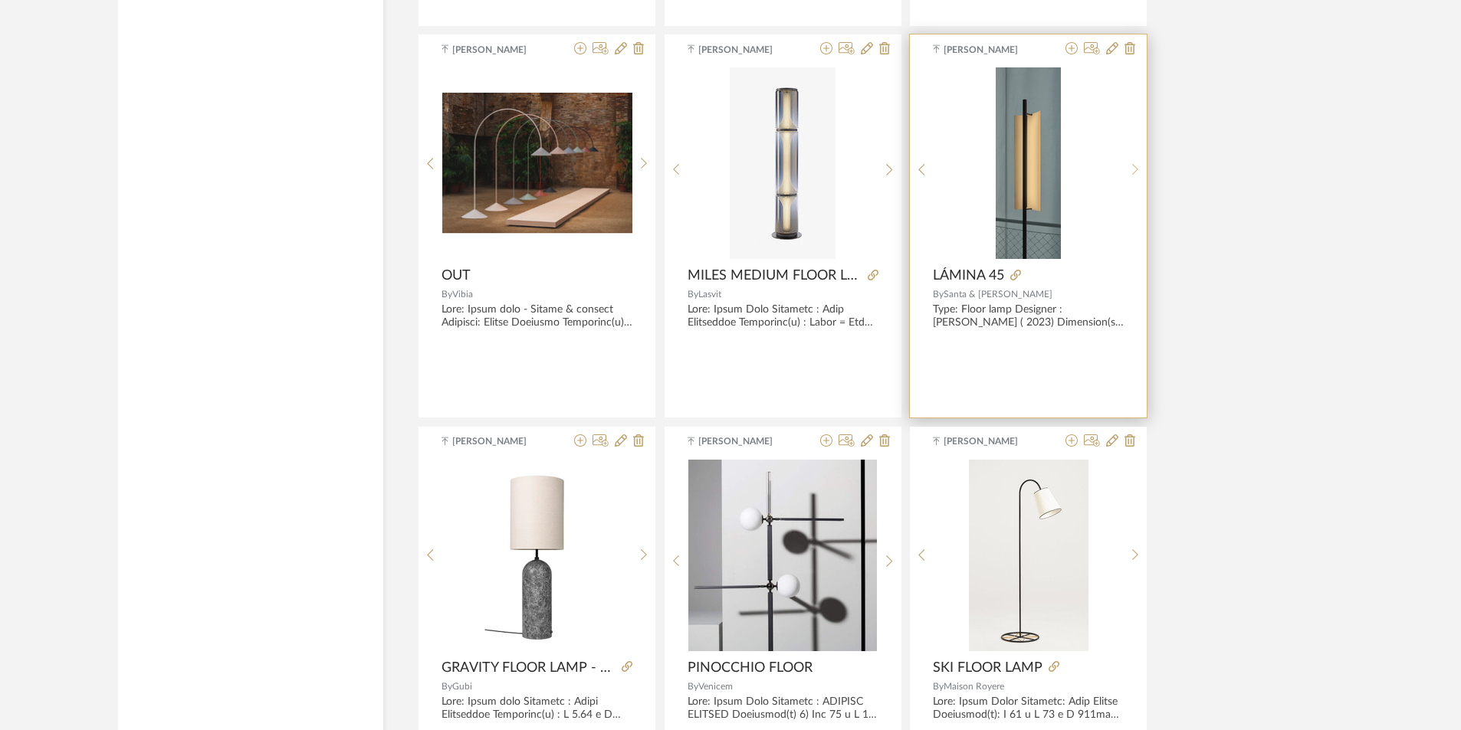
click at [1136, 171] on icon at bounding box center [1135, 169] width 6 height 11
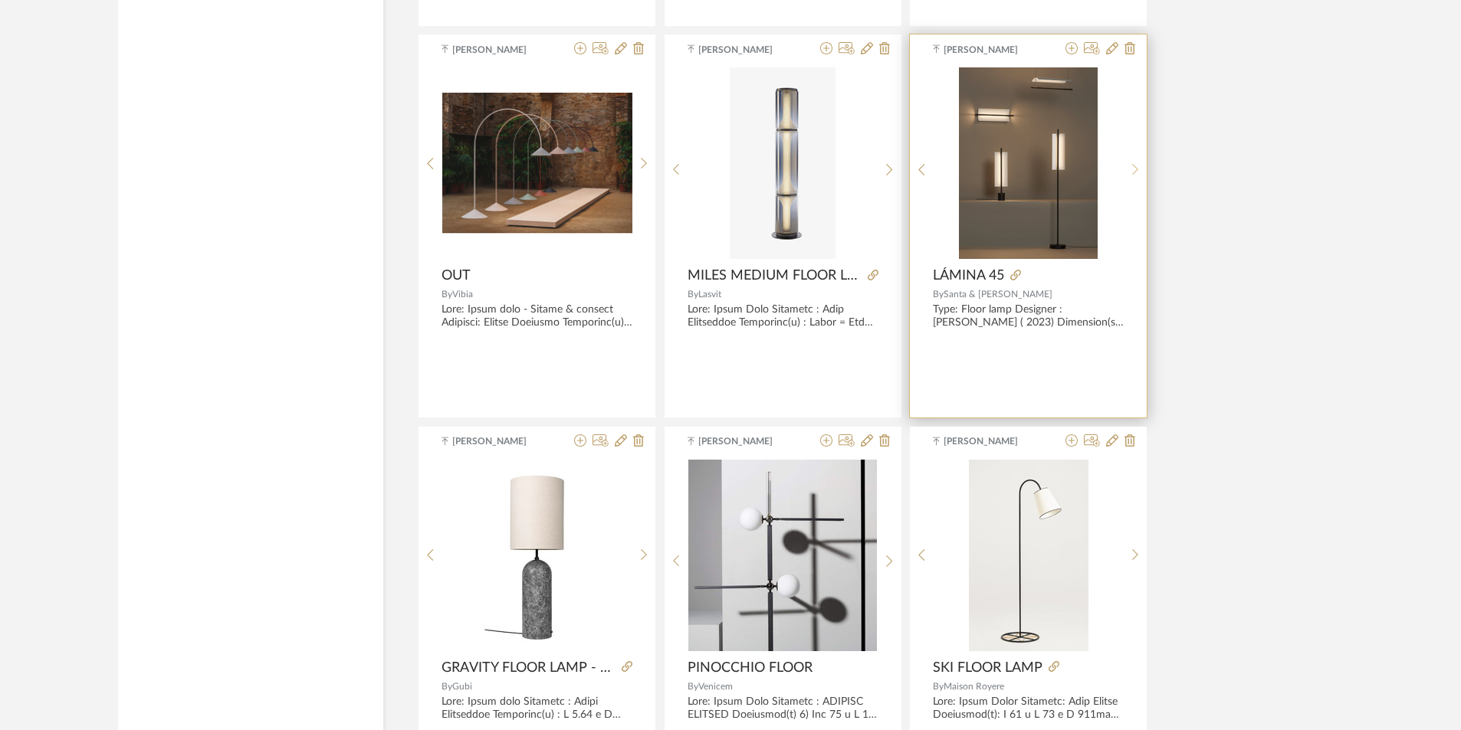
click at [1136, 171] on icon at bounding box center [1135, 169] width 6 height 11
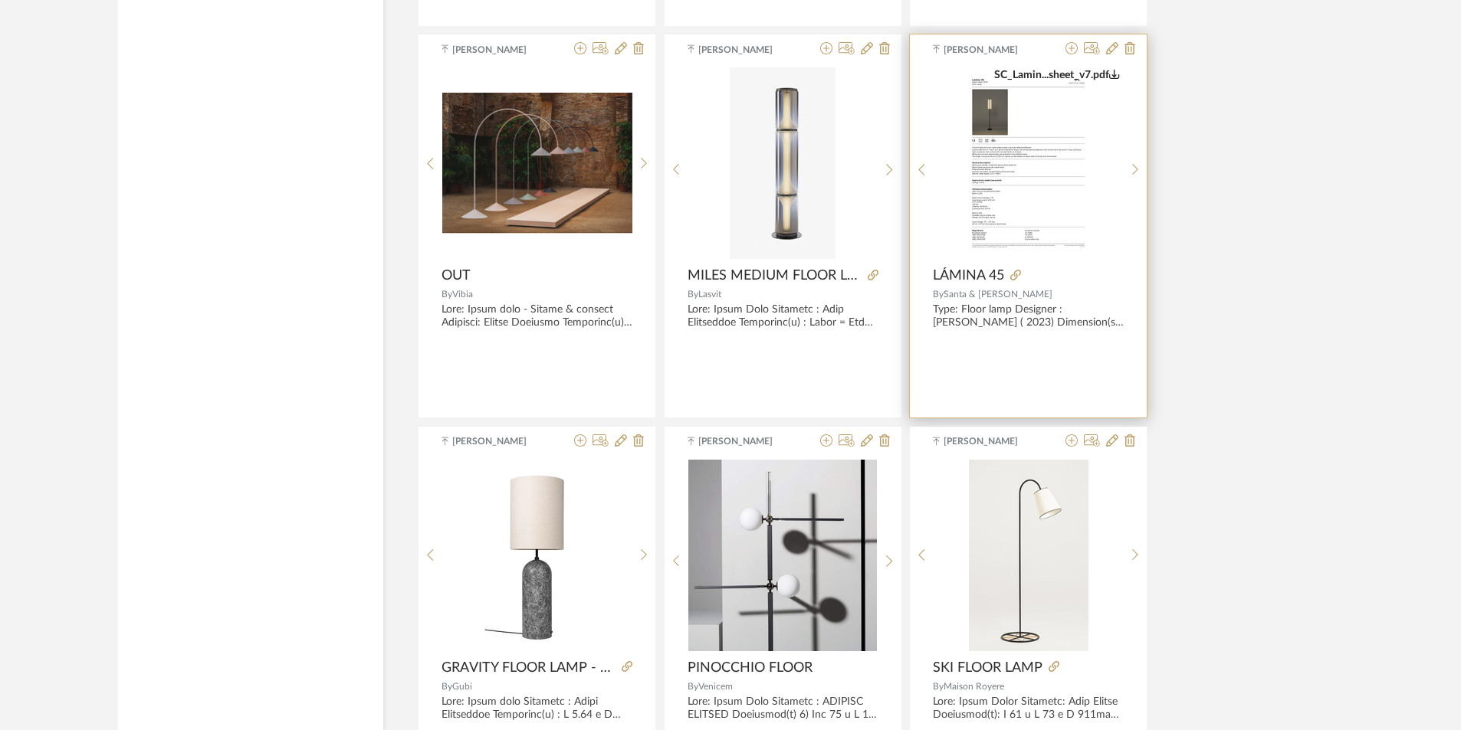
scroll to position [4490, 0]
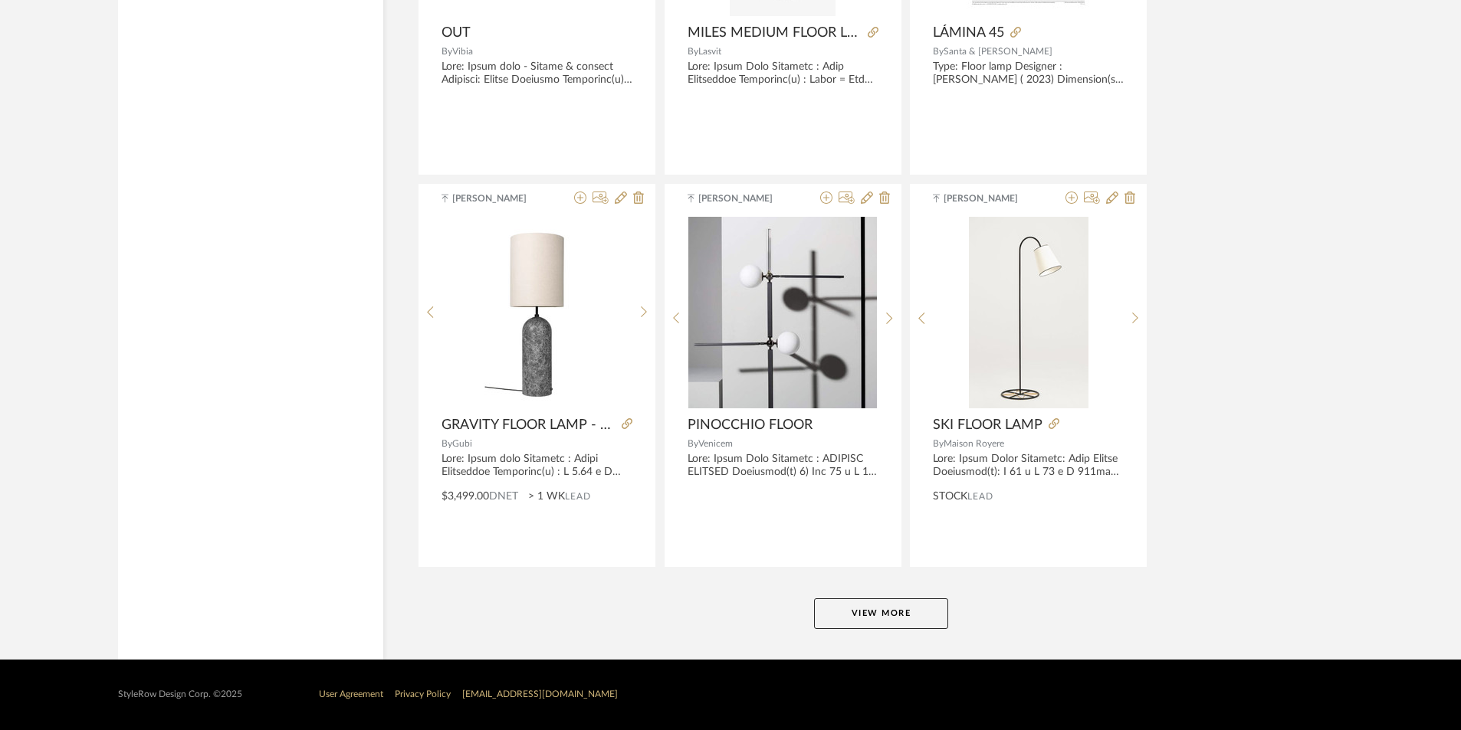
click at [857, 622] on button "View More" at bounding box center [881, 614] width 134 height 31
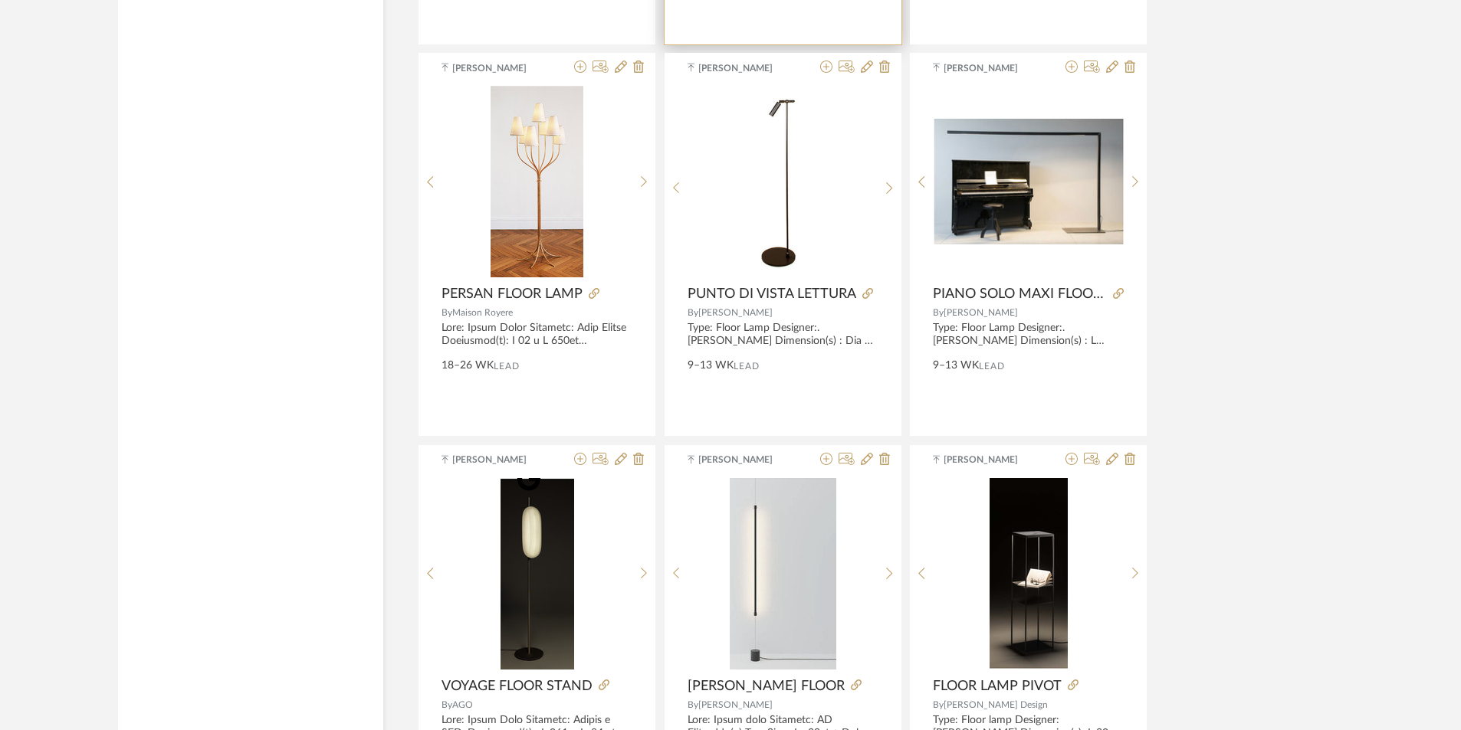
scroll to position [5026, 0]
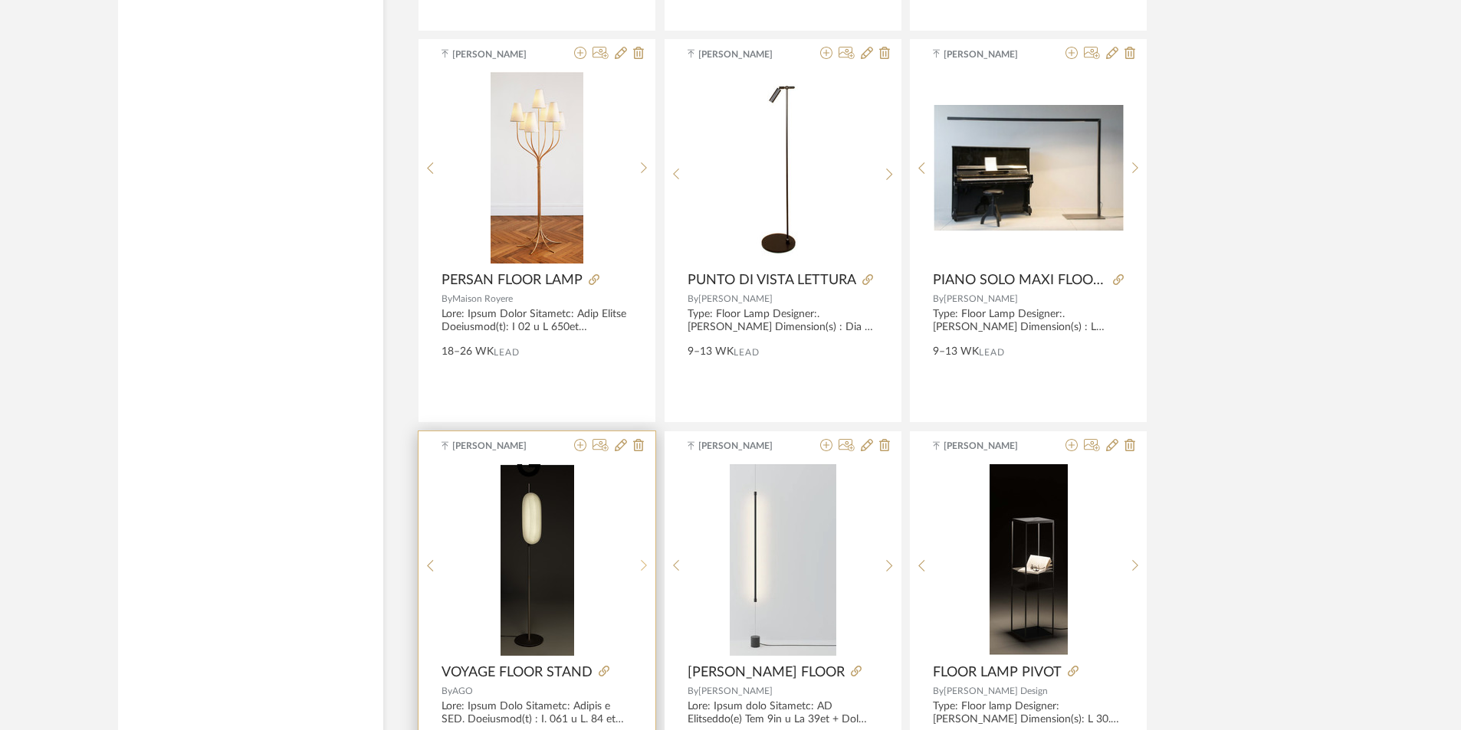
click at [641, 556] on div at bounding box center [644, 566] width 24 height 204
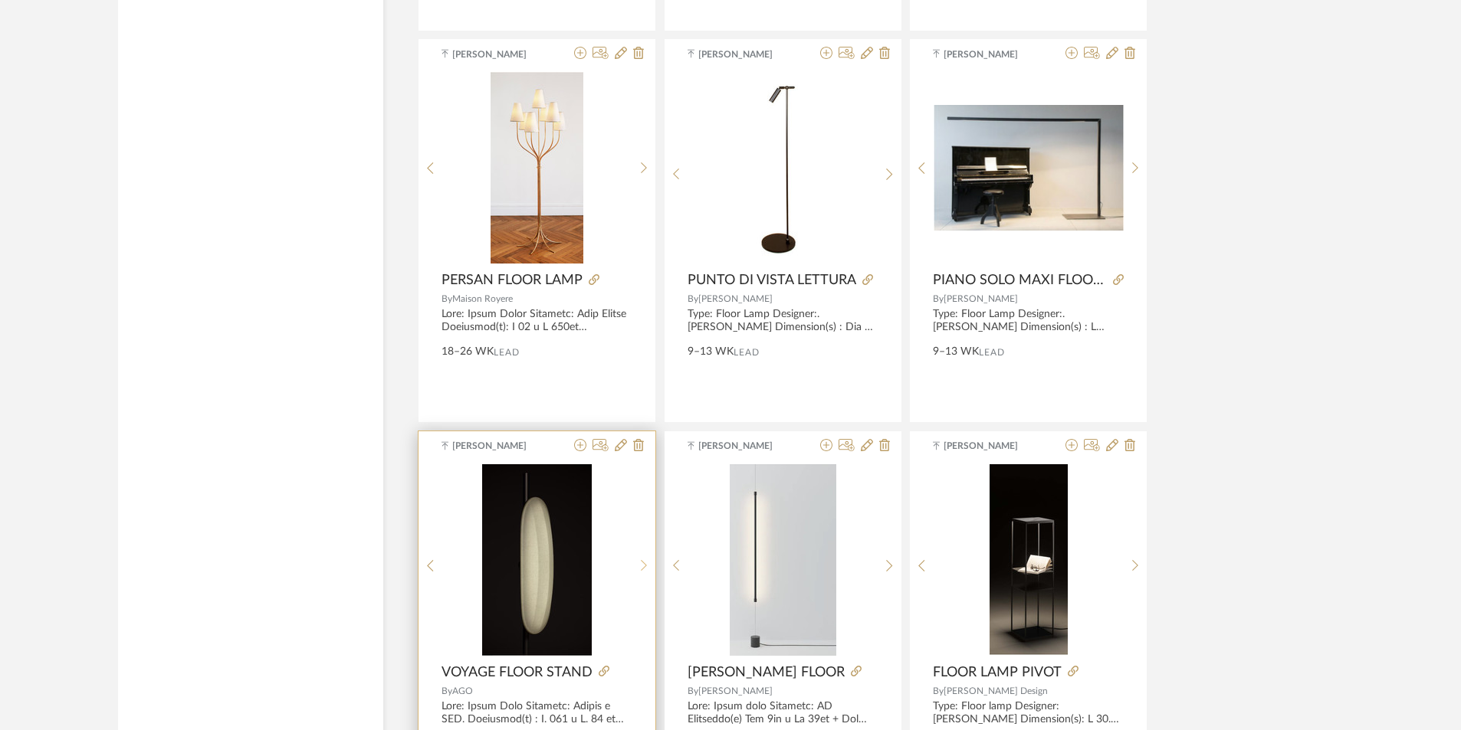
click at [641, 556] on div at bounding box center [644, 566] width 24 height 204
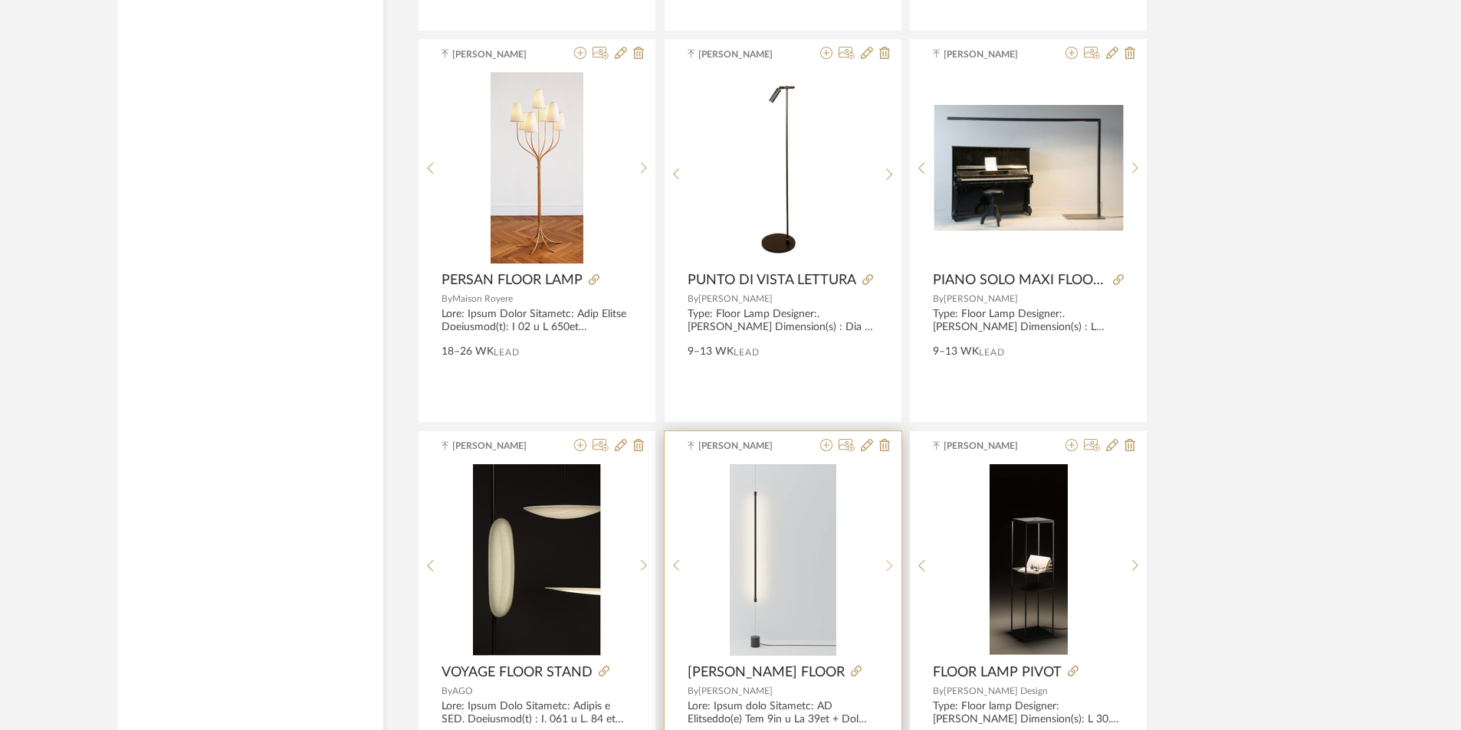
click at [890, 566] on icon at bounding box center [889, 566] width 7 height 13
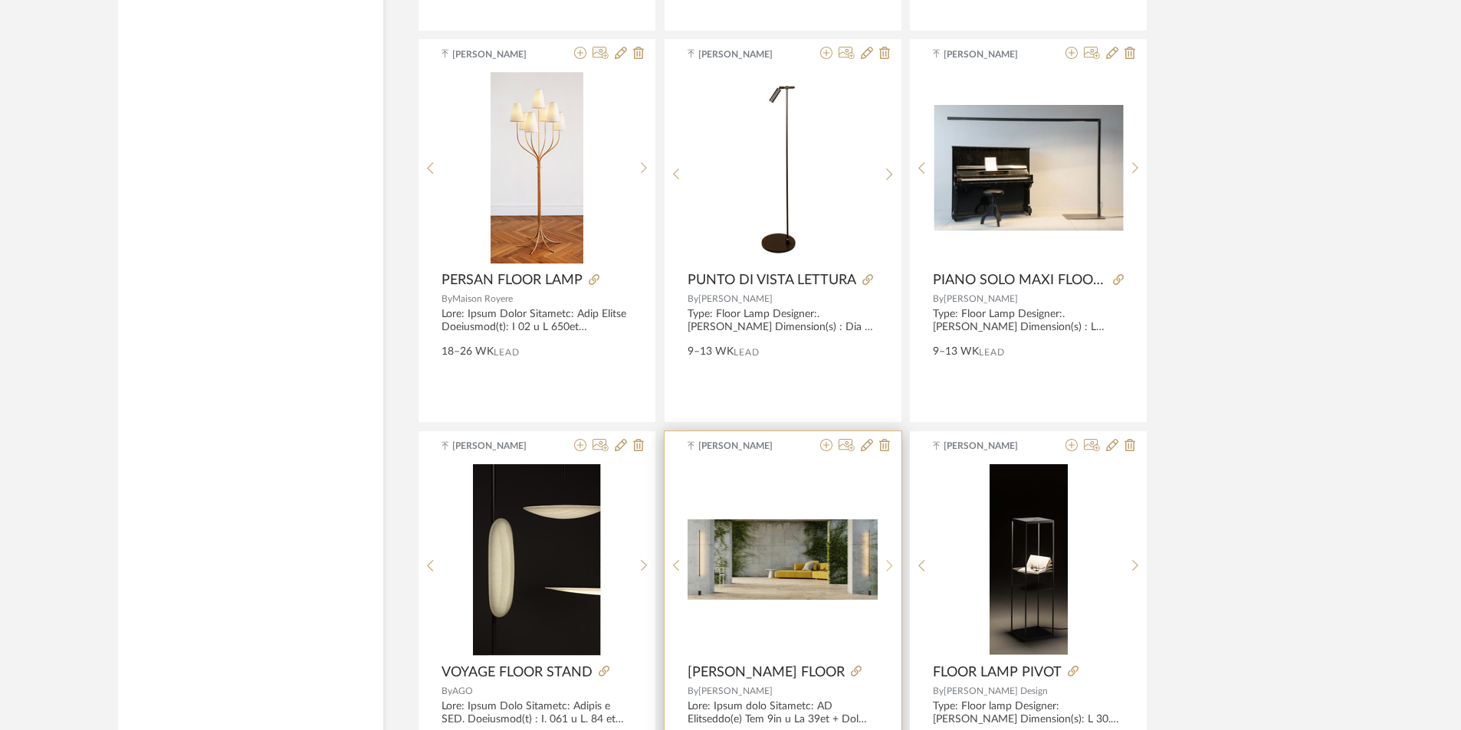
click at [890, 566] on icon at bounding box center [889, 566] width 7 height 13
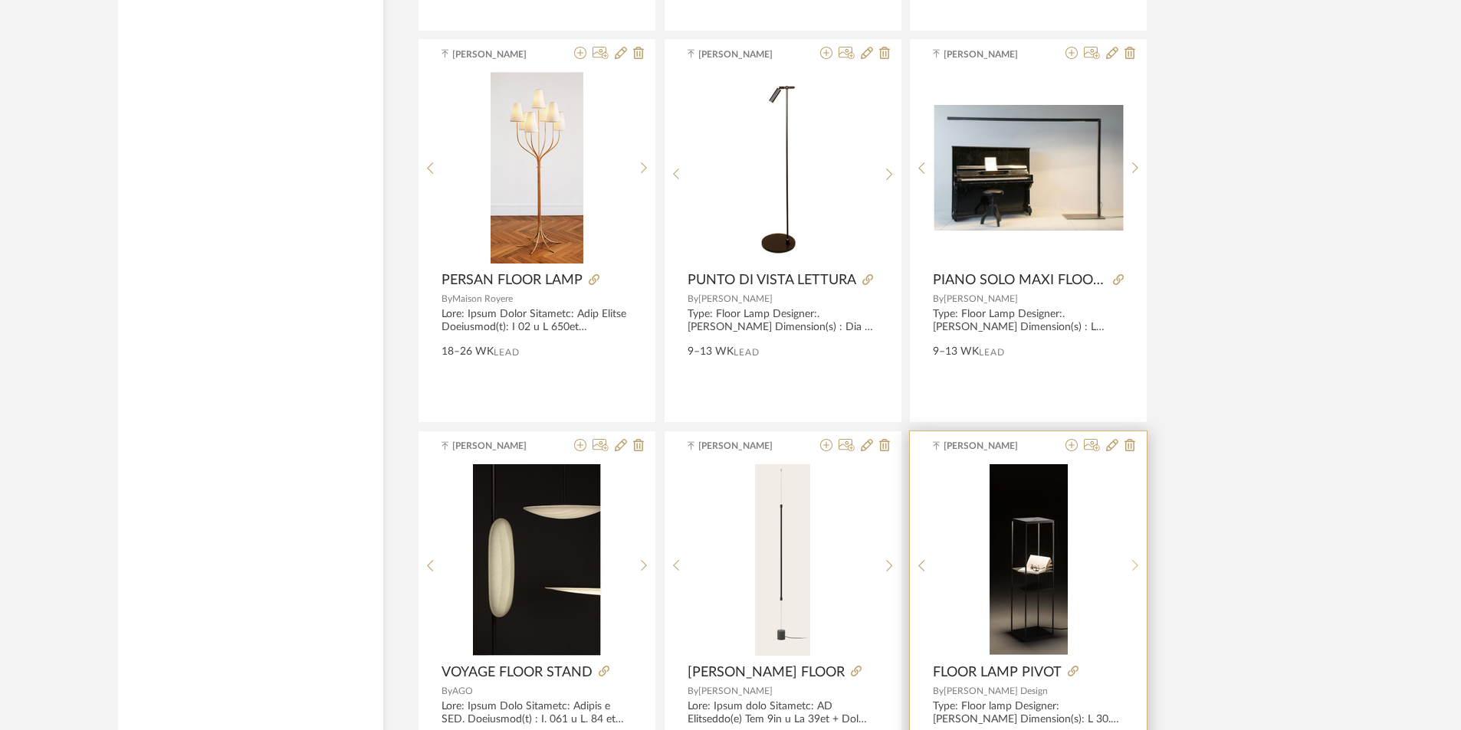
click at [1131, 564] on sr-next-btn at bounding box center [1136, 566] width 24 height 13
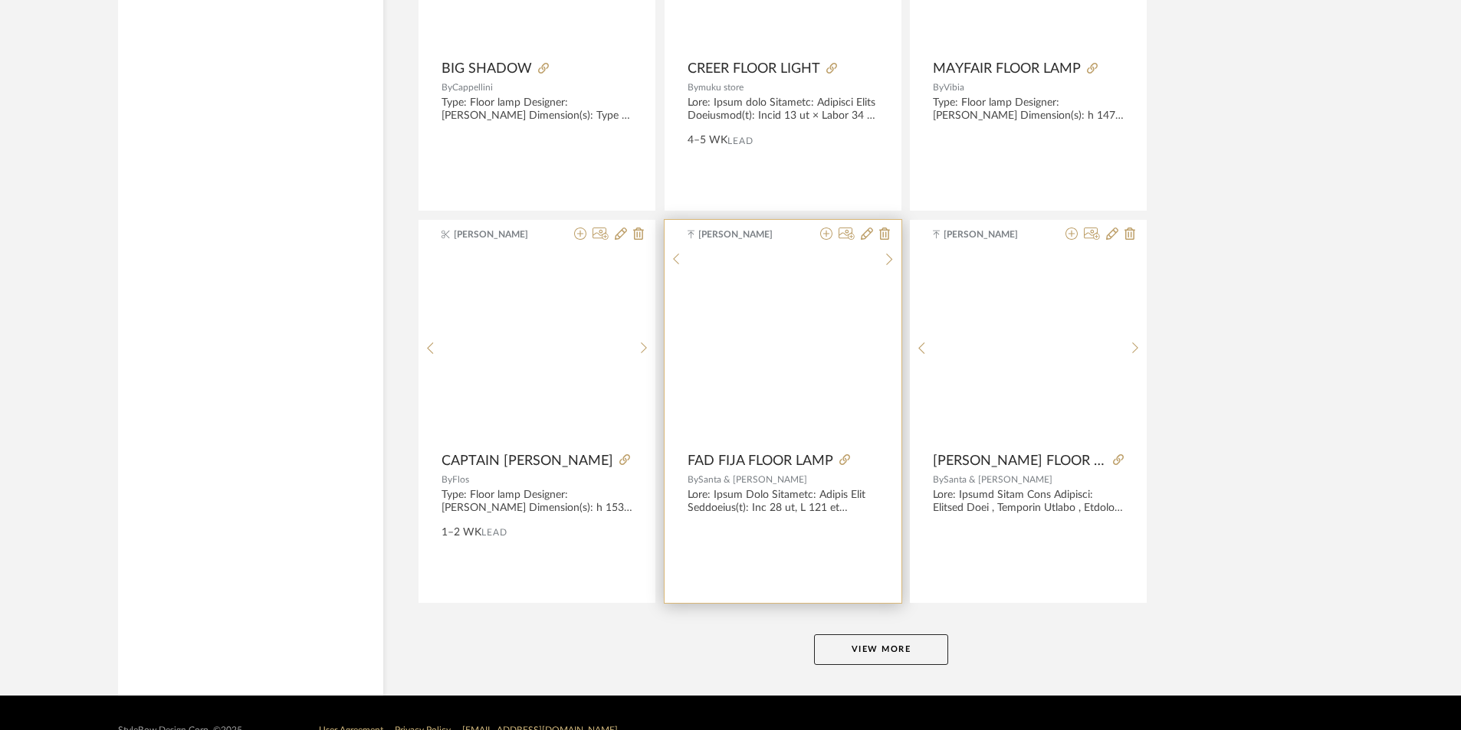
scroll to position [9165, 0]
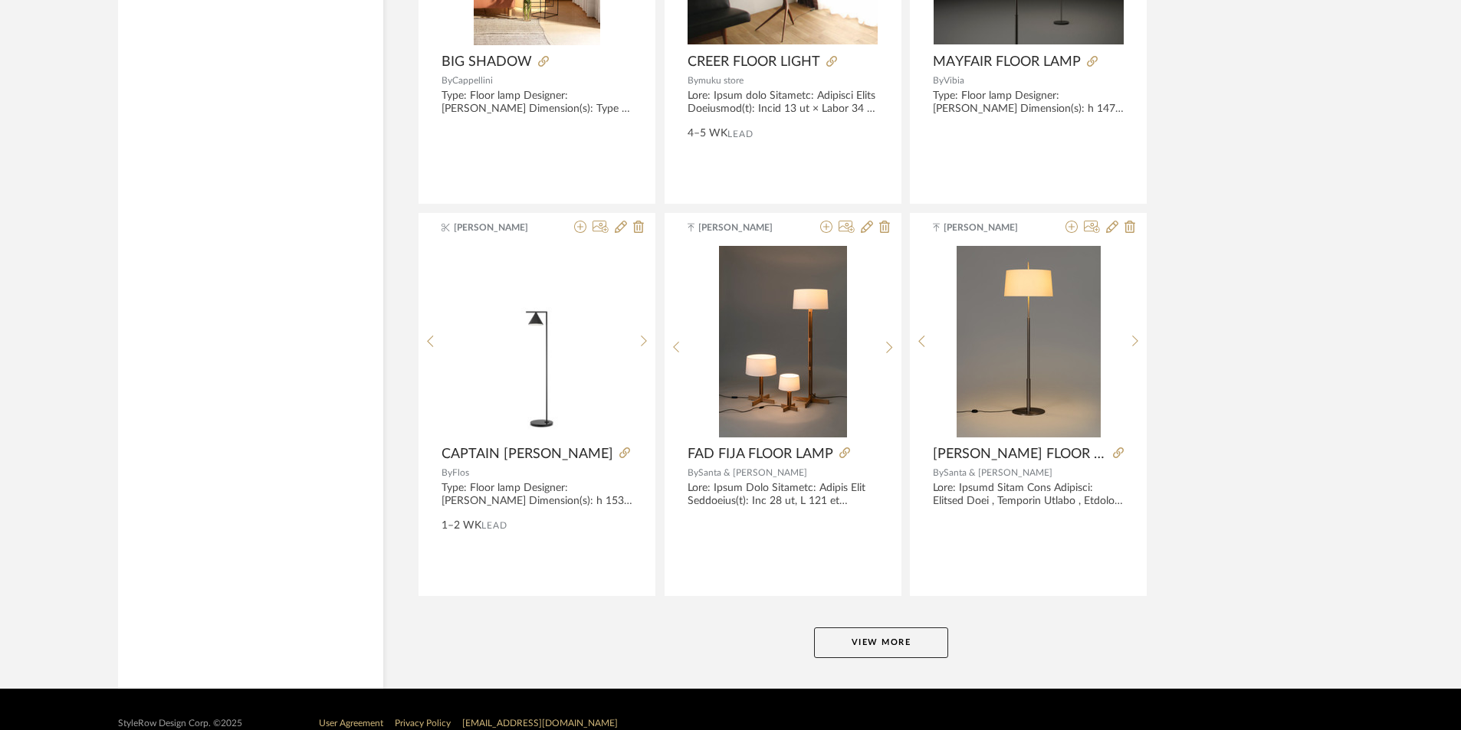
click at [886, 637] on button "View More" at bounding box center [881, 643] width 134 height 31
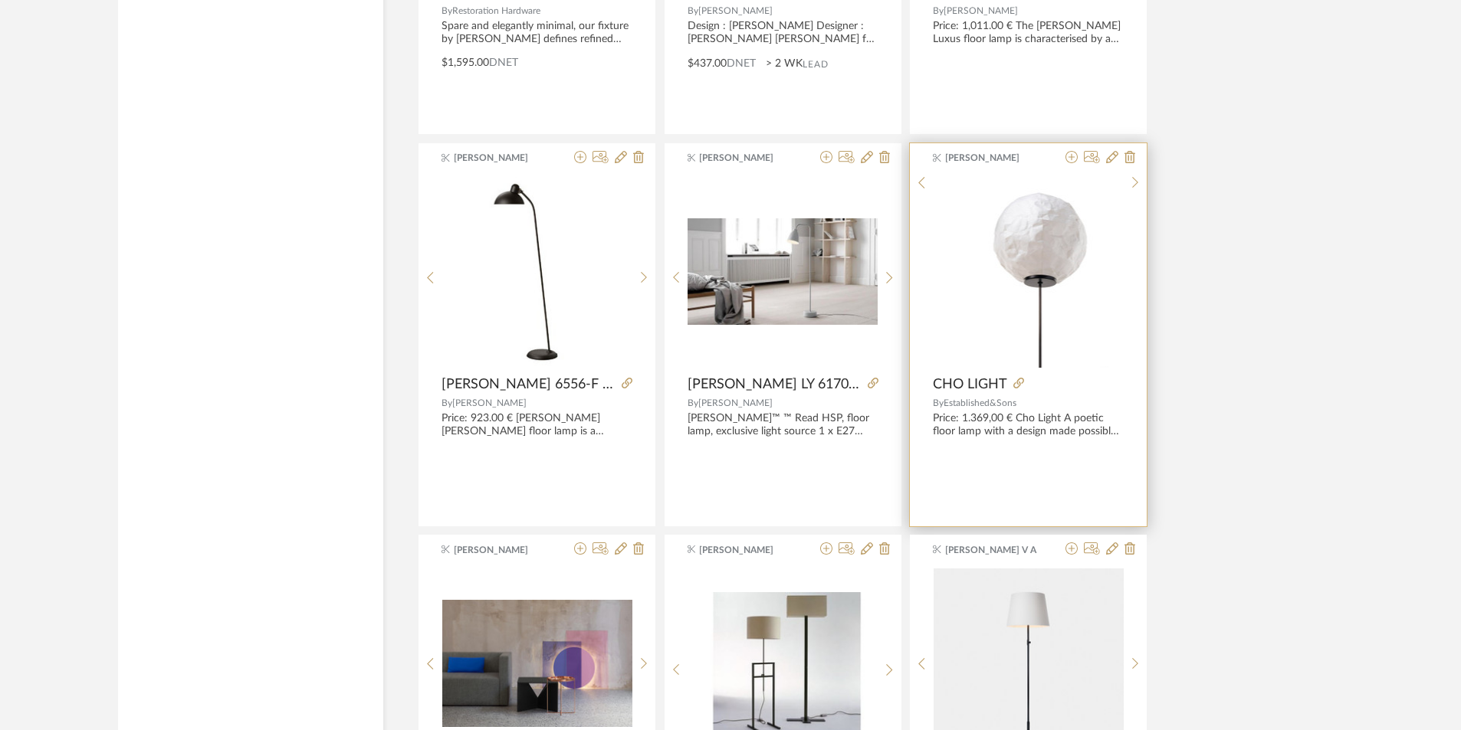
scroll to position [12366, 0]
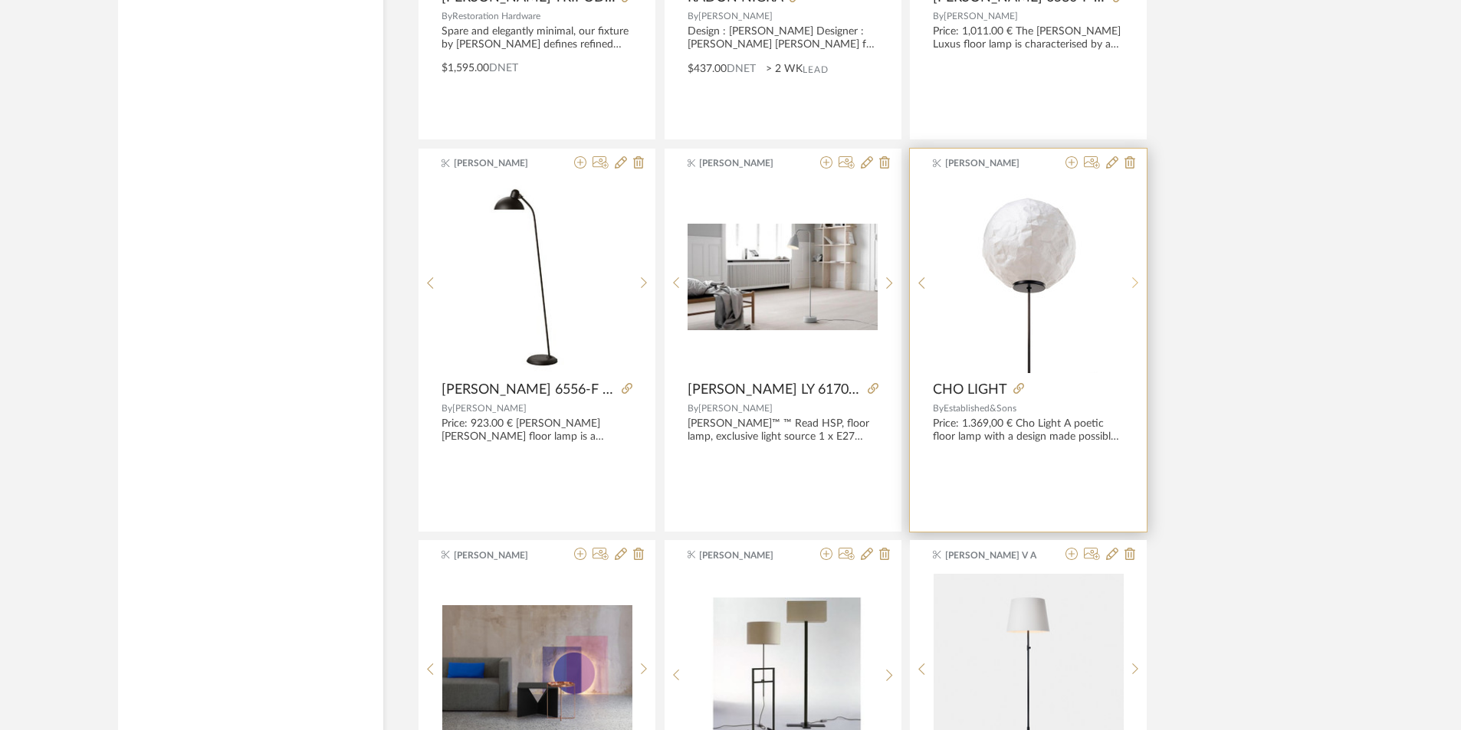
click at [1135, 274] on div at bounding box center [1136, 284] width 24 height 204
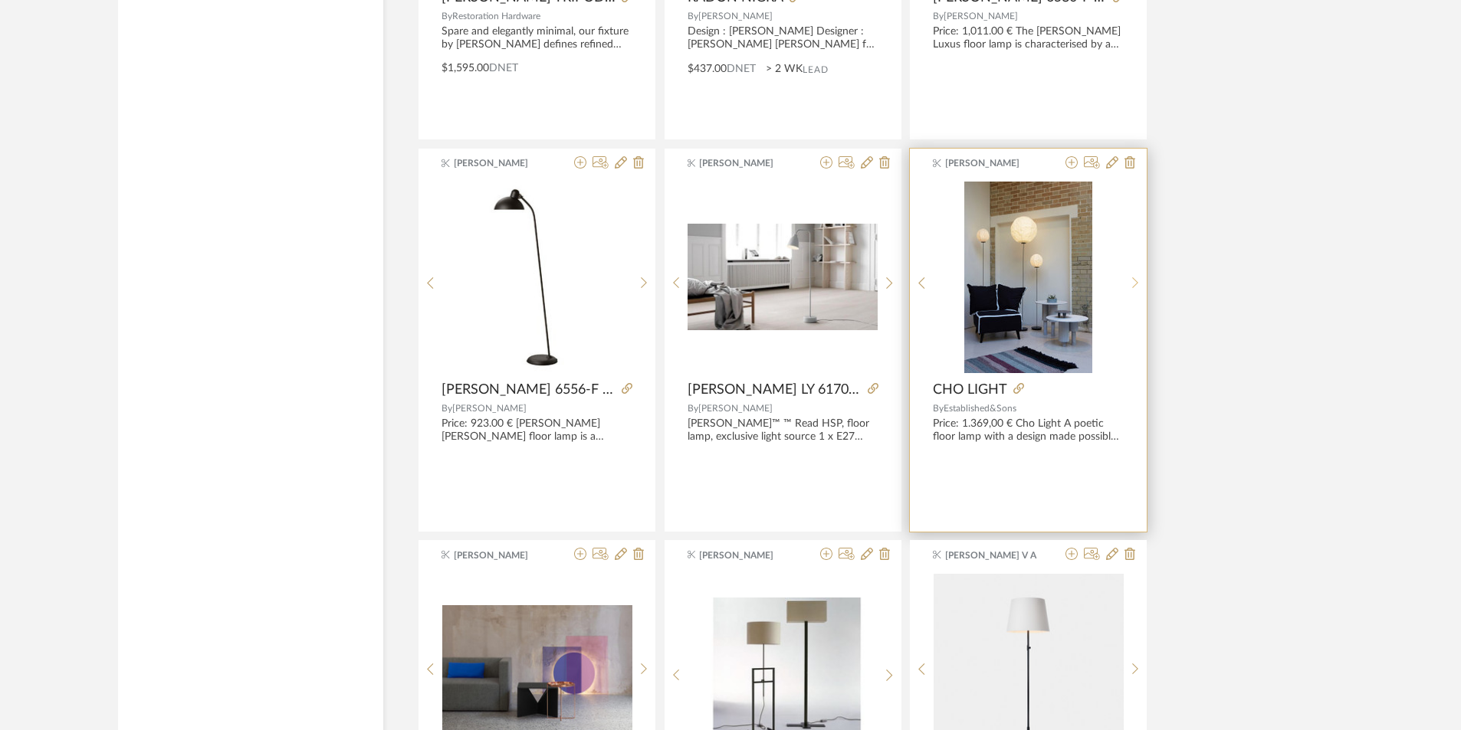
click at [1135, 274] on div at bounding box center [1136, 284] width 24 height 204
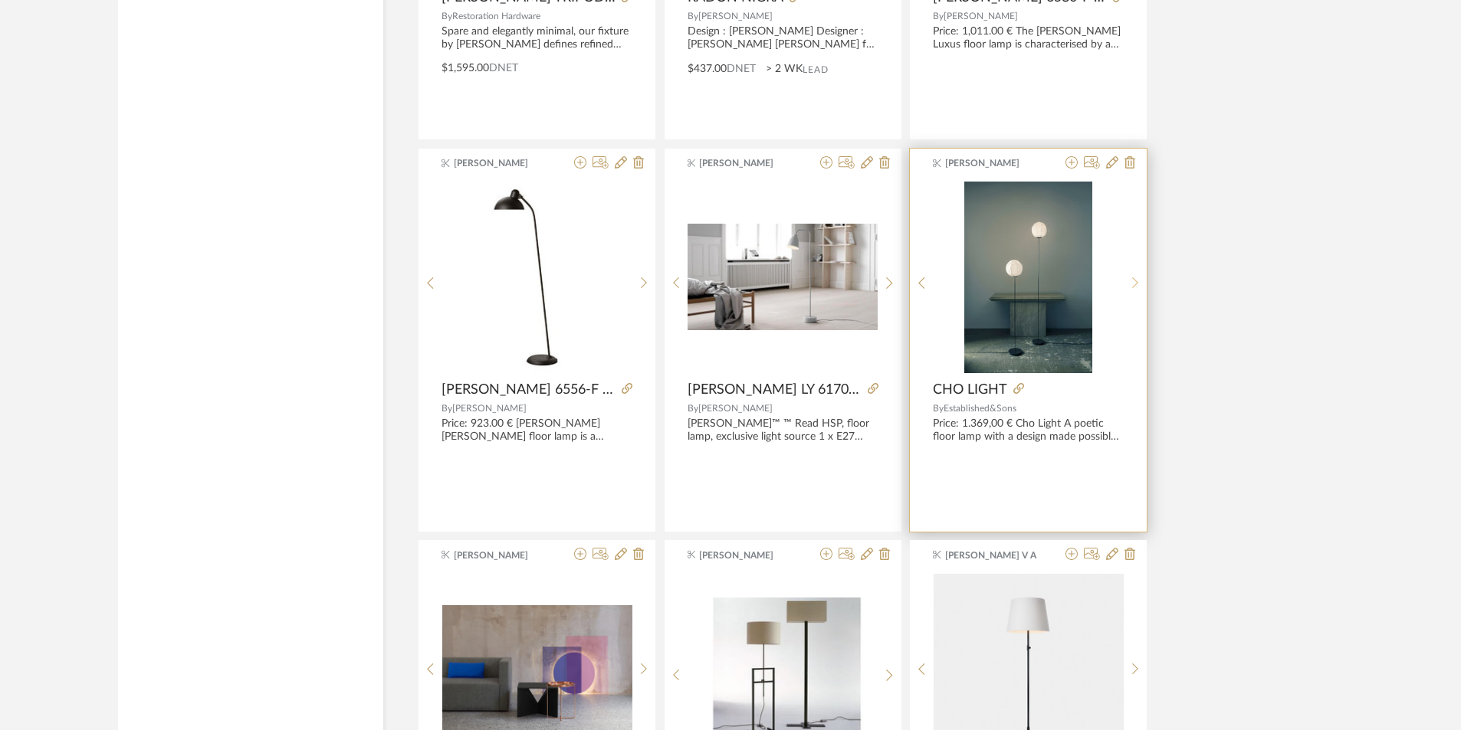
click at [1135, 274] on div at bounding box center [1136, 284] width 24 height 204
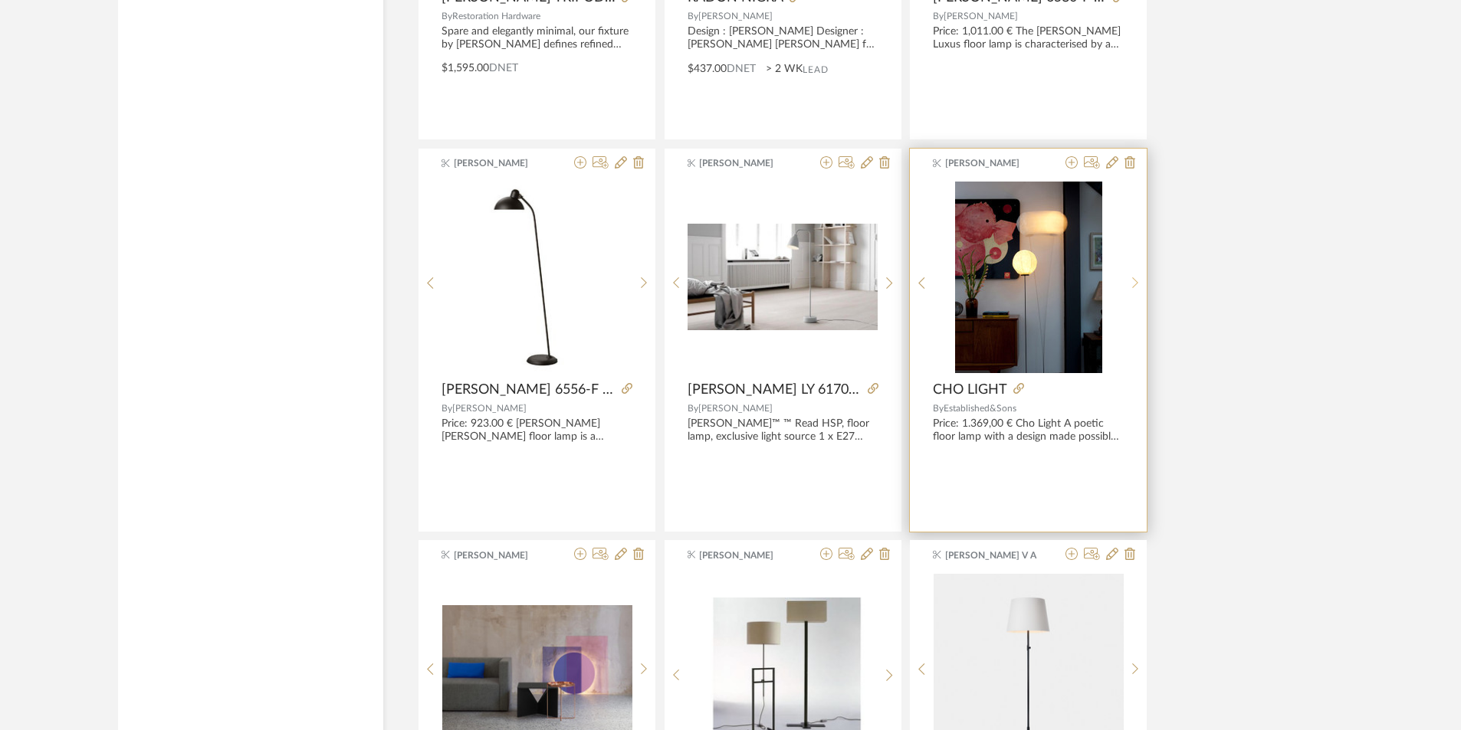
click at [1135, 274] on div at bounding box center [1136, 284] width 24 height 204
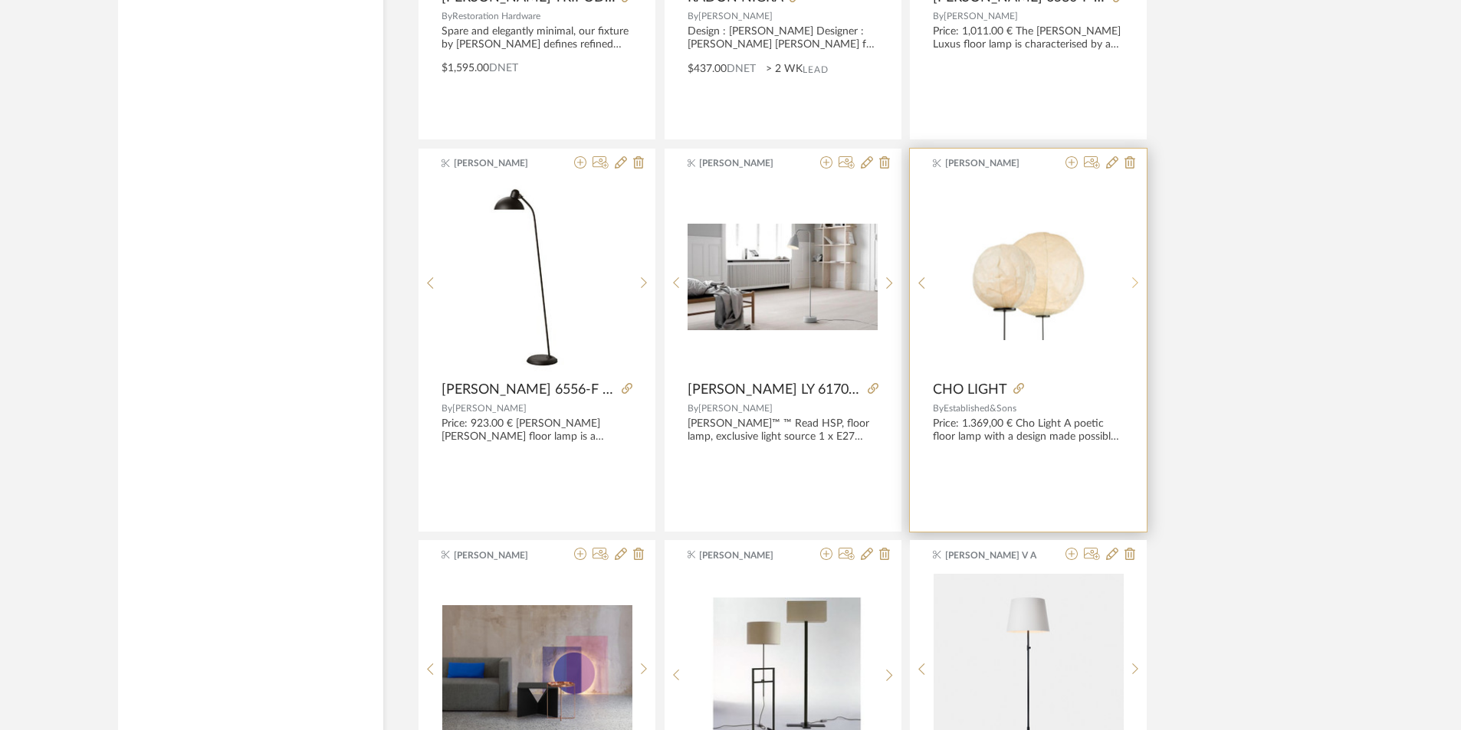
click at [1134, 276] on div at bounding box center [1136, 284] width 24 height 204
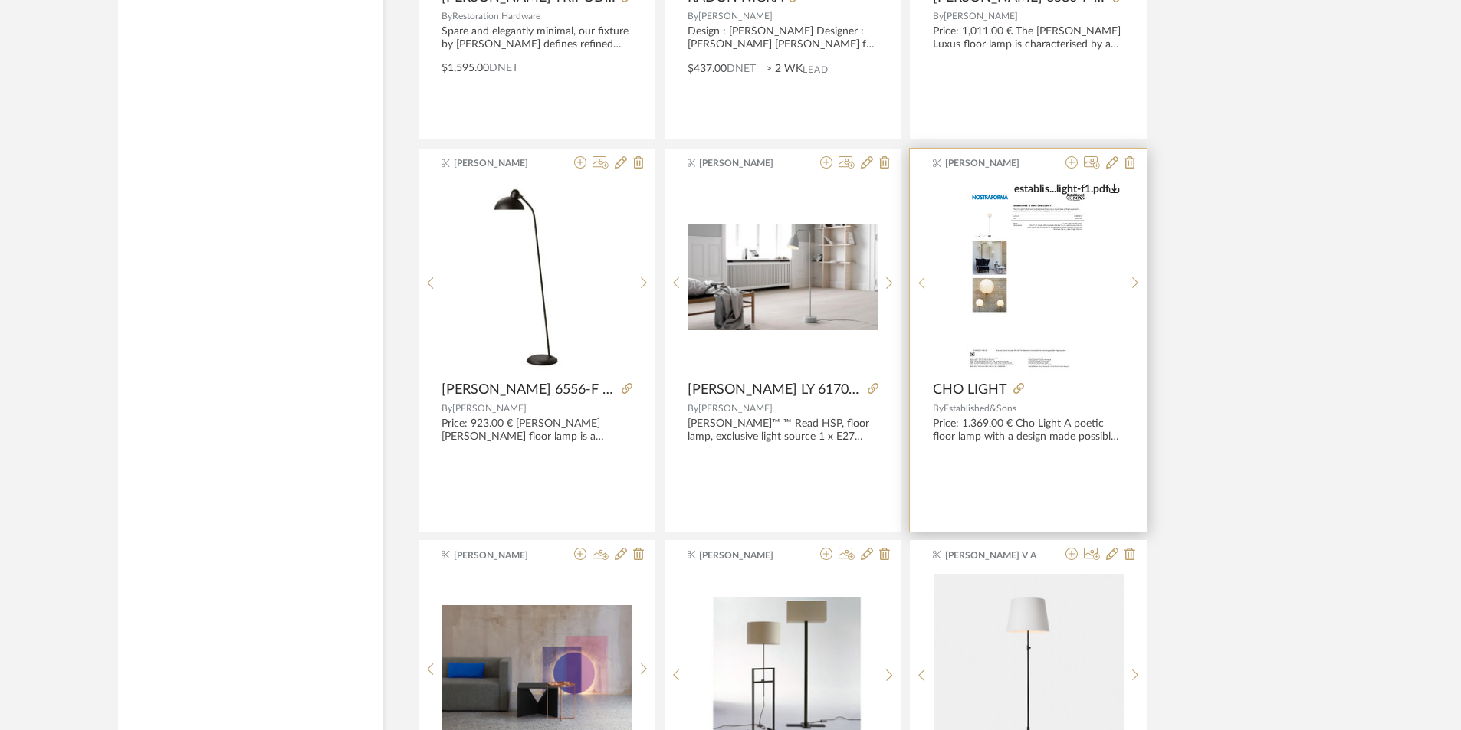
click at [924, 277] on icon at bounding box center [921, 283] width 7 height 13
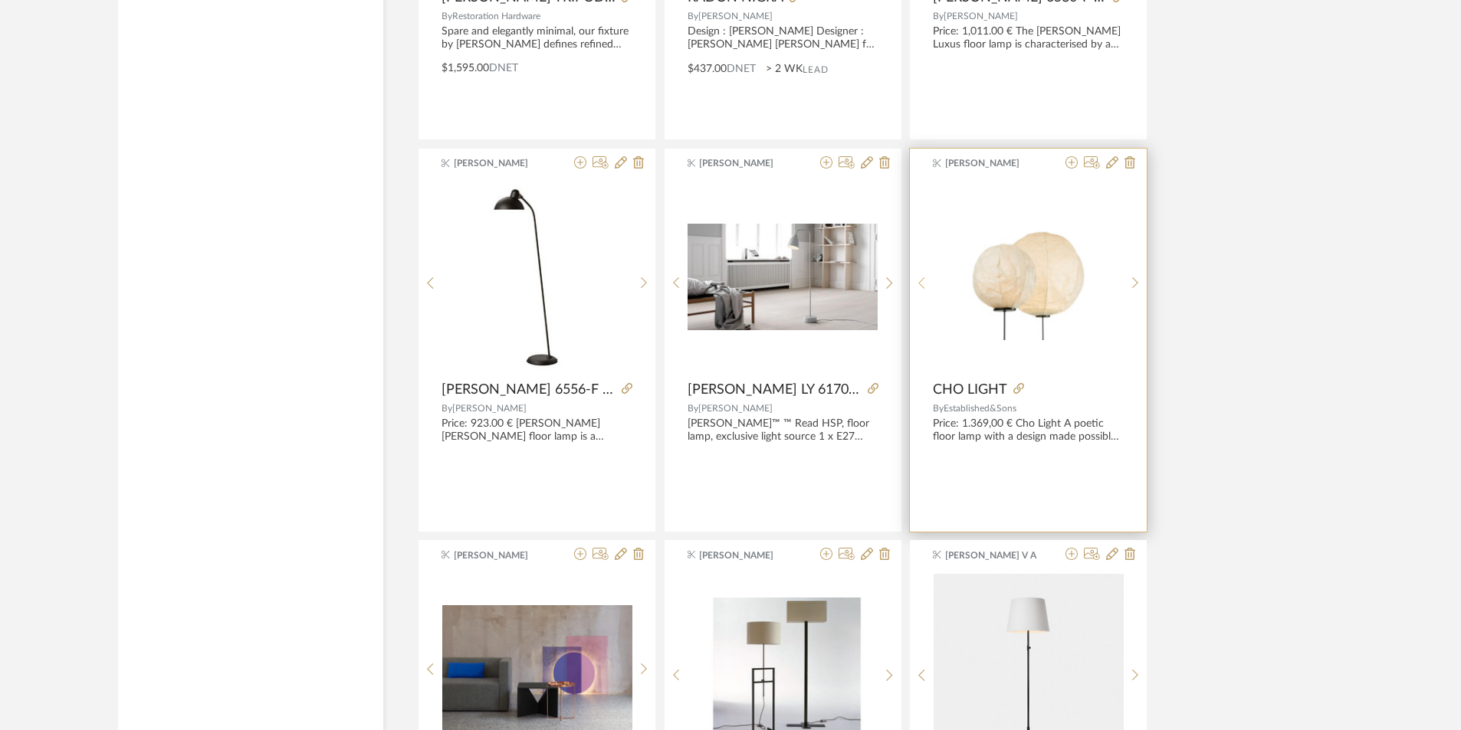
click at [924, 277] on icon at bounding box center [921, 283] width 7 height 13
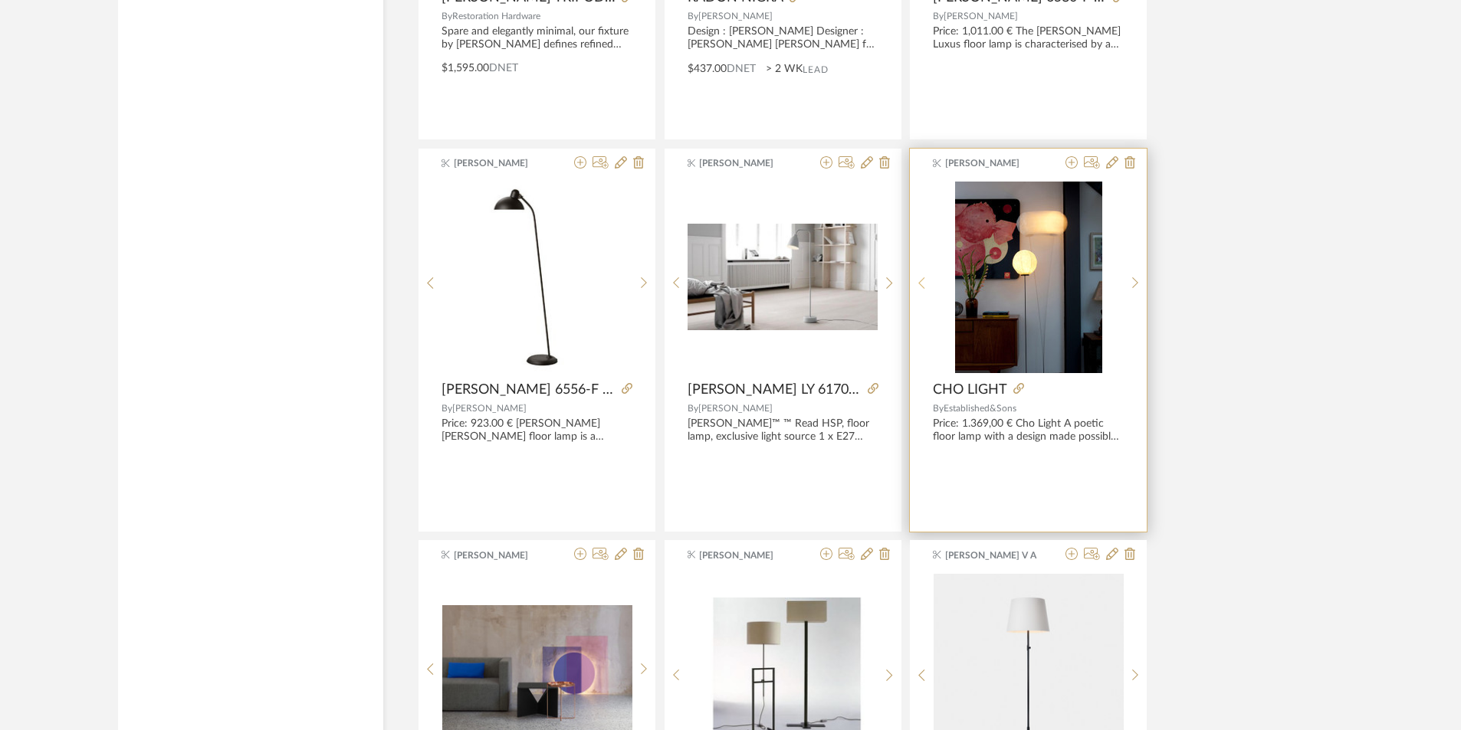
click at [924, 277] on icon at bounding box center [921, 283] width 7 height 13
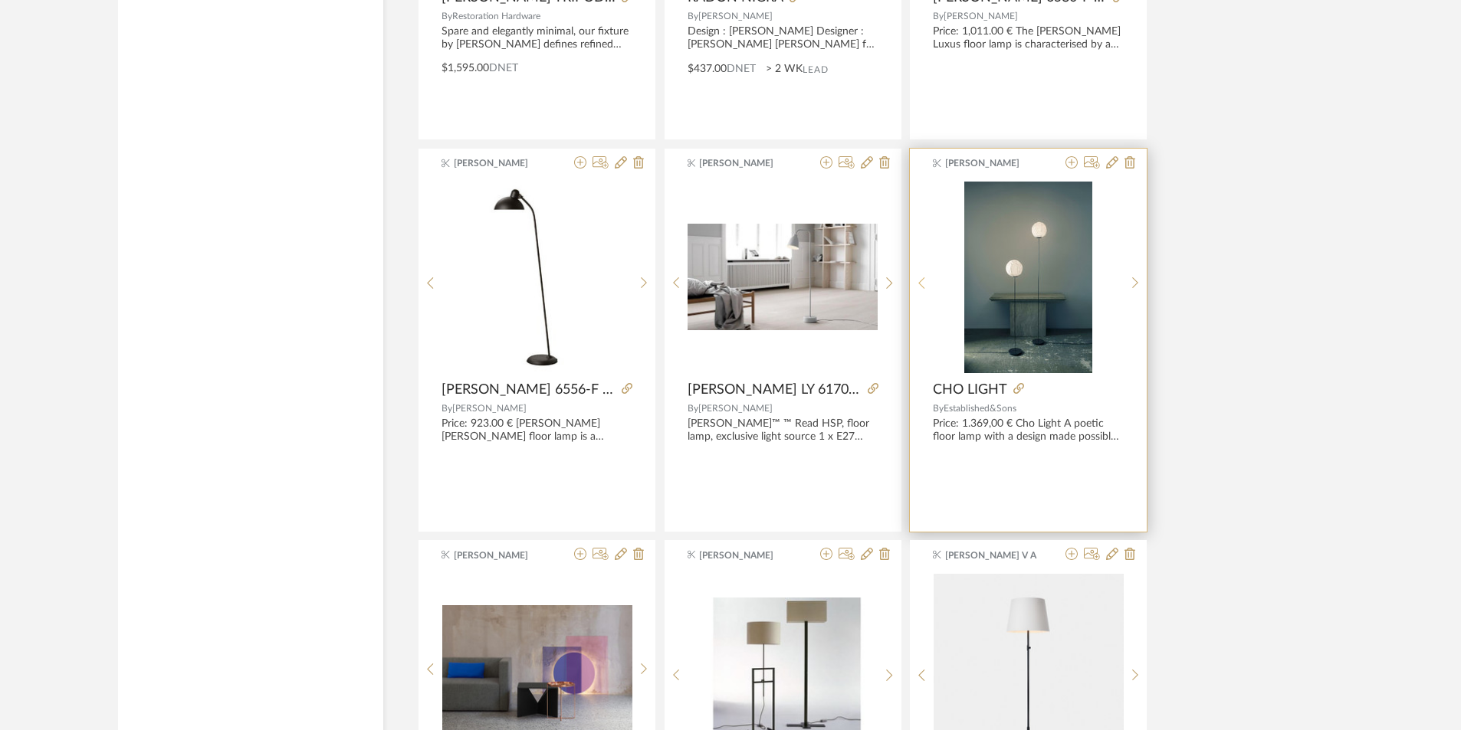
click at [924, 277] on icon at bounding box center [921, 283] width 7 height 13
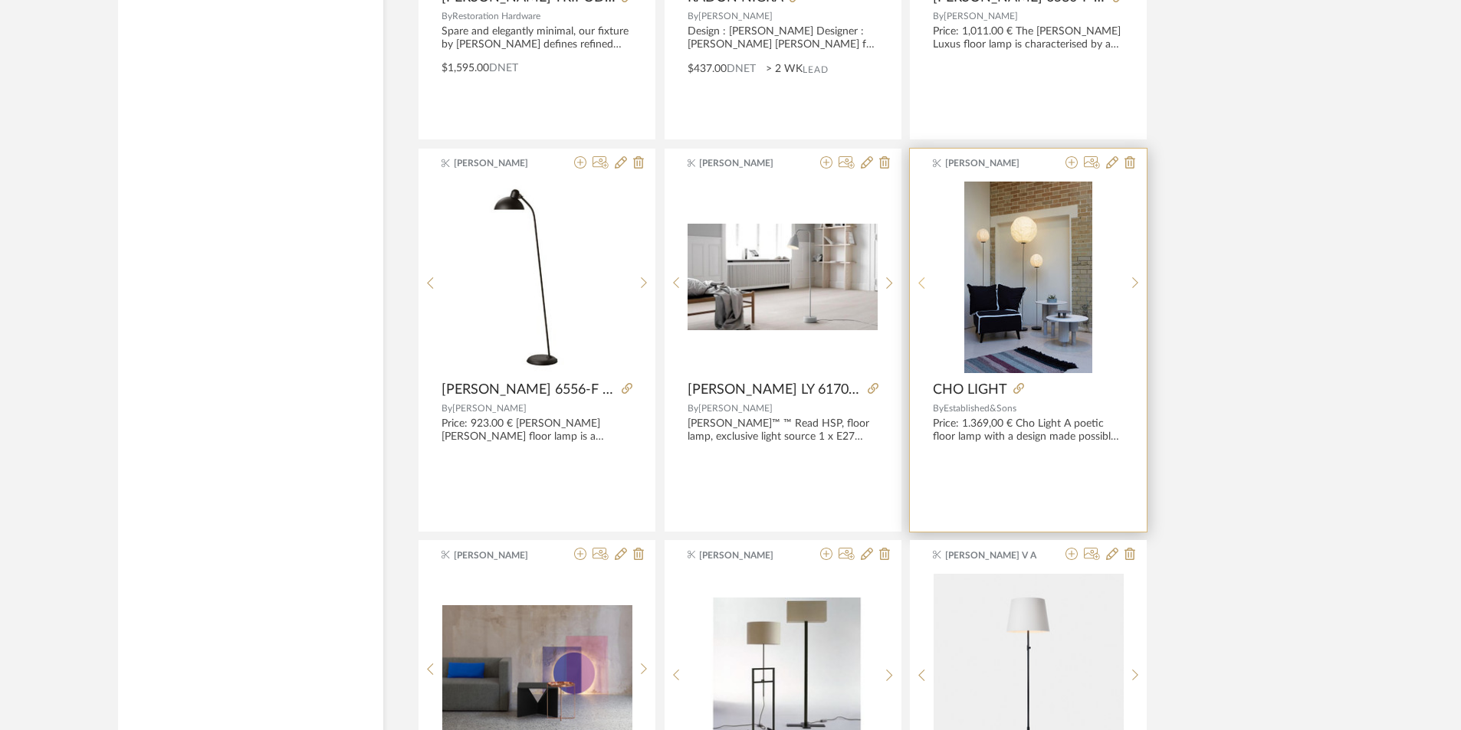
click at [924, 277] on icon at bounding box center [921, 283] width 7 height 13
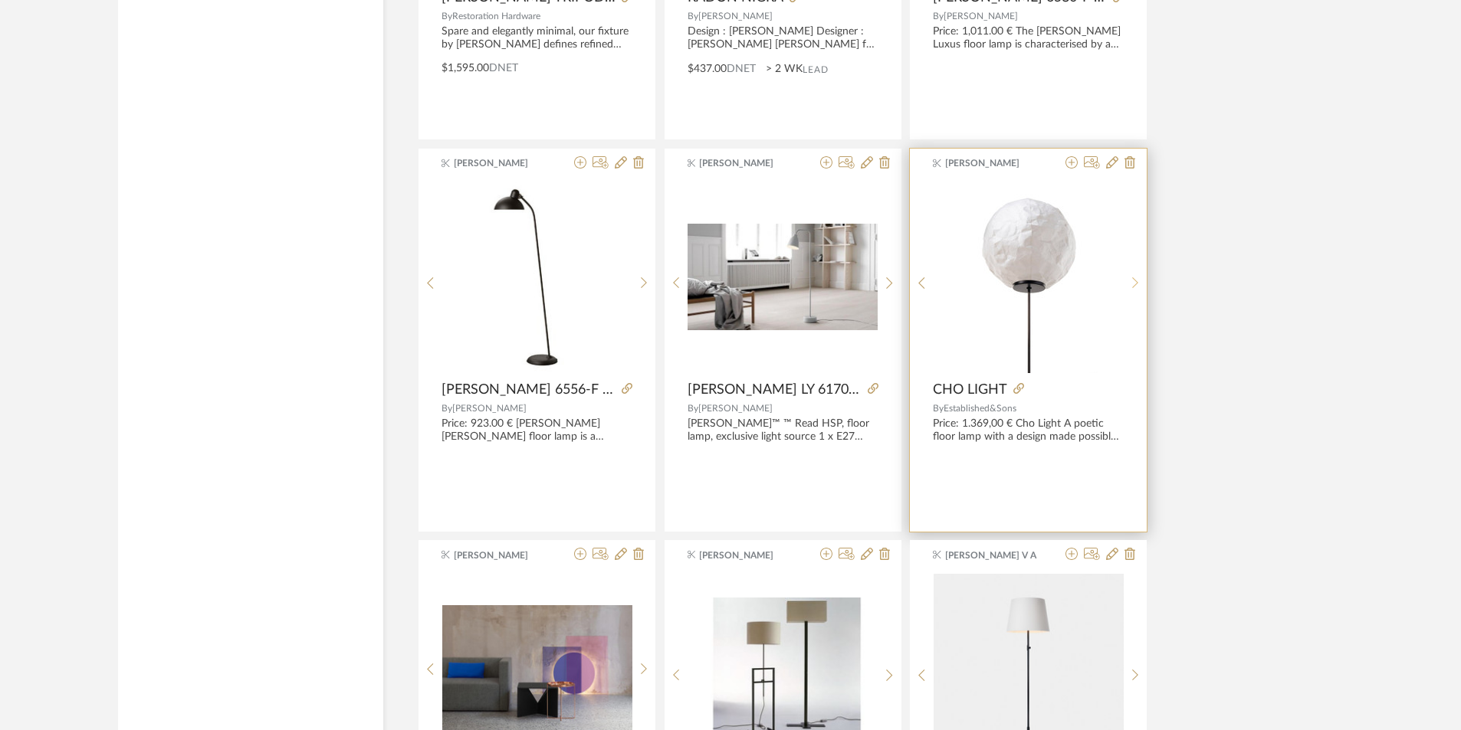
click at [1126, 282] on sr-next-btn at bounding box center [1136, 283] width 24 height 13
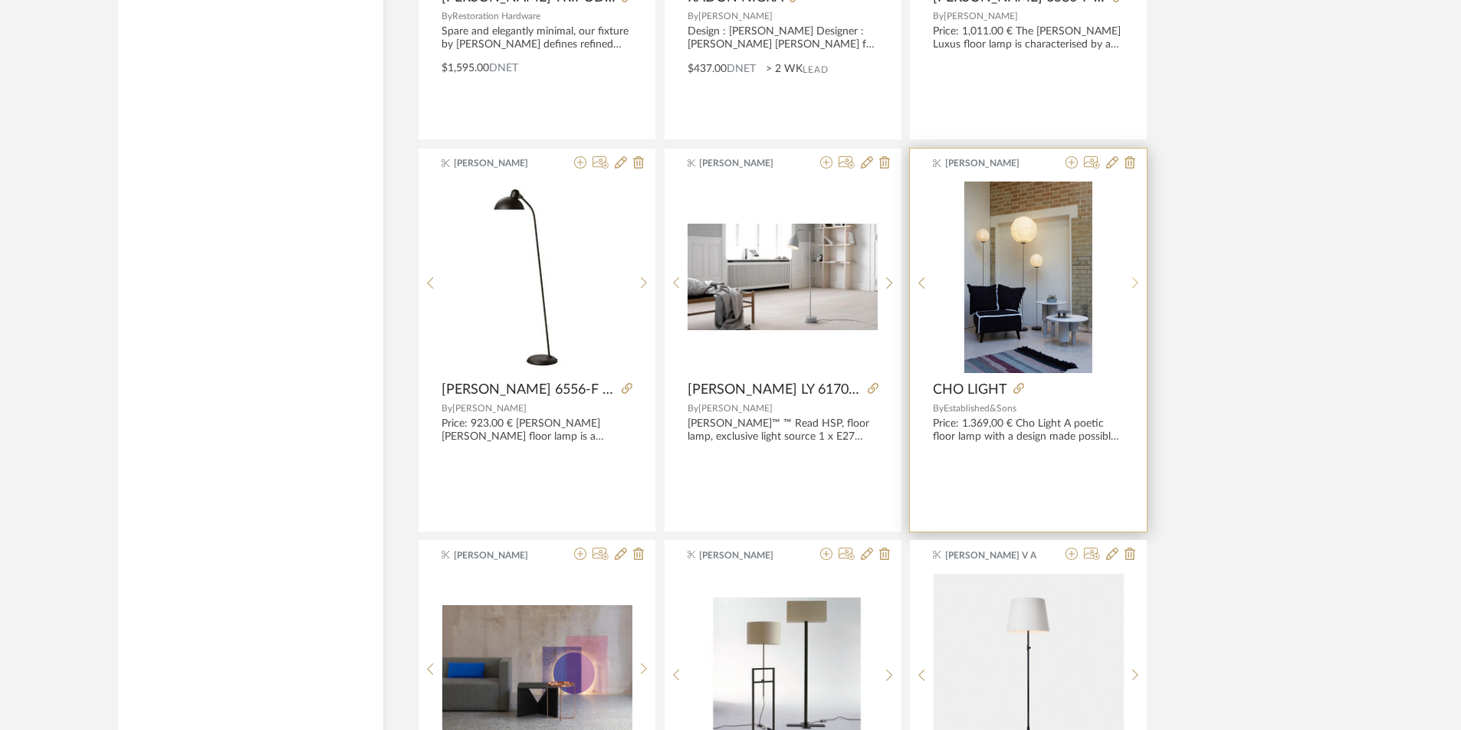
click at [1130, 285] on sr-next-btn at bounding box center [1136, 283] width 24 height 13
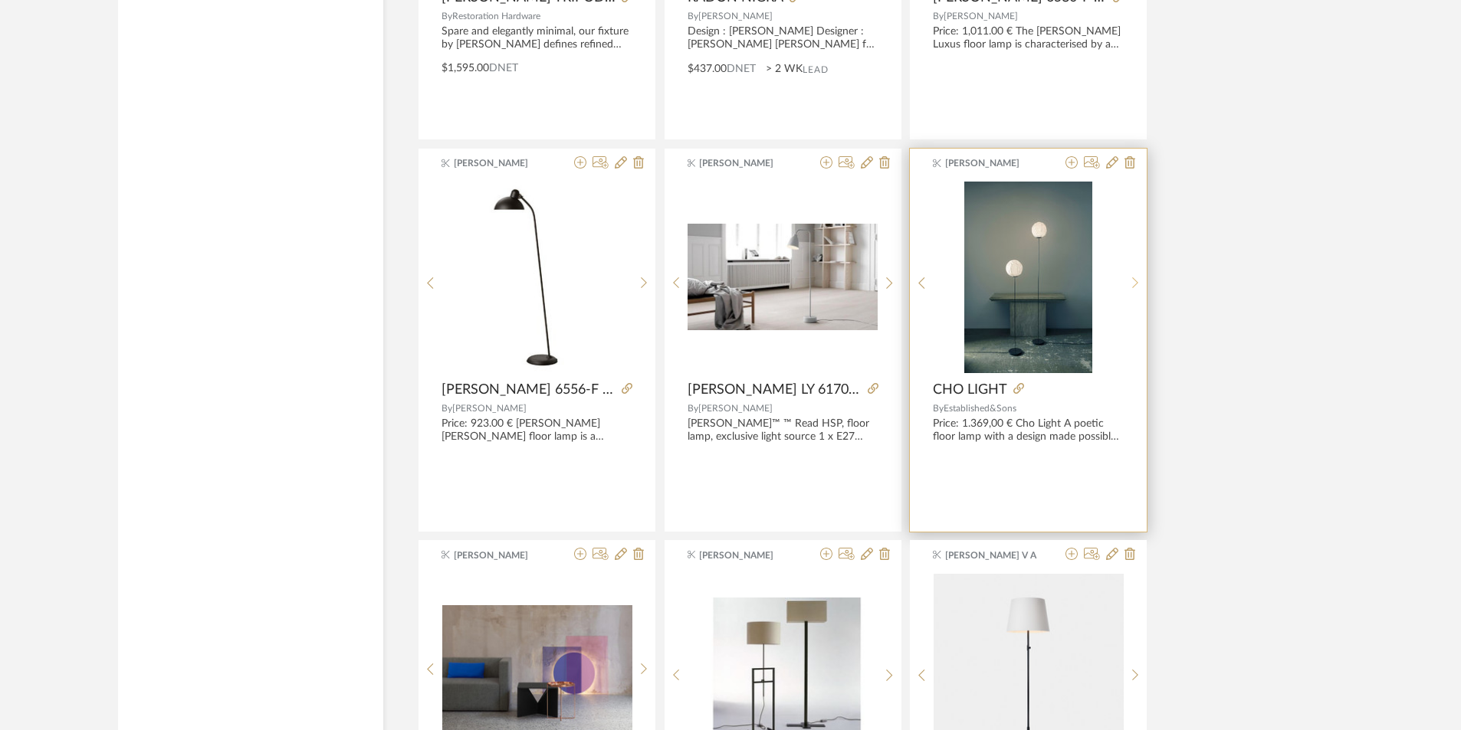
click at [1130, 285] on sr-next-btn at bounding box center [1136, 283] width 24 height 13
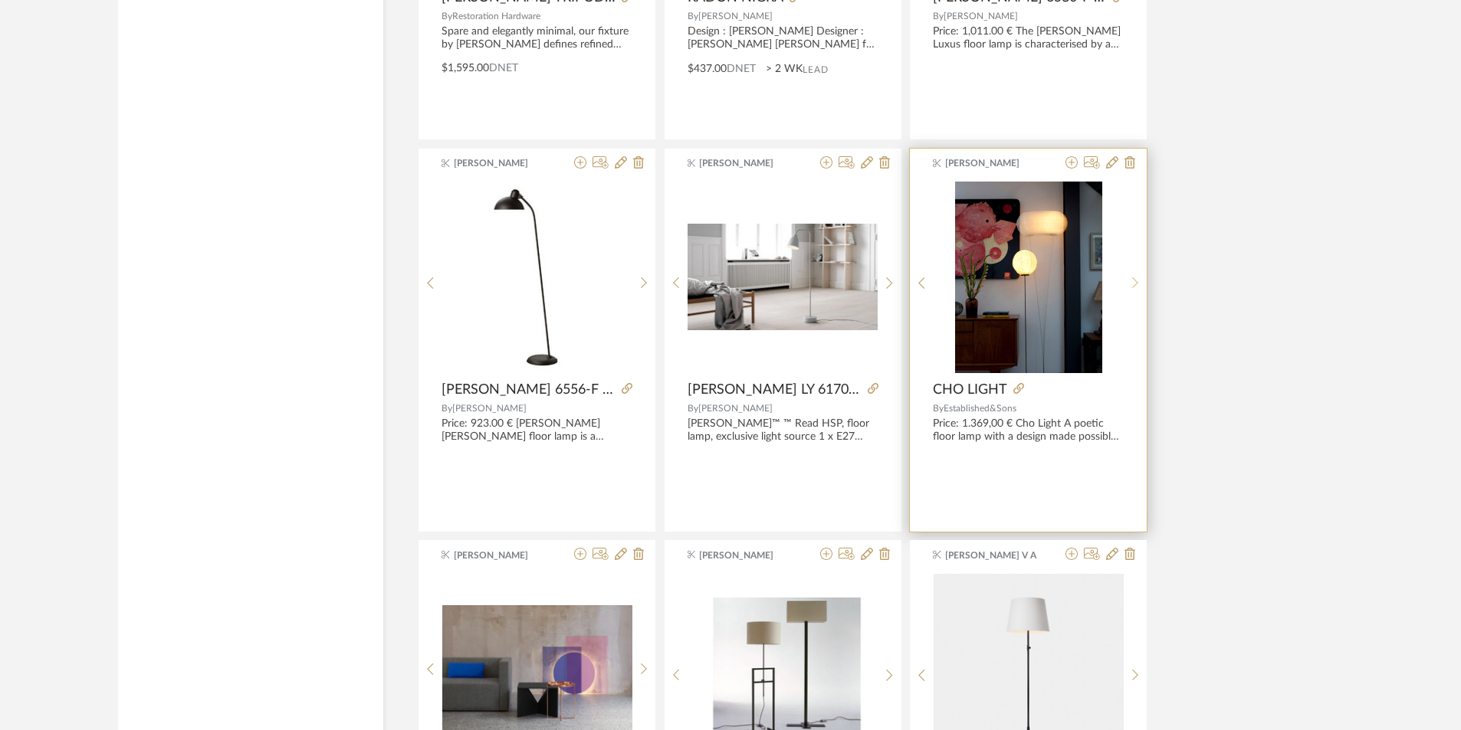
click at [1130, 285] on sr-next-btn at bounding box center [1136, 283] width 24 height 13
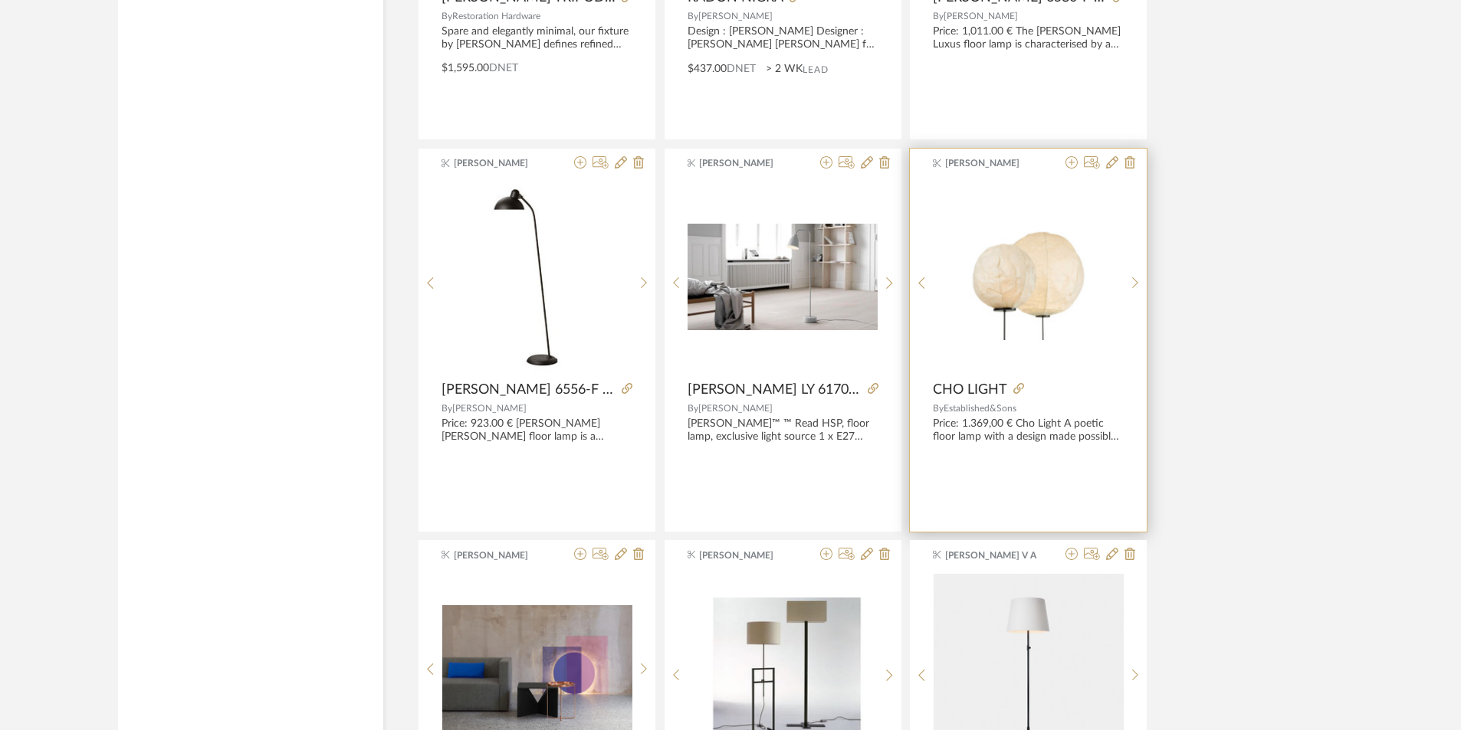
click at [1086, 301] on img "4" at bounding box center [1029, 277] width 190 height 127
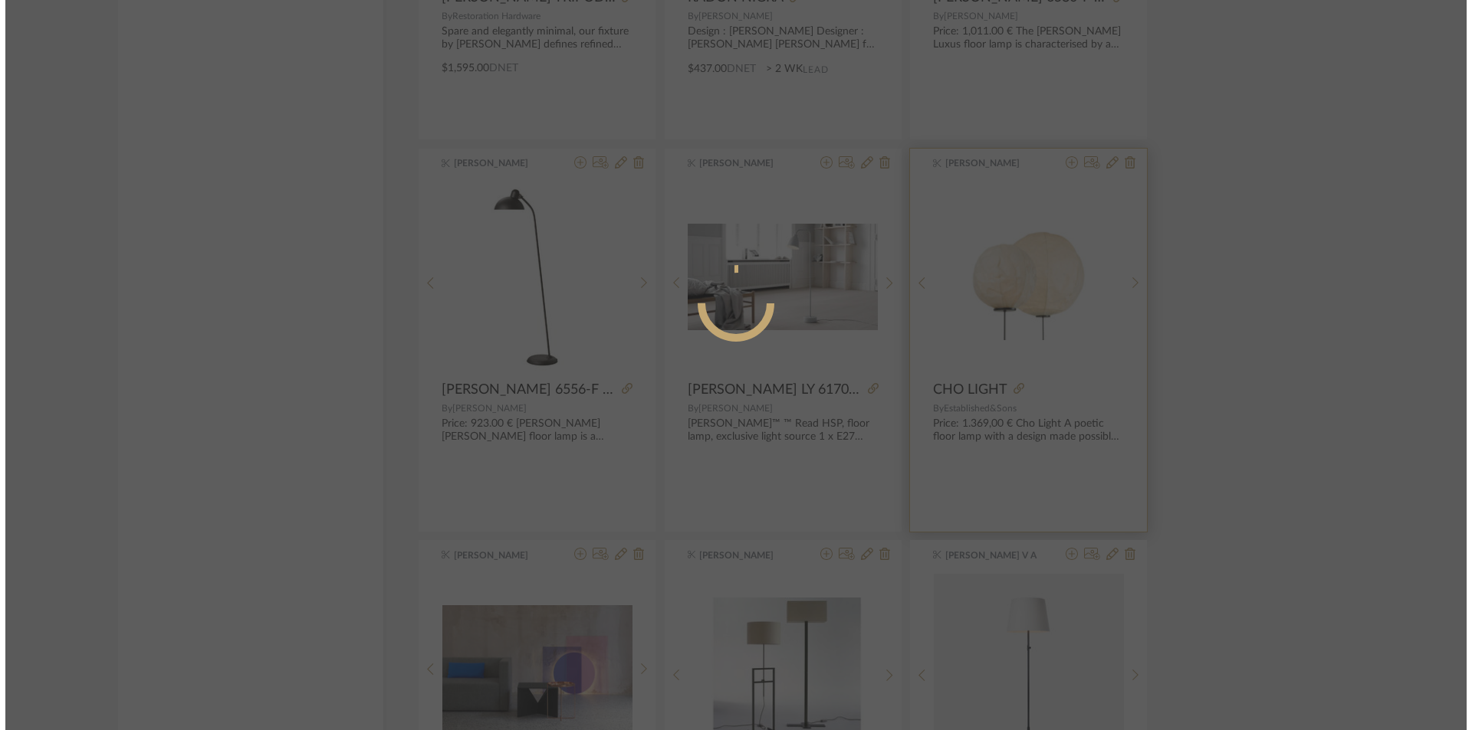
scroll to position [0, 0]
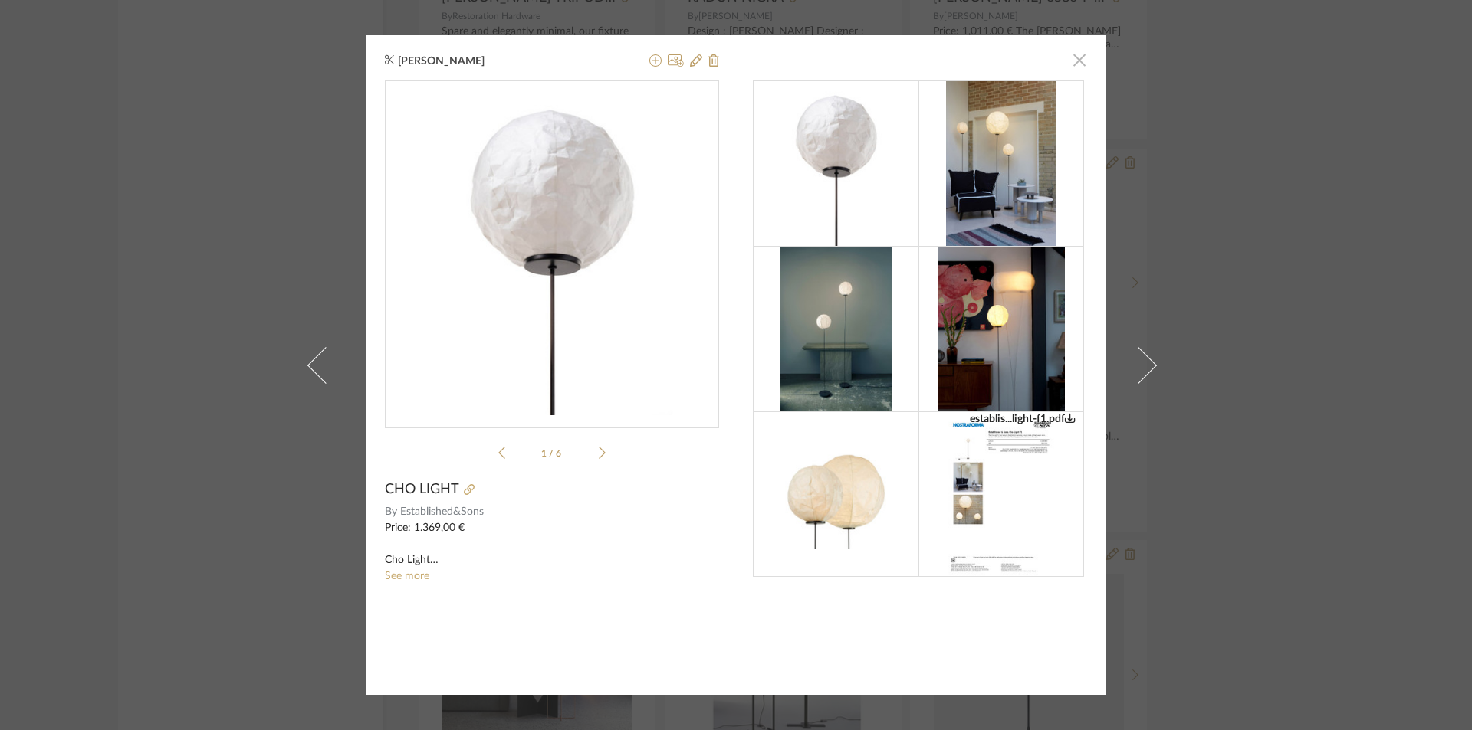
click at [1075, 59] on span "button" at bounding box center [1079, 59] width 31 height 31
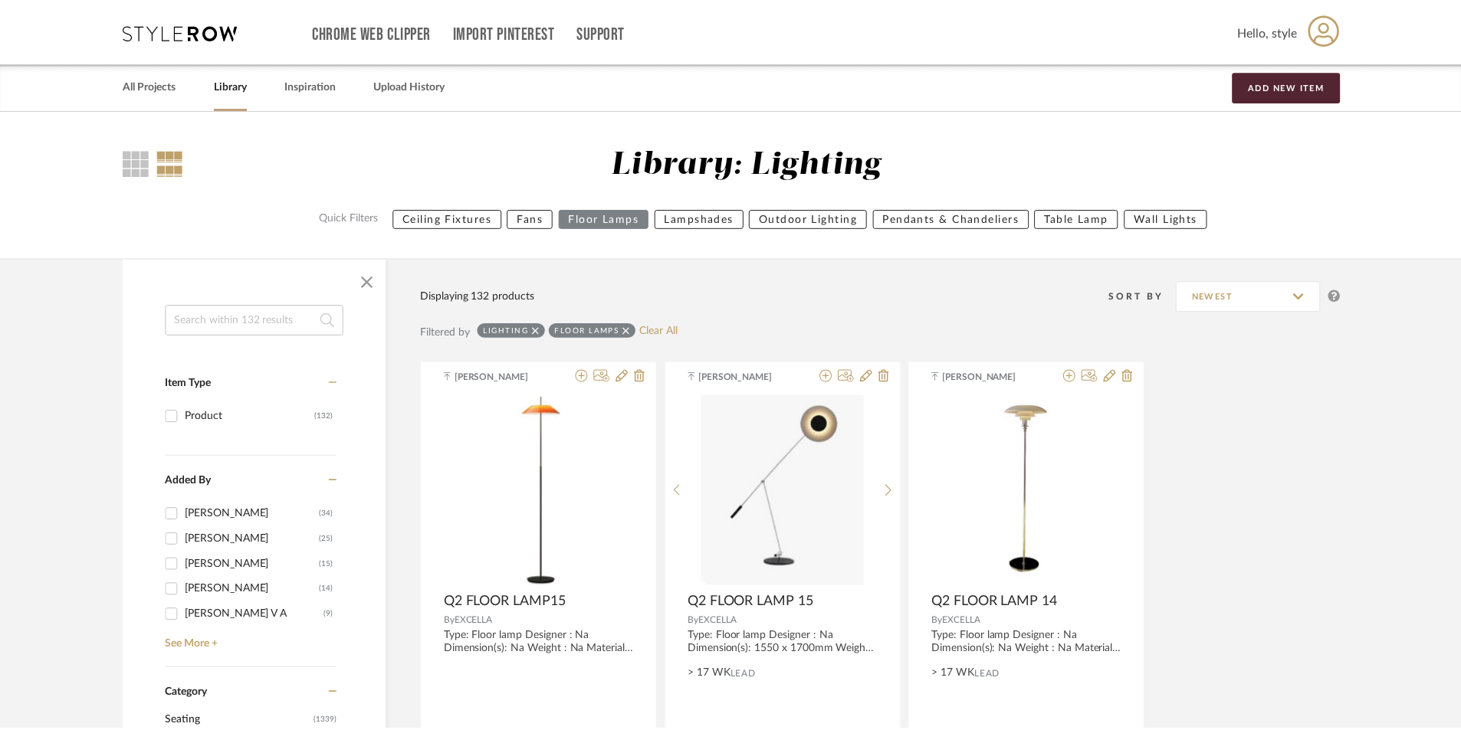
scroll to position [12366, 0]
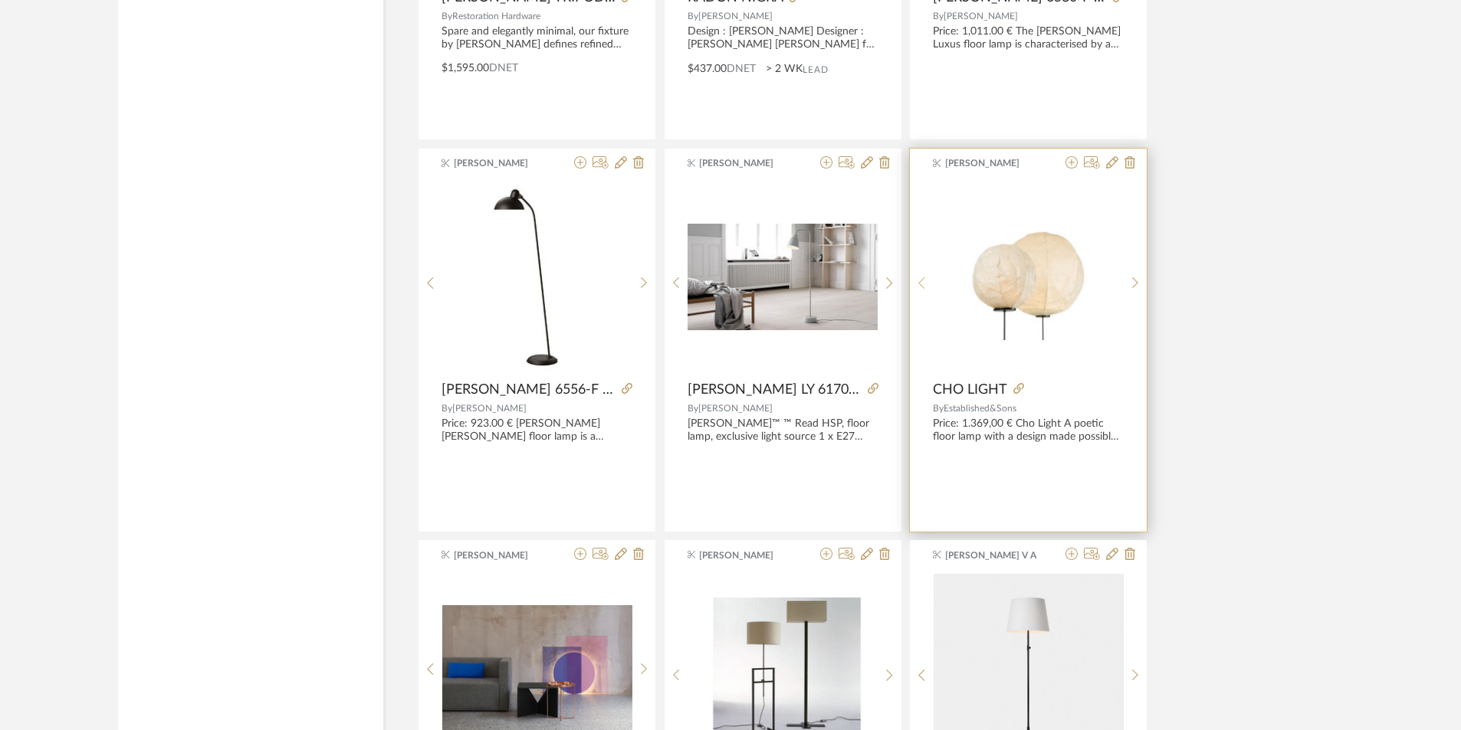
click at [931, 284] on sr-prev-btn at bounding box center [922, 283] width 24 height 13
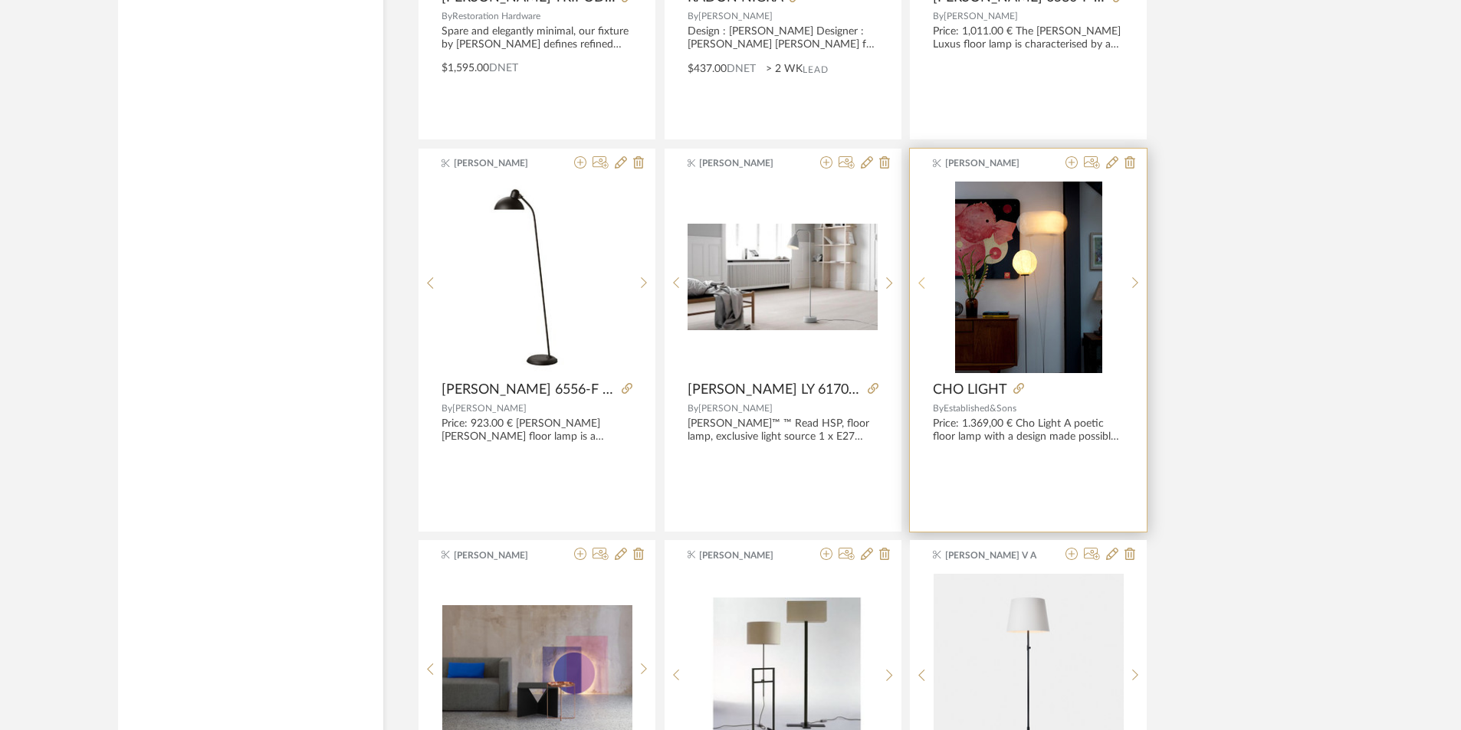
click at [930, 284] on sr-prev-btn at bounding box center [922, 283] width 24 height 13
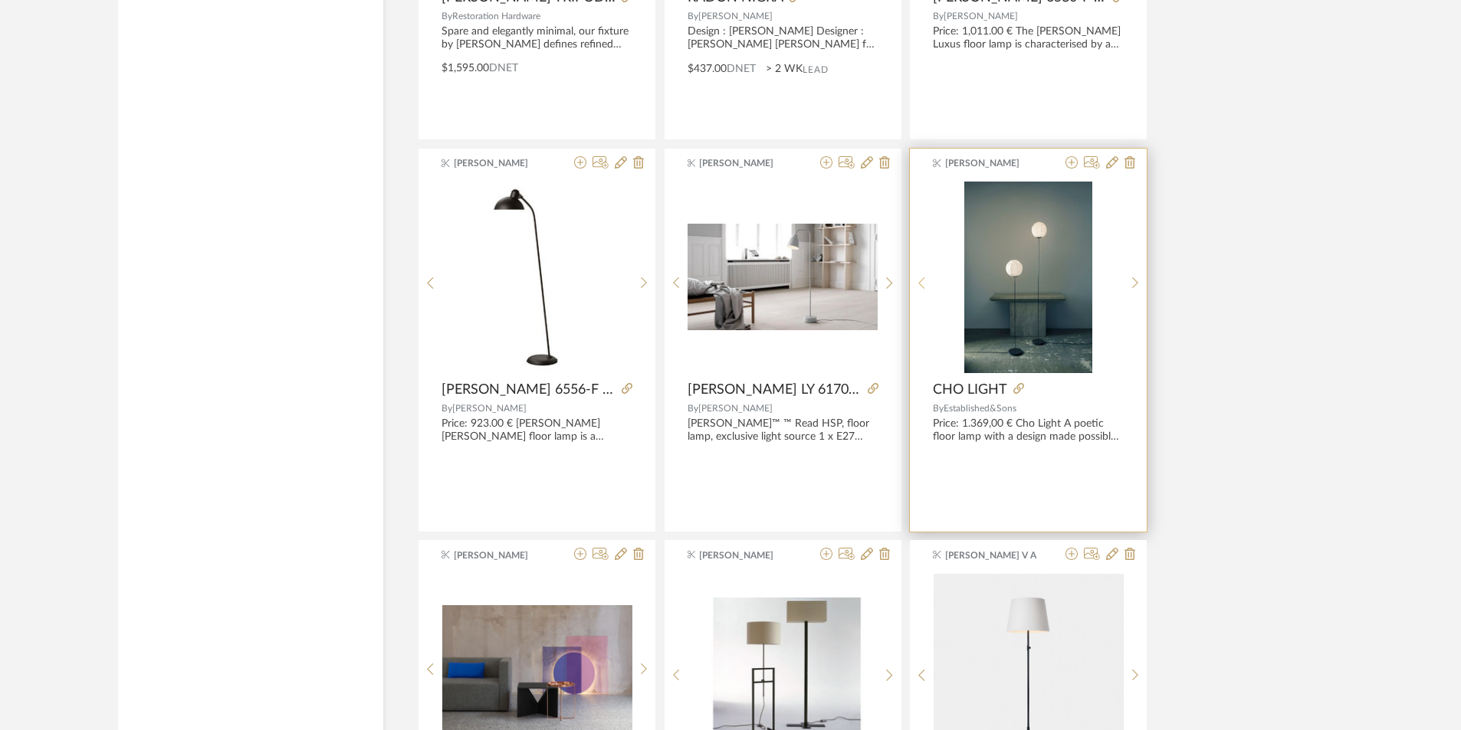
click at [930, 284] on sr-prev-btn at bounding box center [922, 283] width 24 height 13
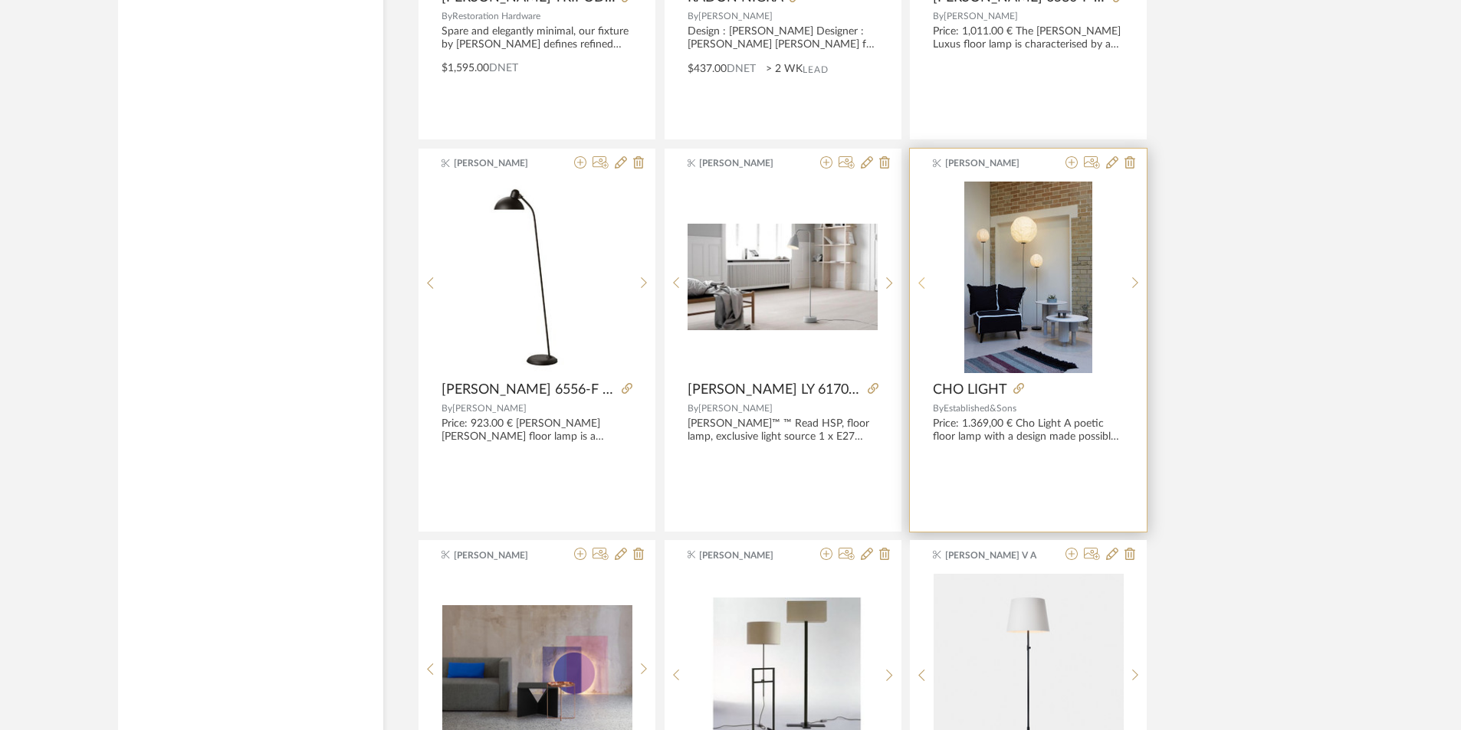
click at [930, 284] on sr-prev-btn at bounding box center [922, 283] width 24 height 13
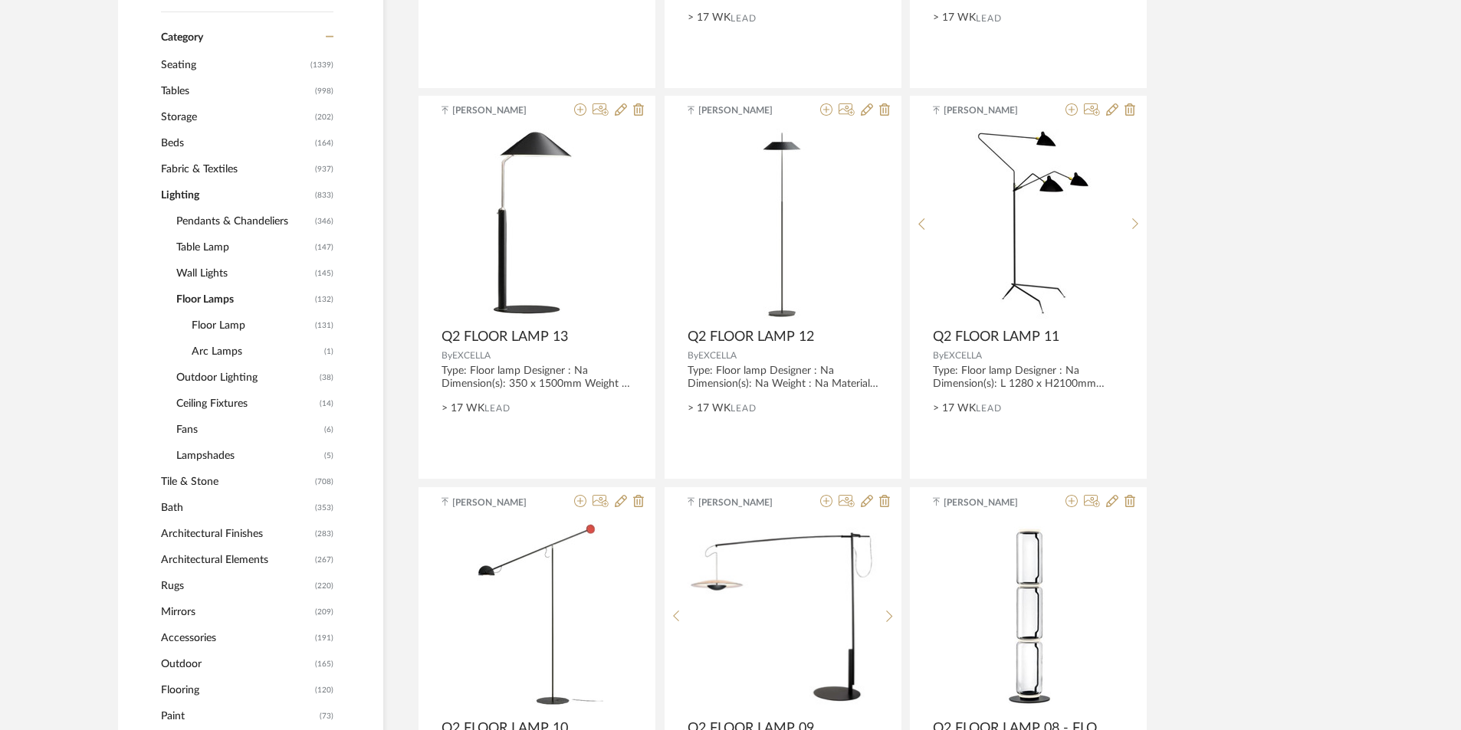
scroll to position [553, 0]
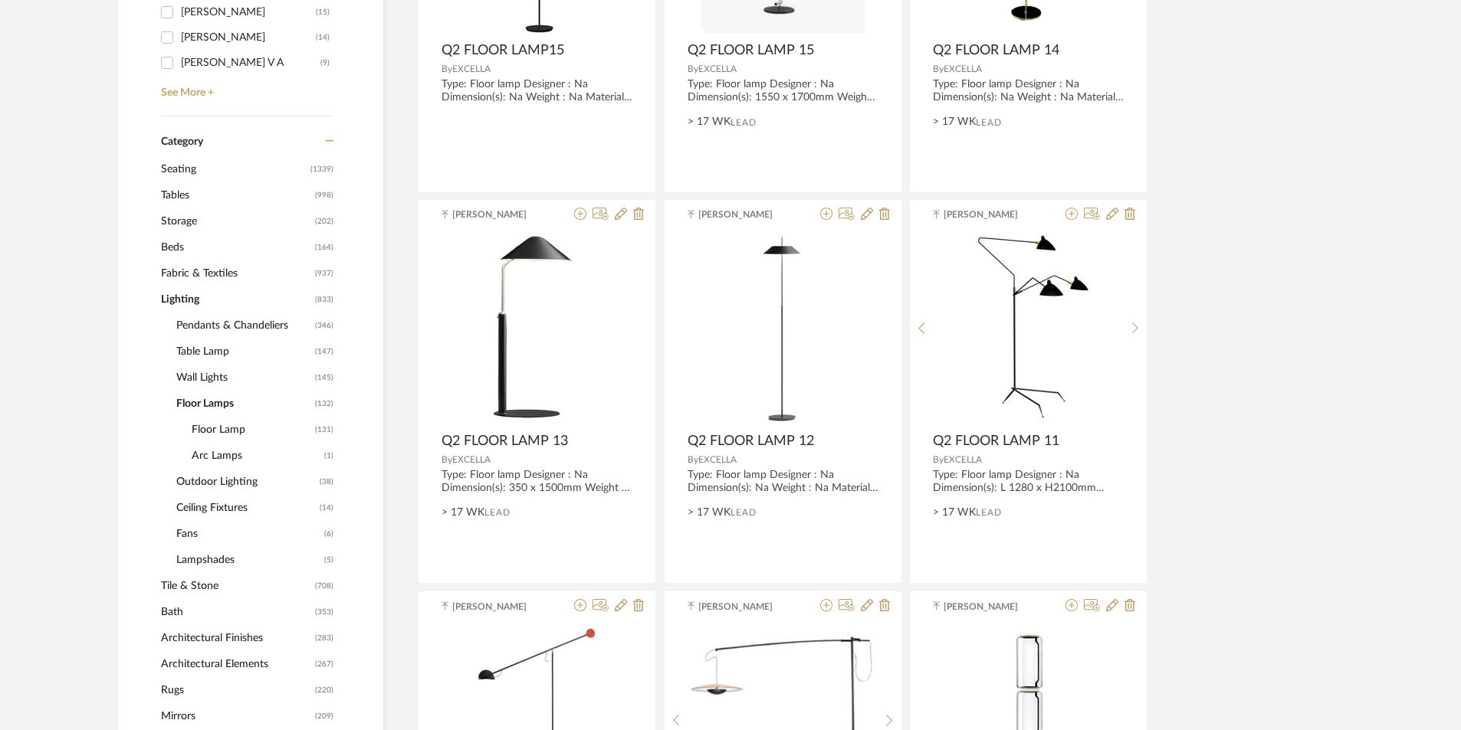
click at [237, 434] on span "Floor Lamp" at bounding box center [252, 430] width 120 height 26
click at [235, 453] on span "Arc Lamps" at bounding box center [256, 456] width 129 height 26
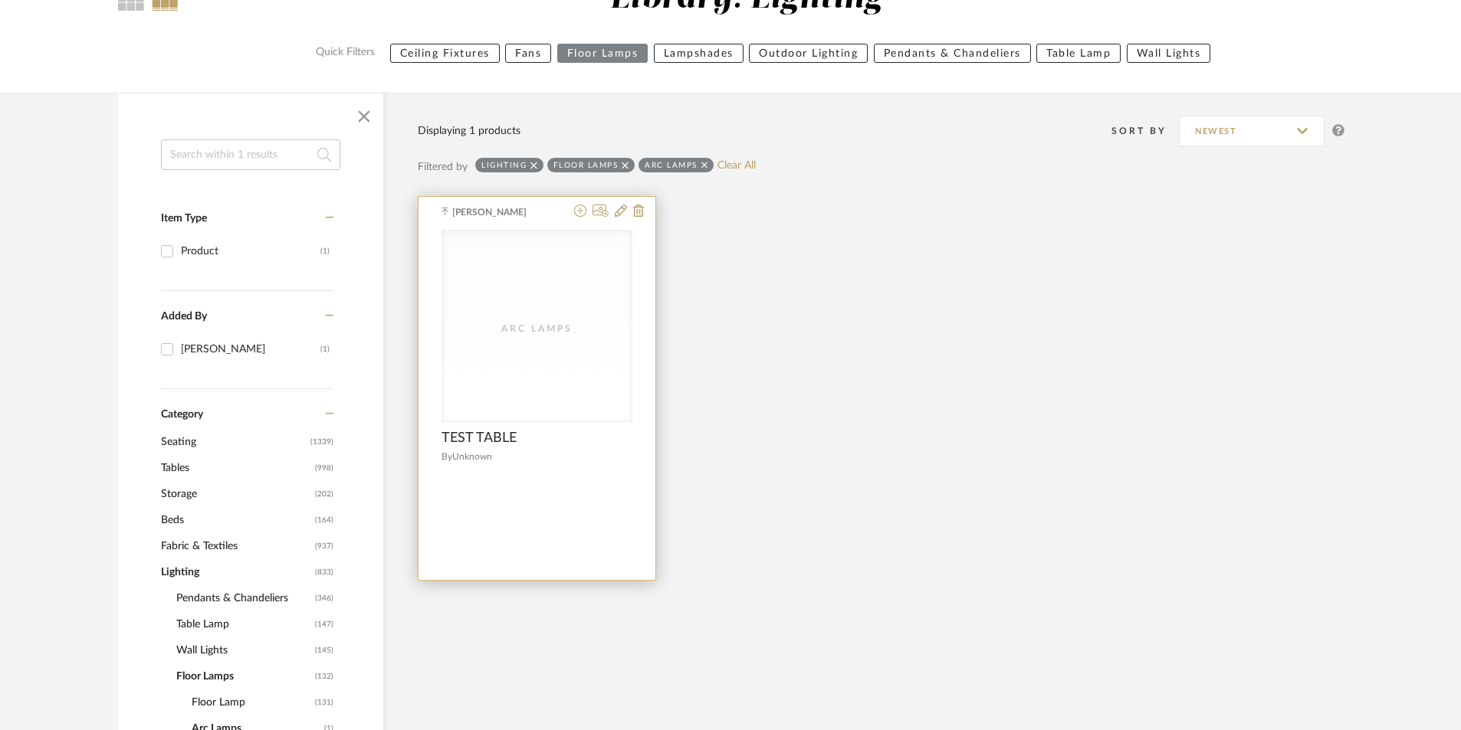
scroll to position [400, 0]
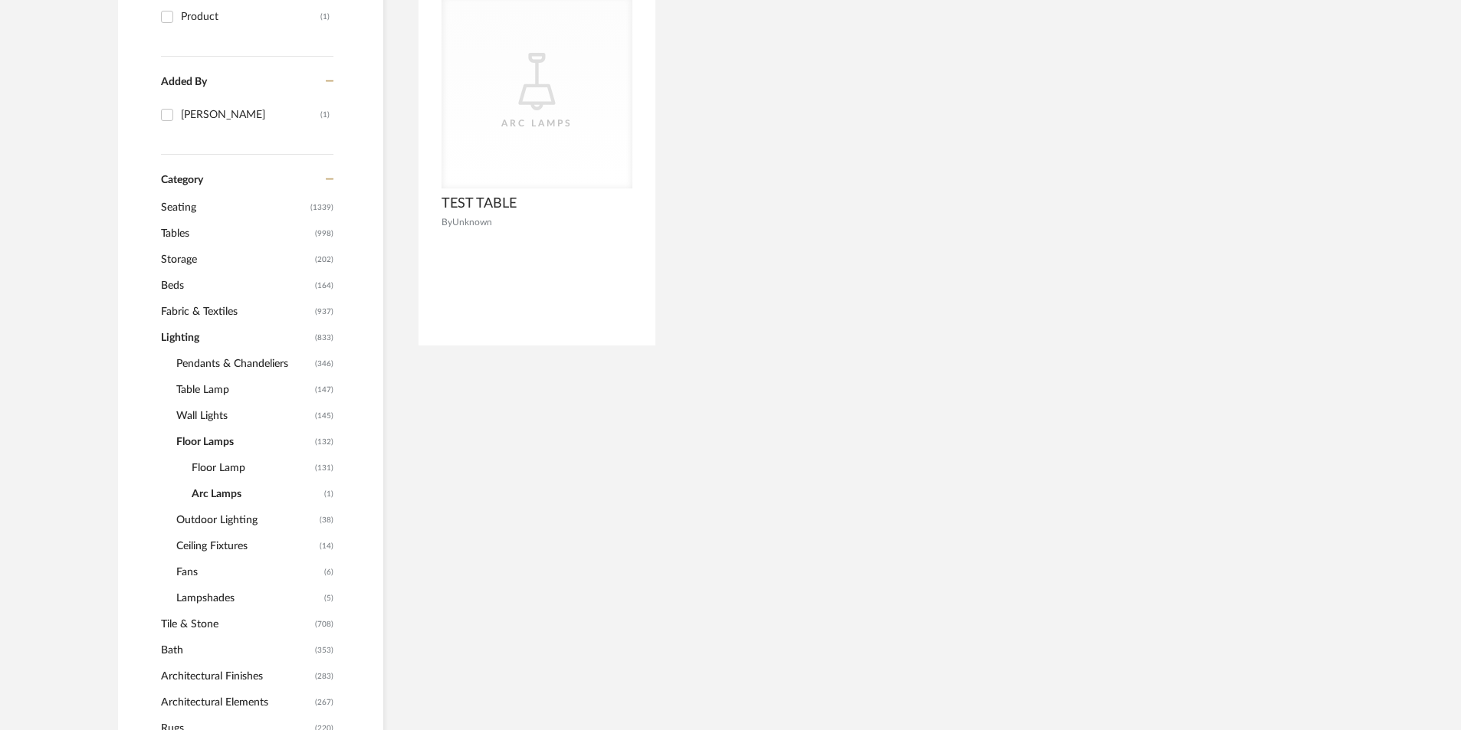
click at [202, 462] on span "Floor Lamp" at bounding box center [252, 468] width 120 height 26
